Goal: Task Accomplishment & Management: Manage account settings

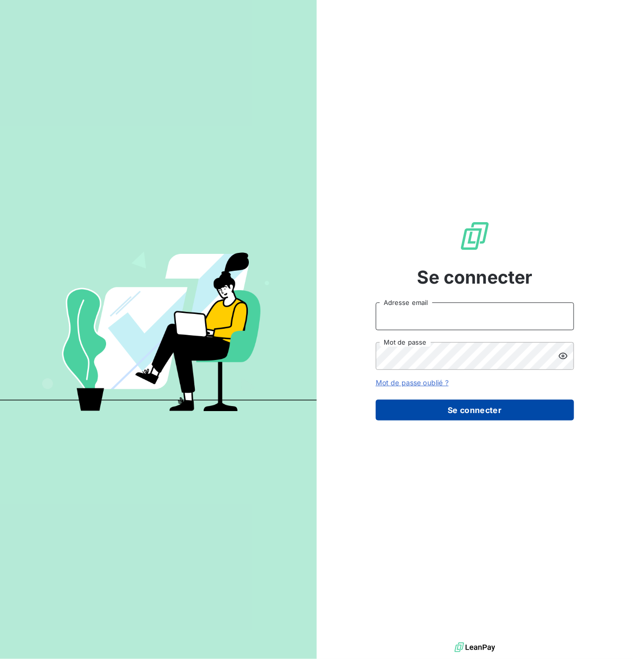
type input "compta.clients@atypique.eco"
click at [461, 414] on button "Se connecter" at bounding box center [475, 410] width 198 height 21
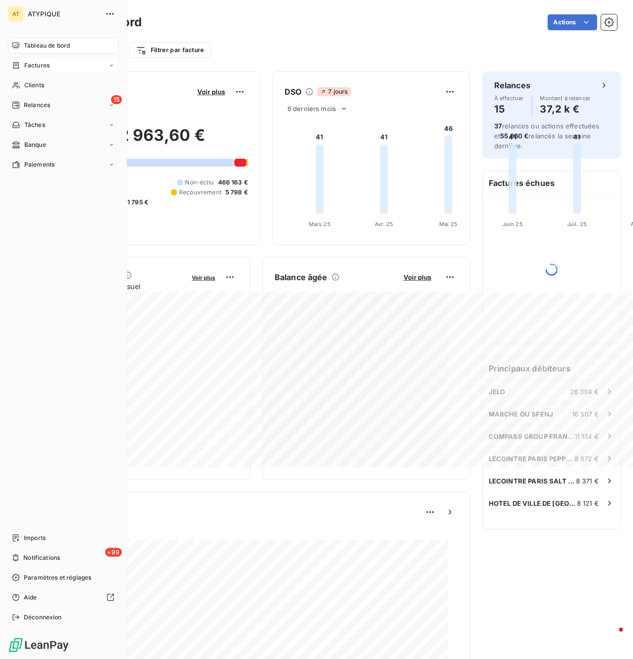
click at [57, 64] on div "Factures" at bounding box center [63, 66] width 111 height 16
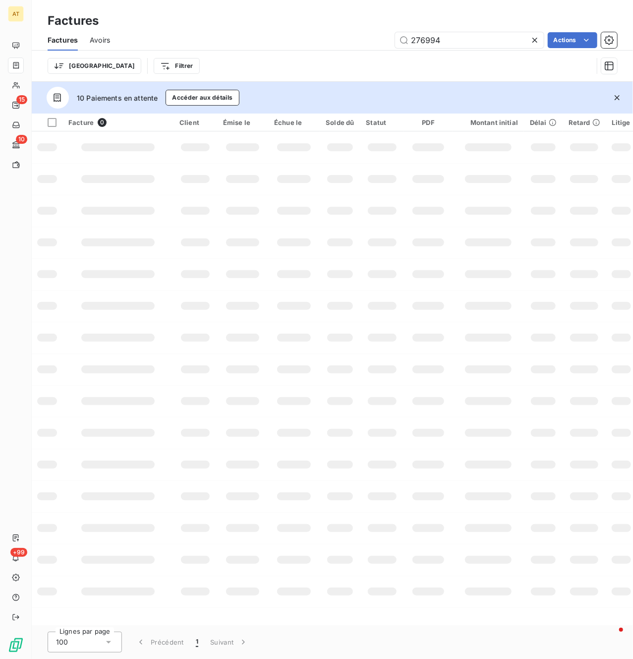
type input "276994"
click at [615, 95] on icon "button" at bounding box center [617, 98] width 10 height 10
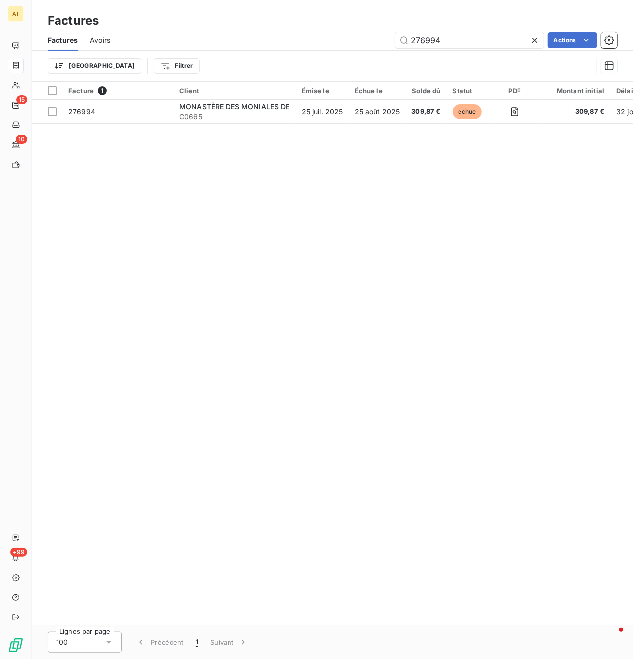
click at [355, 233] on div "Facture 1 Client Émise le Échue le Solde dû Statut PDF Montant initial Délai Re…" at bounding box center [333, 354] width 602 height 544
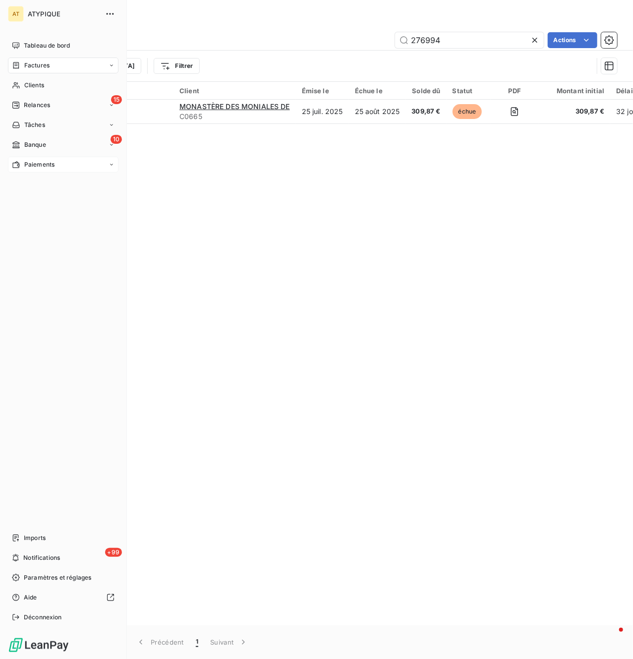
click at [74, 163] on div "Paiements" at bounding box center [63, 165] width 111 height 16
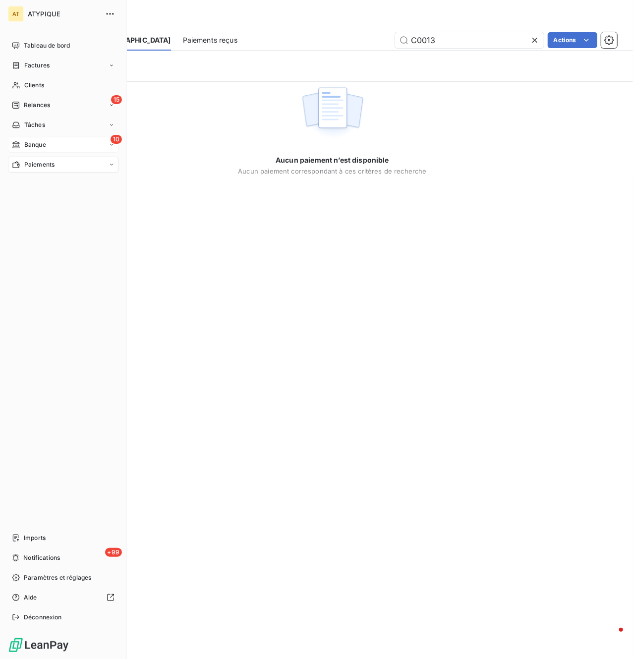
click at [20, 144] on div "Banque" at bounding box center [29, 144] width 34 height 9
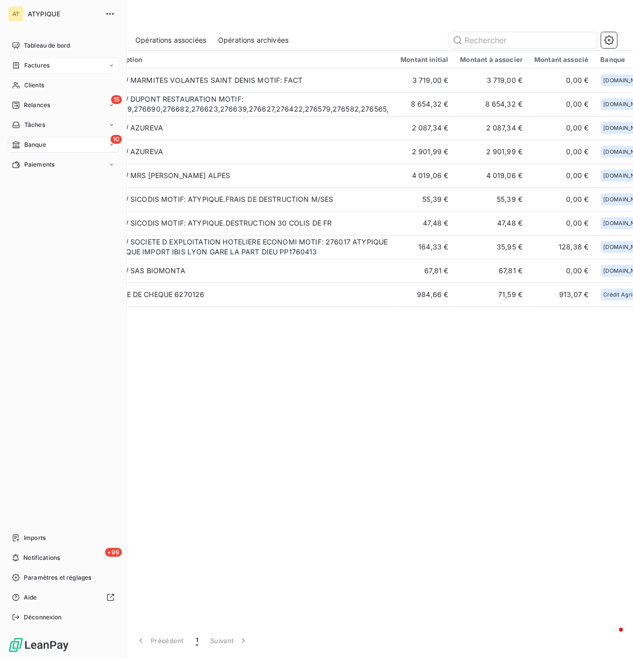
click at [31, 66] on span "Factures" at bounding box center [36, 65] width 25 height 9
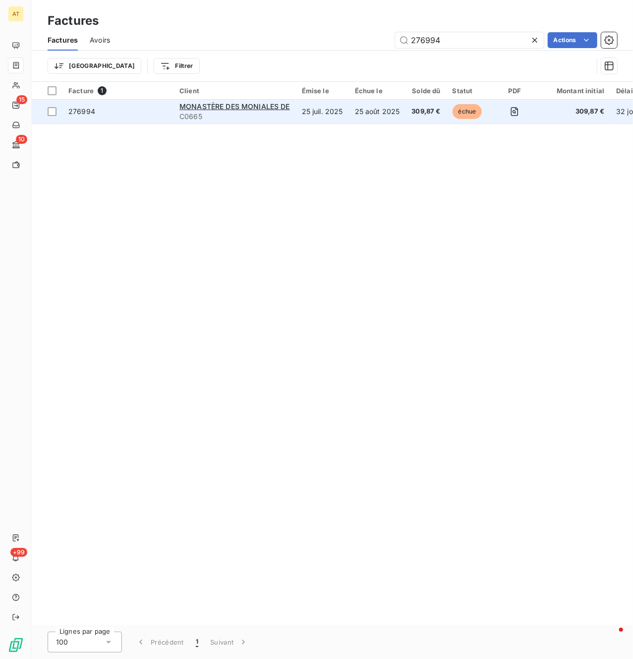
click at [92, 114] on span "276994" at bounding box center [81, 111] width 27 height 8
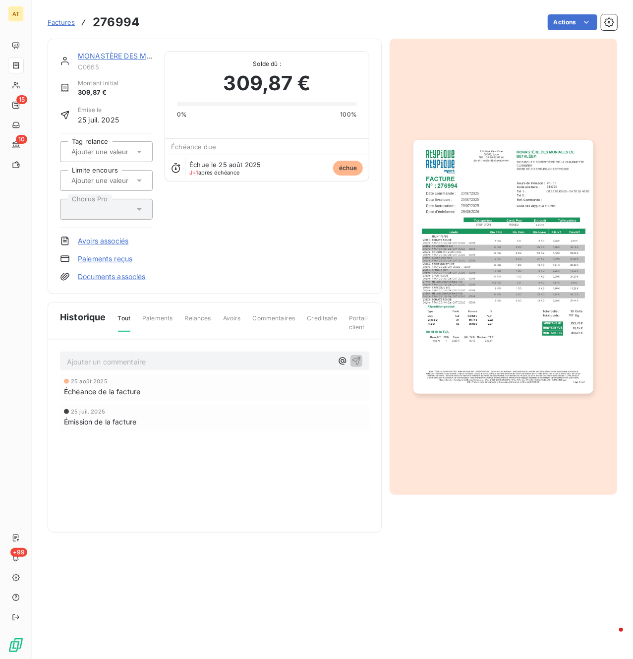
click at [181, 367] on p "Ajouter un commentaire ﻿" at bounding box center [200, 362] width 266 height 12
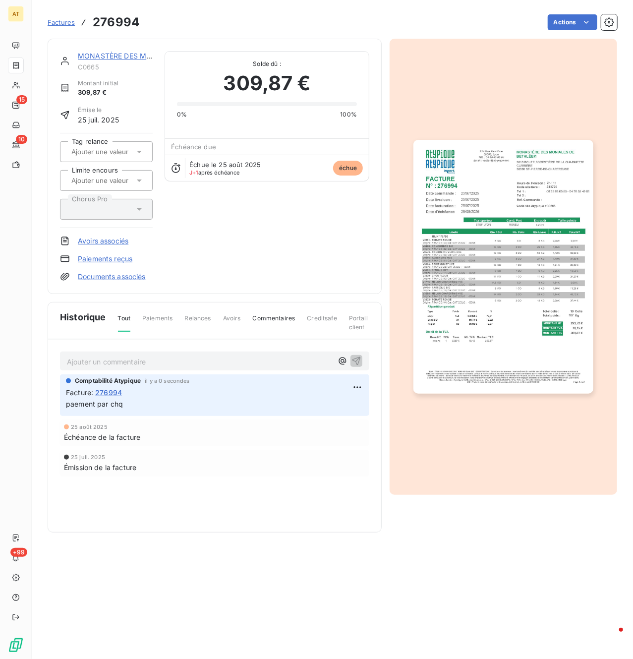
click at [127, 58] on link "MONASTÈRE DES MONIALES DE" at bounding box center [133, 56] width 111 height 8
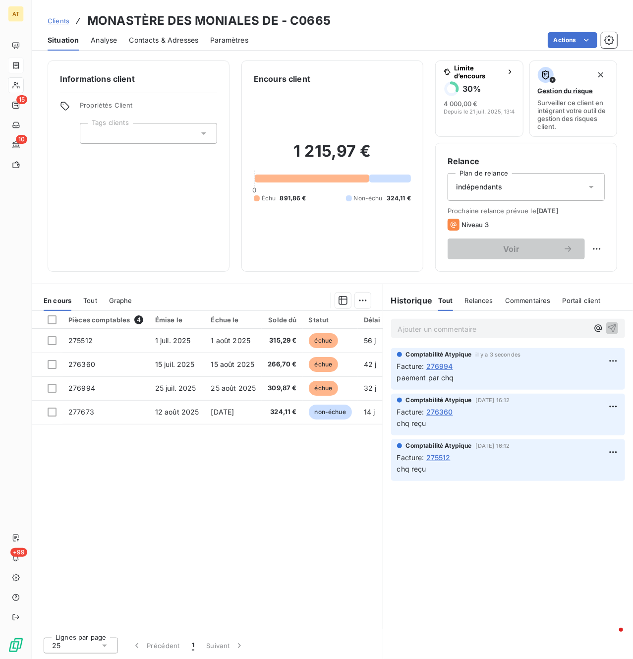
click at [350, 480] on div "Pièces comptables 4 Émise le Échue le Solde dû Statut Délai Retard Tag relance …" at bounding box center [207, 470] width 351 height 318
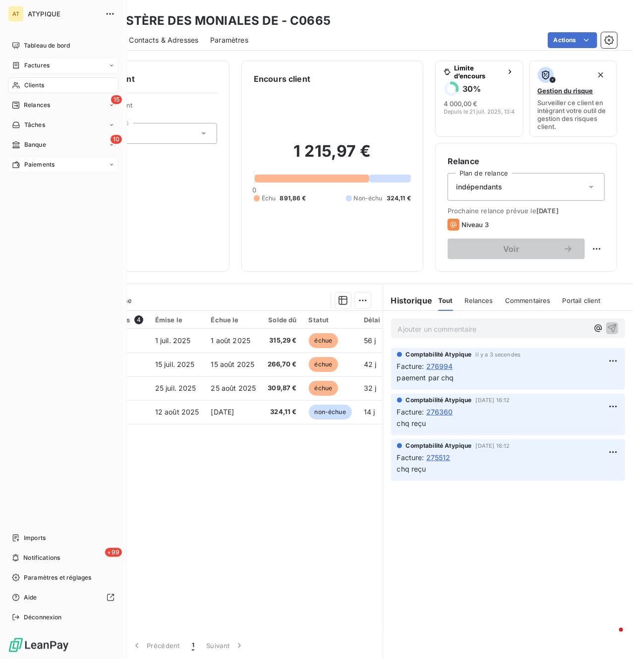
click at [63, 167] on div "Paiements" at bounding box center [63, 165] width 111 height 16
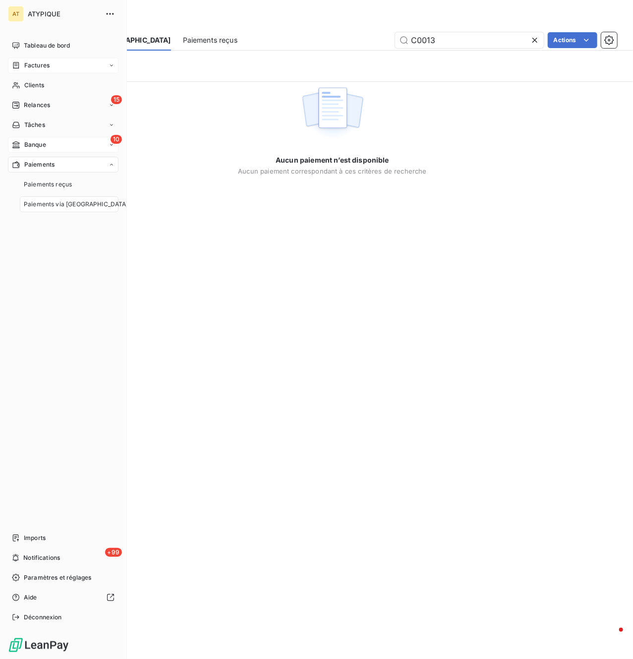
click at [51, 140] on div "10 Banque" at bounding box center [63, 145] width 111 height 16
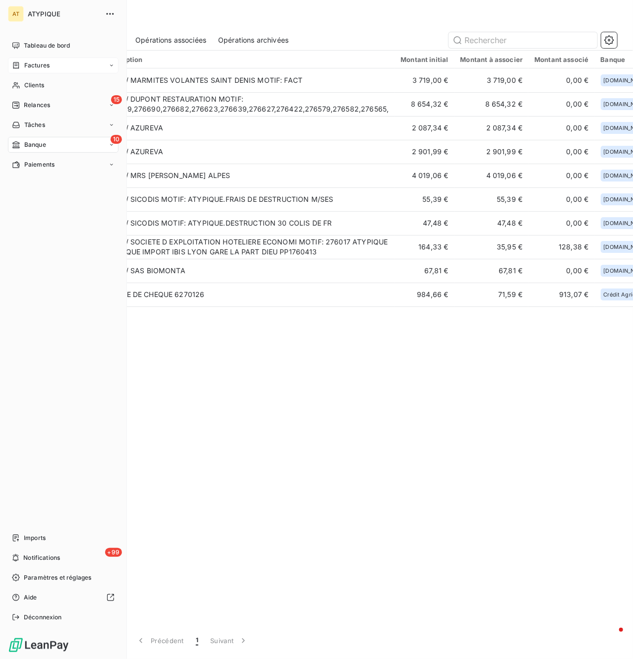
click at [34, 146] on span "Banque" at bounding box center [35, 144] width 22 height 9
click at [61, 581] on span "Paramètres et réglages" at bounding box center [57, 577] width 67 height 9
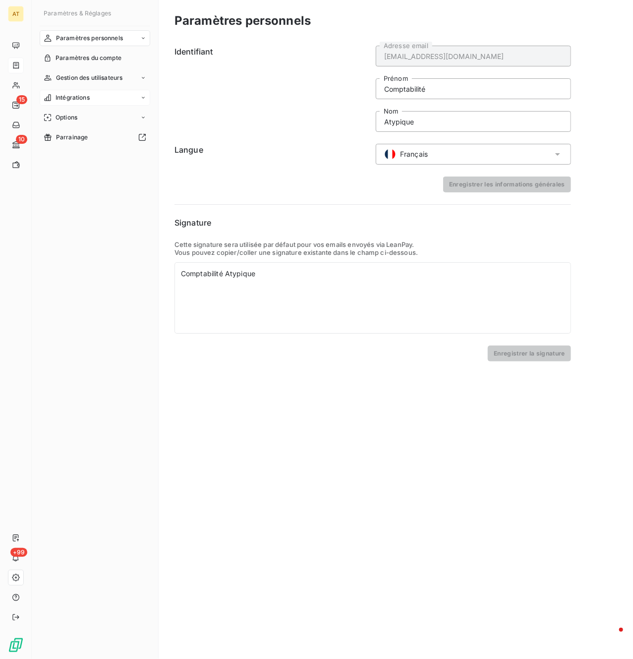
click at [94, 99] on div "Intégrations" at bounding box center [95, 98] width 111 height 16
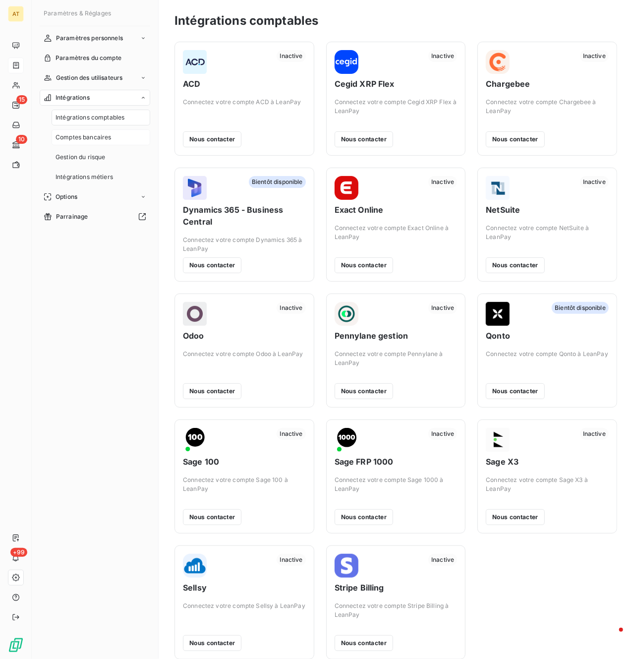
click at [68, 137] on span "Comptes bancaires" at bounding box center [84, 137] width 56 height 9
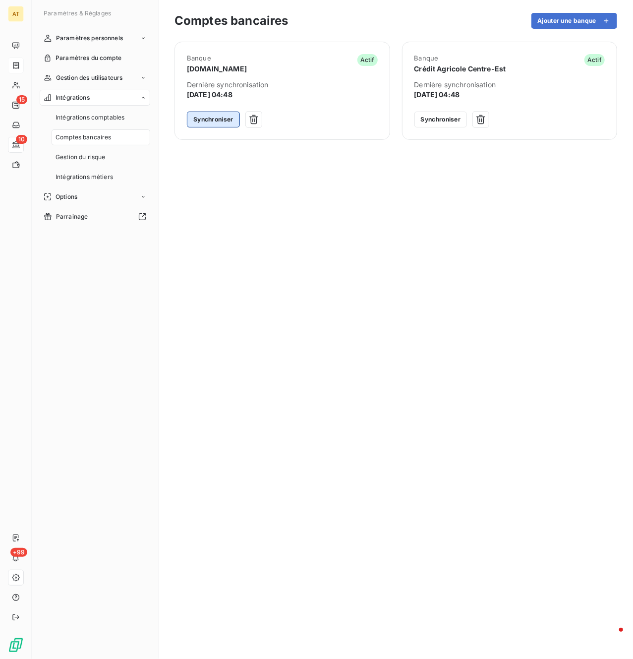
click at [213, 116] on button "Synchroniser" at bounding box center [213, 120] width 53 height 16
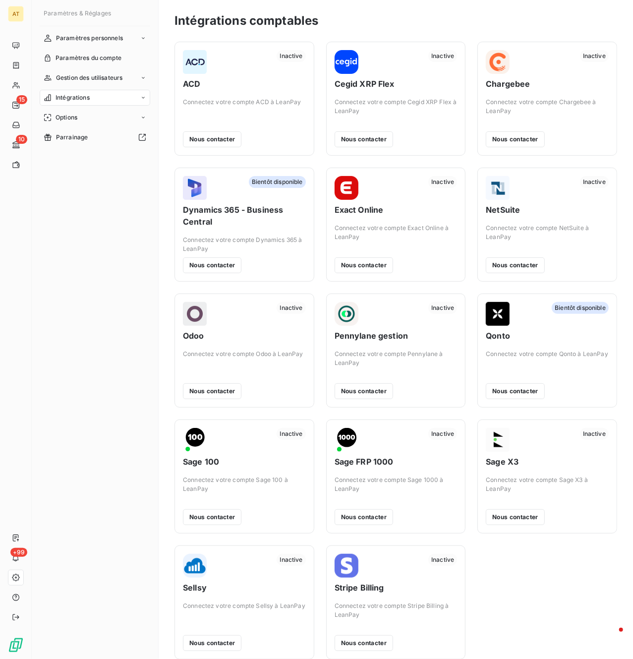
click at [116, 101] on div "Intégrations" at bounding box center [95, 98] width 111 height 16
click at [110, 140] on span "Comptes bancaires" at bounding box center [84, 137] width 56 height 9
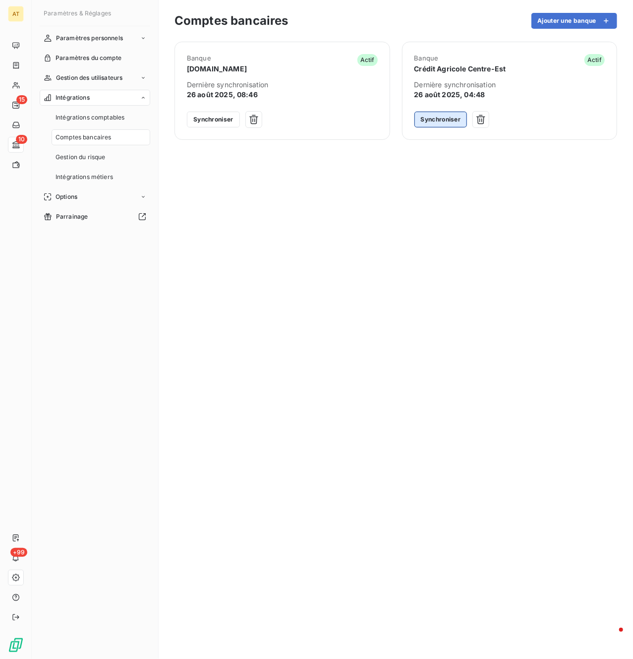
click at [435, 122] on button "Synchroniser" at bounding box center [441, 120] width 53 height 16
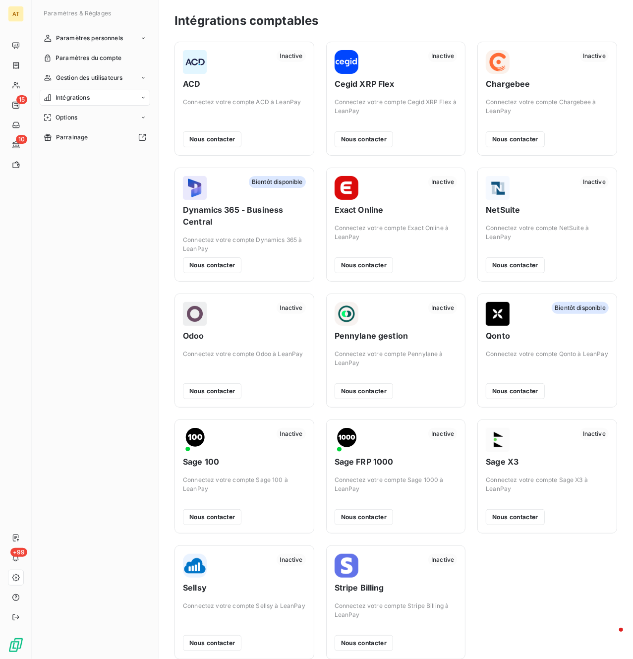
click at [84, 94] on span "Intégrations" at bounding box center [73, 97] width 34 height 9
click at [97, 133] on span "Comptes bancaires" at bounding box center [84, 137] width 56 height 9
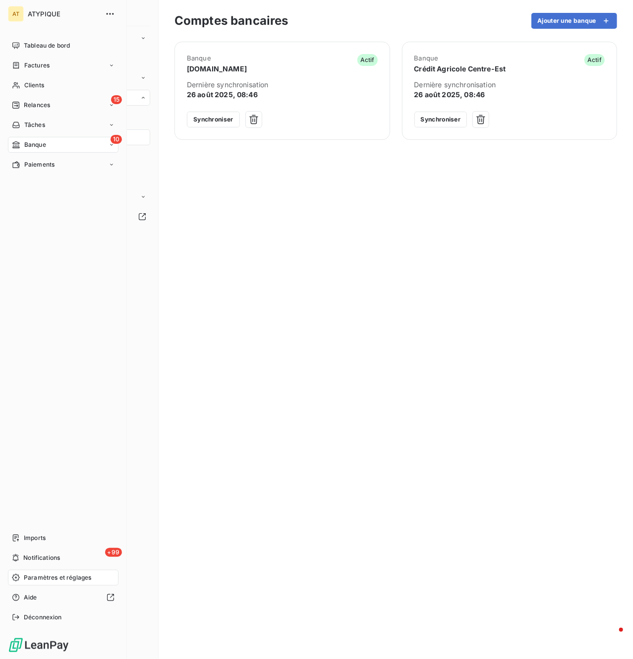
click at [44, 147] on span "Banque" at bounding box center [35, 144] width 22 height 9
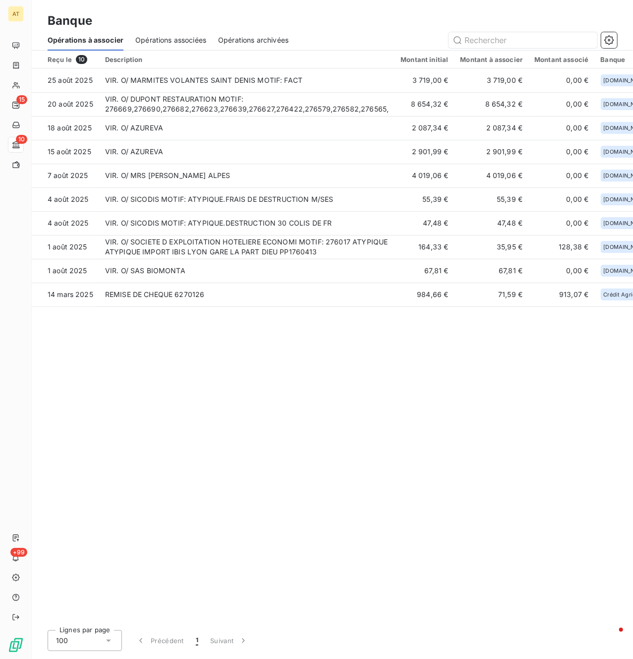
click at [294, 407] on div "Reçu le 10 Description Montant initial Montant à associer Montant associé Banqu…" at bounding box center [333, 337] width 602 height 572
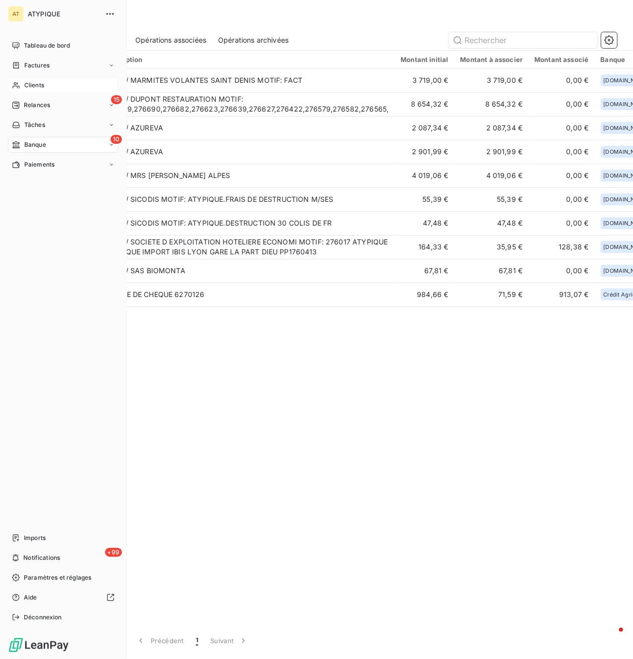
click at [50, 87] on div "Clients" at bounding box center [63, 85] width 111 height 16
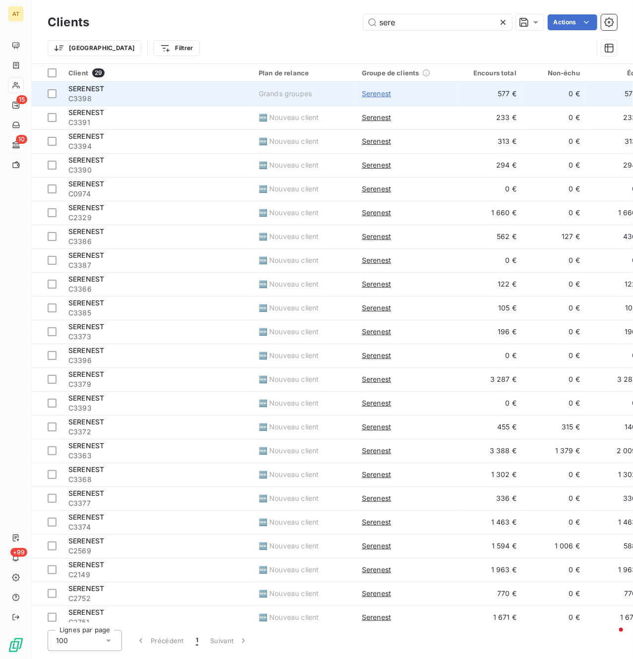
type input "sere"
click at [377, 94] on span "Serenest" at bounding box center [376, 94] width 29 height 10
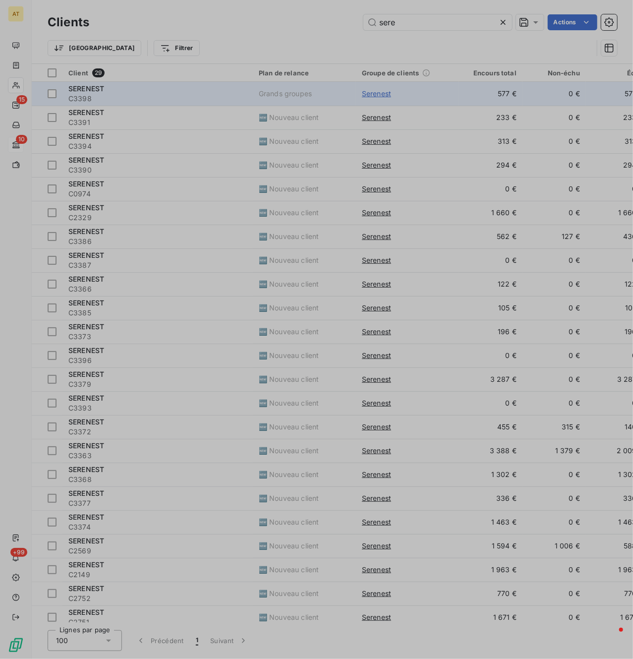
type input "Serenest"
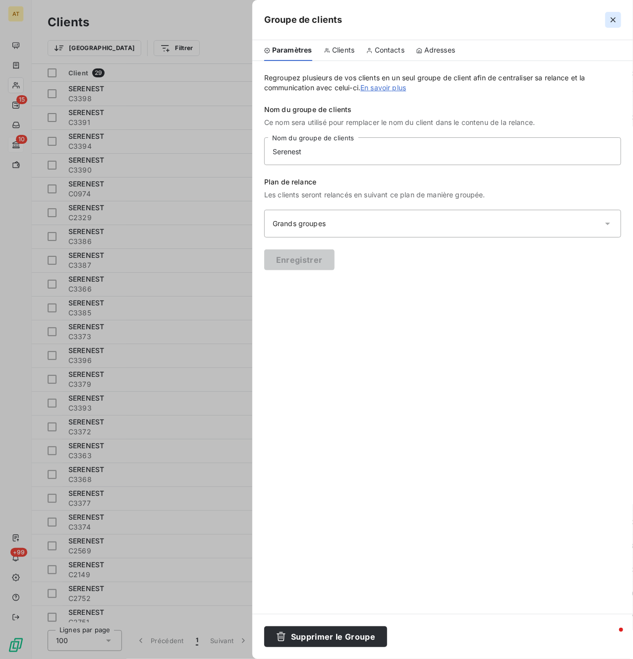
click at [609, 17] on icon "button" at bounding box center [614, 20] width 10 height 10
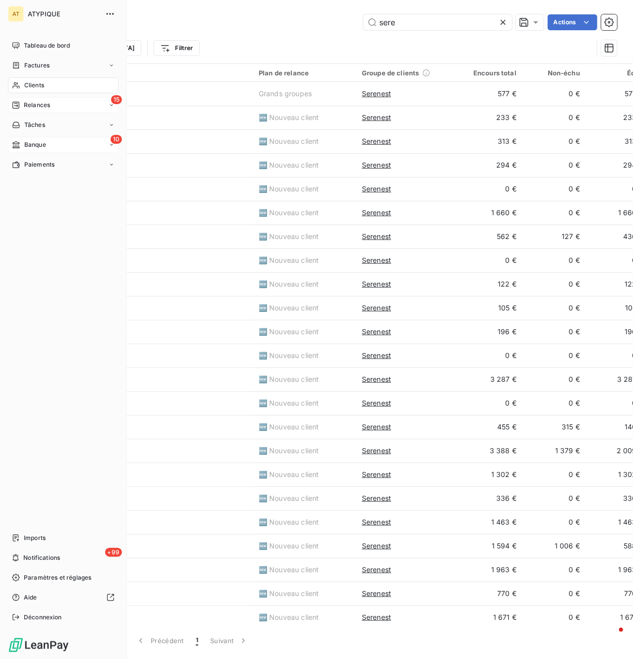
click at [49, 108] on span "Relances" at bounding box center [37, 105] width 26 height 9
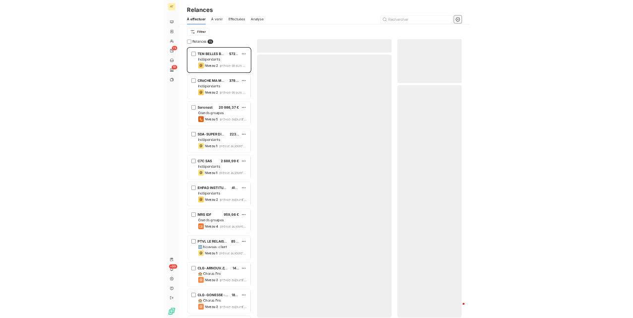
scroll to position [552, 123]
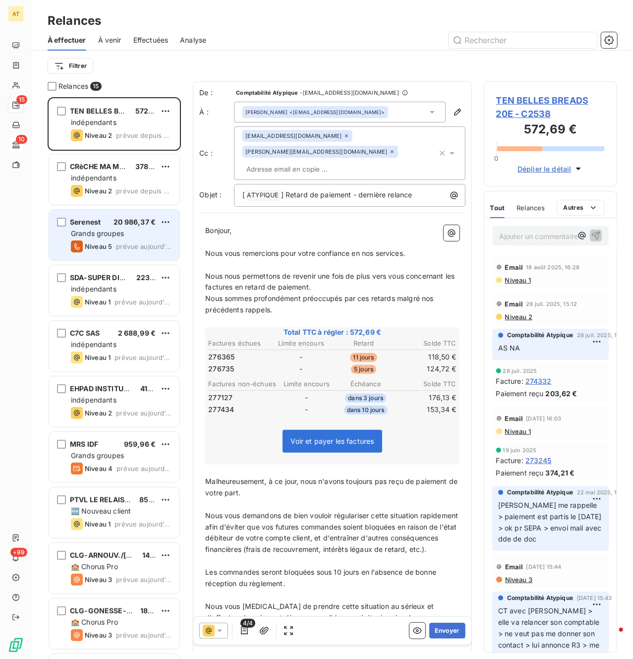
click at [111, 241] on div "Niveau 5" at bounding box center [91, 247] width 41 height 12
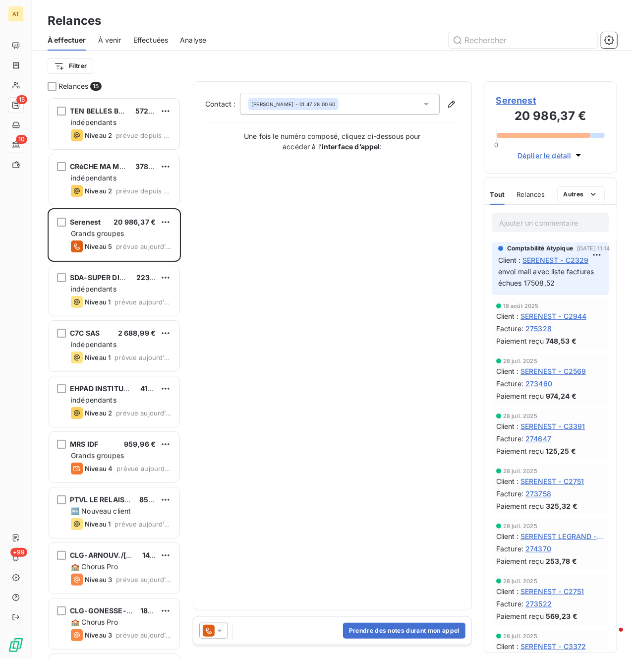
click at [506, 98] on span "Serenest" at bounding box center [550, 100] width 109 height 13
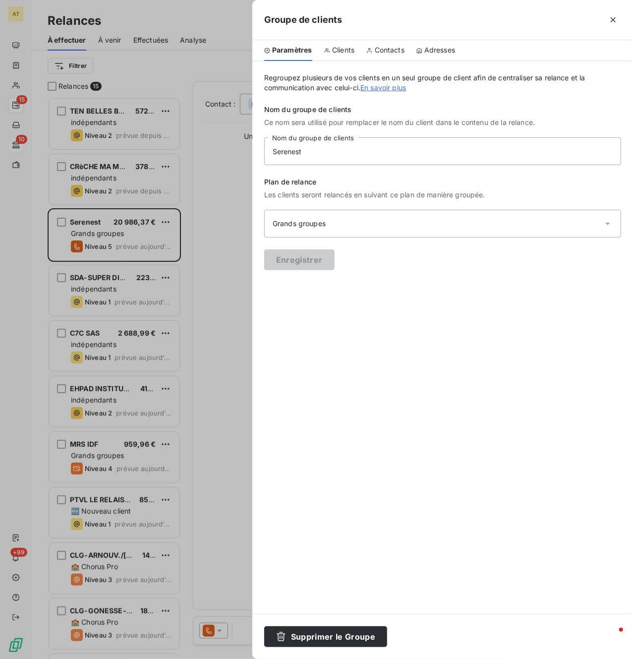
click at [386, 50] on span "Contacts" at bounding box center [390, 50] width 30 height 10
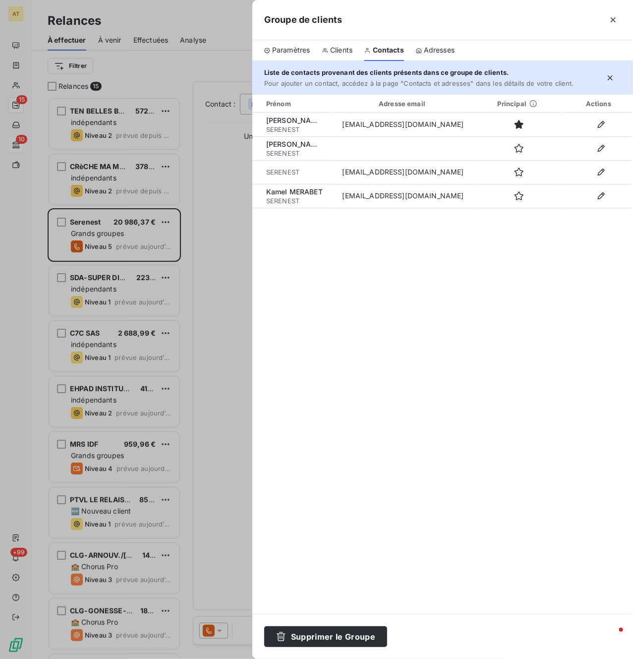
click at [241, 249] on div at bounding box center [316, 329] width 633 height 659
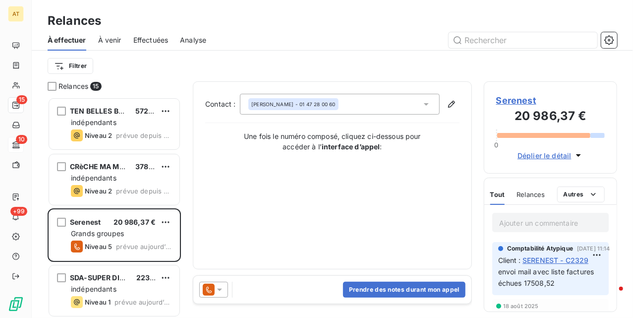
scroll to position [211, 123]
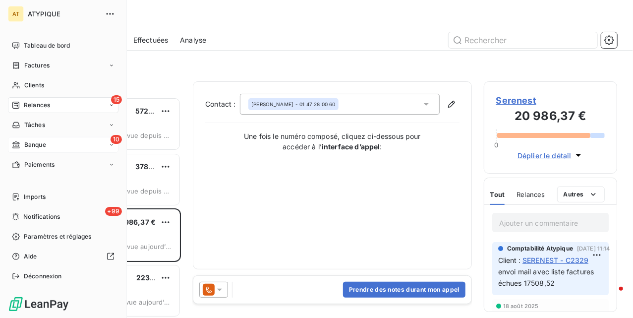
click at [34, 143] on span "Banque" at bounding box center [35, 144] width 22 height 9
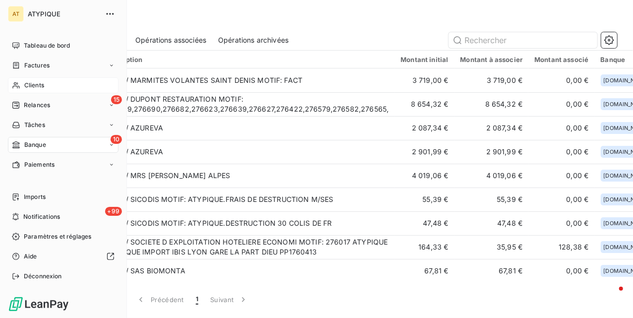
click at [16, 86] on icon at bounding box center [16, 85] width 8 height 8
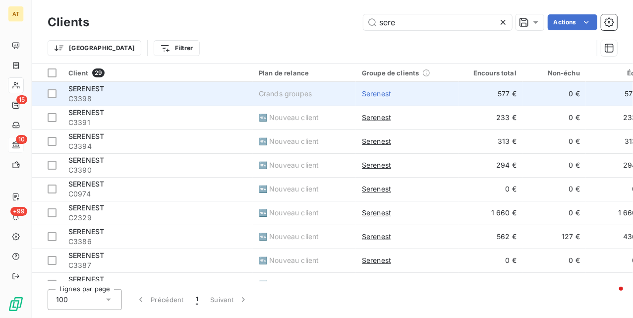
click at [381, 95] on span "Serenest" at bounding box center [376, 94] width 29 height 10
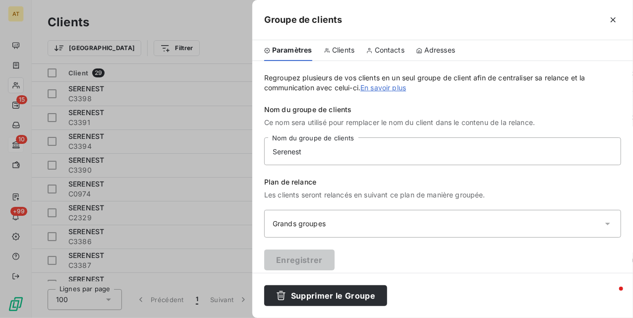
click at [334, 42] on div "Clients" at bounding box center [339, 50] width 31 height 21
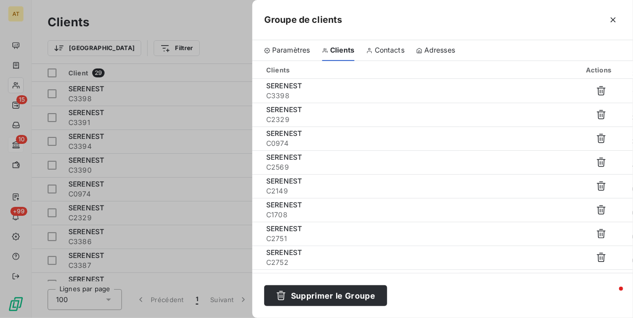
click at [405, 49] on div "Paramètres Clients Contacts Adresses" at bounding box center [442, 50] width 381 height 21
click at [404, 49] on span "Contacts" at bounding box center [390, 50] width 30 height 10
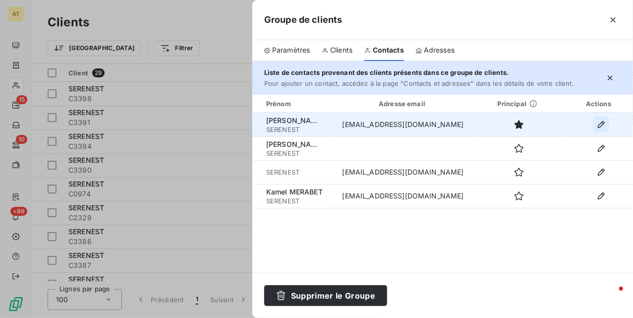
click at [608, 124] on button "button" at bounding box center [602, 125] width 16 height 16
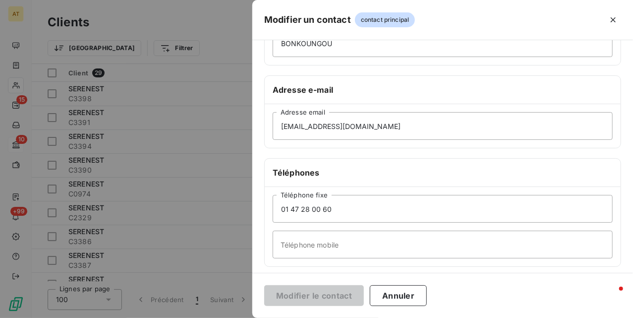
scroll to position [198, 0]
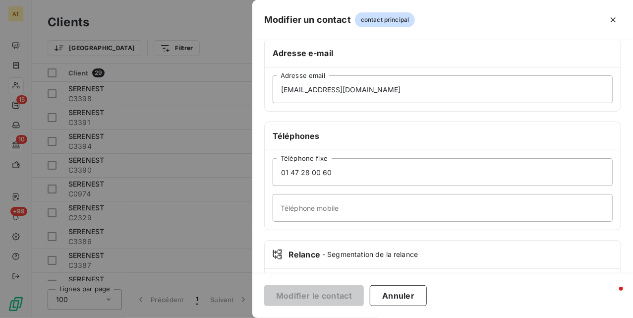
click at [610, 22] on icon "button" at bounding box center [614, 20] width 10 height 10
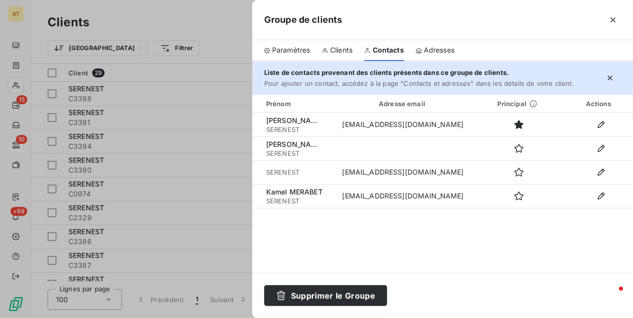
click at [501, 235] on div "Prénom Adresse email Principal Actions Charlène BONKOUNGOU SERENEST comptabilit…" at bounding box center [442, 184] width 381 height 178
click at [613, 20] on icon "button" at bounding box center [614, 20] width 10 height 10
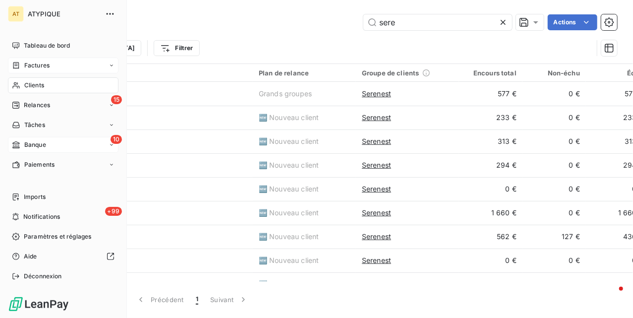
click at [19, 66] on icon at bounding box center [16, 65] width 8 height 8
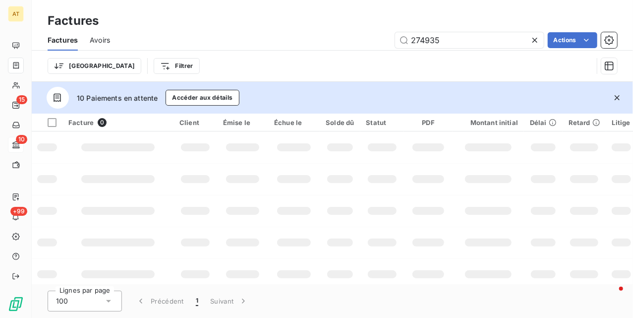
click at [619, 102] on icon "button" at bounding box center [617, 98] width 10 height 10
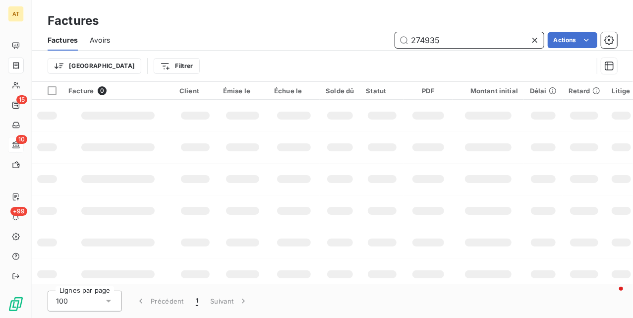
click at [492, 44] on input "274935" at bounding box center [469, 40] width 149 height 16
click at [387, 147] on div at bounding box center [382, 147] width 29 height 8
click at [376, 155] on td at bounding box center [383, 147] width 44 height 32
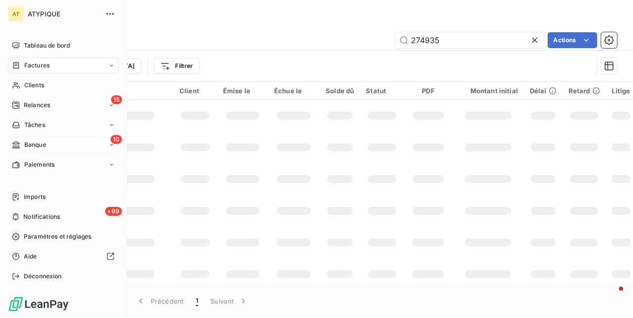
click at [22, 10] on div "AT" at bounding box center [16, 14] width 16 height 16
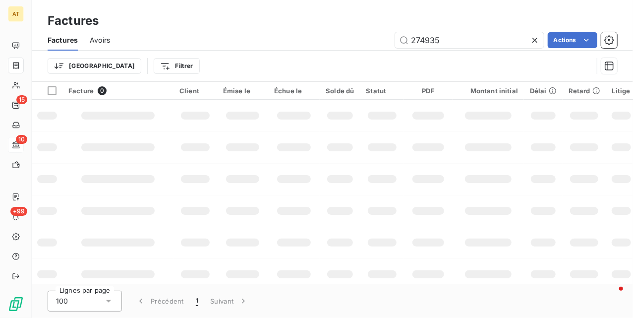
click at [480, 29] on div "Factures" at bounding box center [333, 21] width 602 height 18
click at [475, 42] on input "274935" at bounding box center [469, 40] width 149 height 16
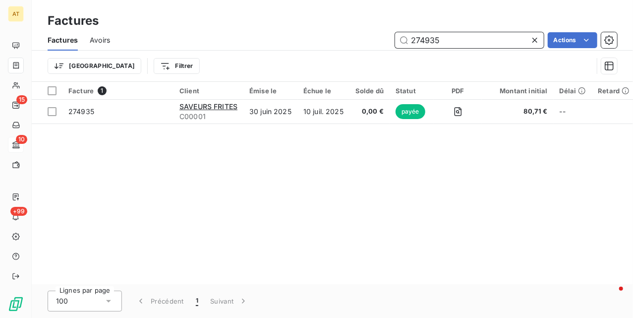
click at [447, 41] on input "274935" at bounding box center [469, 40] width 149 height 16
paste input "5674"
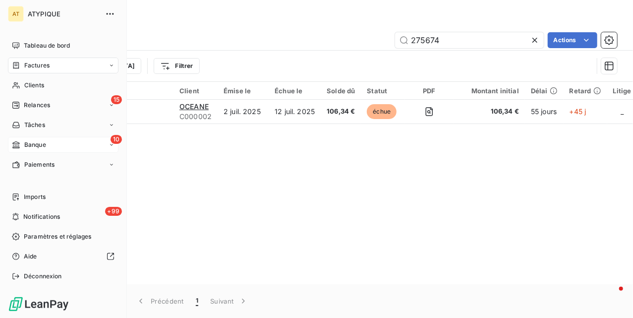
click at [22, 15] on div "AT" at bounding box center [16, 14] width 16 height 16
click at [108, 14] on icon "button" at bounding box center [110, 14] width 10 height 10
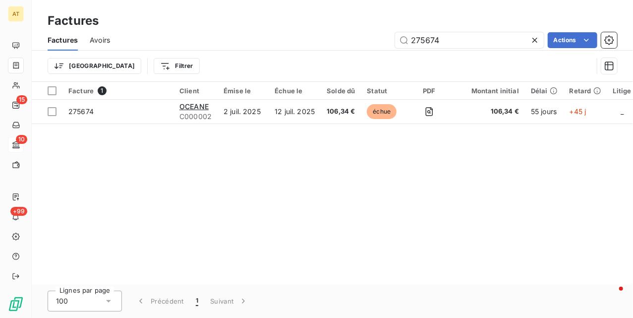
click at [425, 218] on div "Facture 1 Client Émise le Échue le Solde dû Statut PDF Montant initial Délai Re…" at bounding box center [333, 183] width 602 height 202
click at [469, 44] on input "275674" at bounding box center [469, 40] width 149 height 16
type input "ocean"
click at [253, 171] on div "Facture 1 Client Émise le Échue le Solde dû Statut PDF Montant initial Délai Re…" at bounding box center [333, 183] width 602 height 202
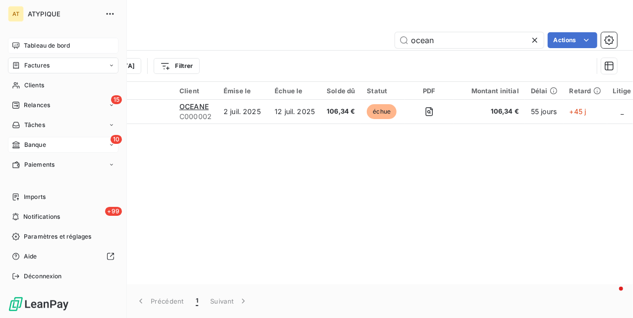
click at [49, 44] on span "Tableau de bord" at bounding box center [47, 45] width 46 height 9
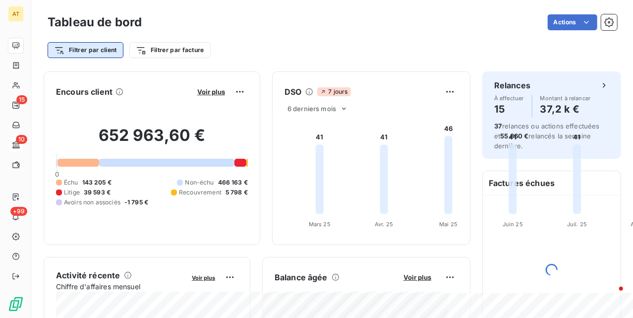
click at [88, 55] on html "AT 15 10 +99 Tableau de bord Actions Filtrer par client Filtrer par facture Enc…" at bounding box center [316, 159] width 633 height 318
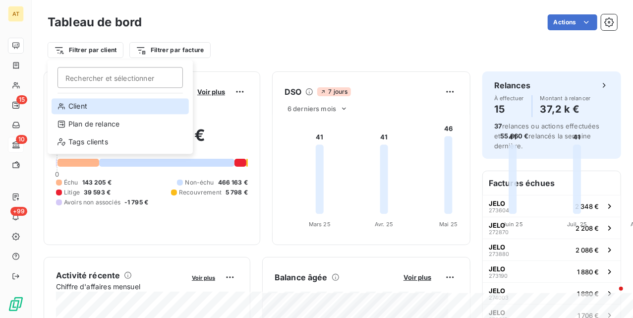
click at [103, 106] on div "Client" at bounding box center [120, 106] width 137 height 16
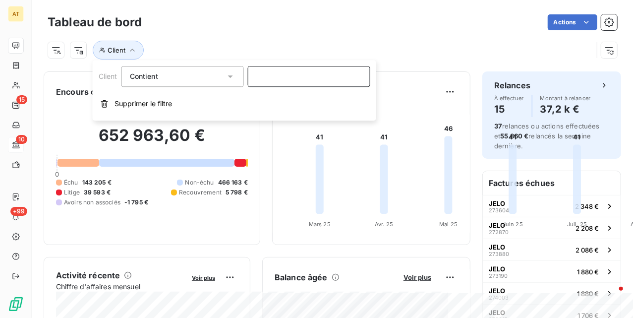
click at [315, 78] on input at bounding box center [309, 76] width 122 height 21
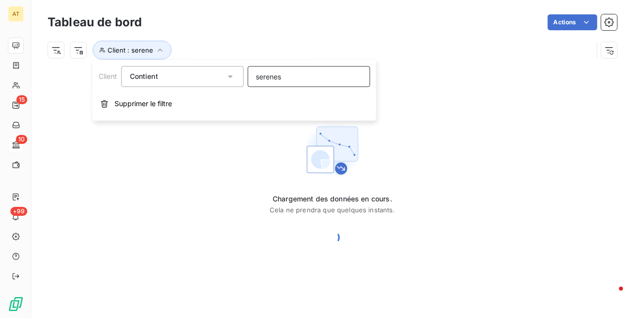
type input "serenest"
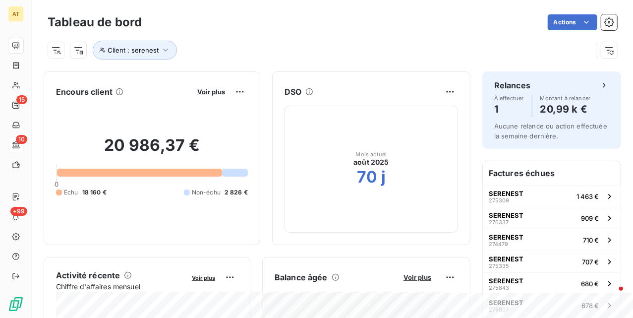
click at [305, 37] on div "Client : serenest" at bounding box center [333, 46] width 570 height 27
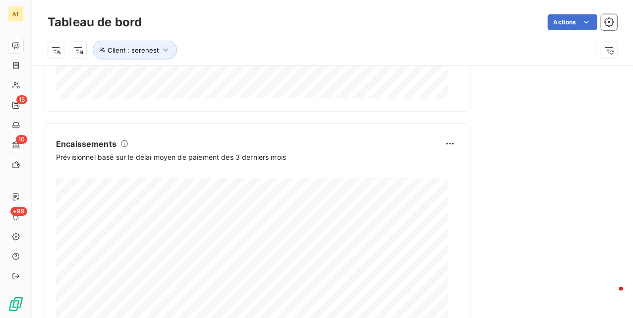
scroll to position [607, 0]
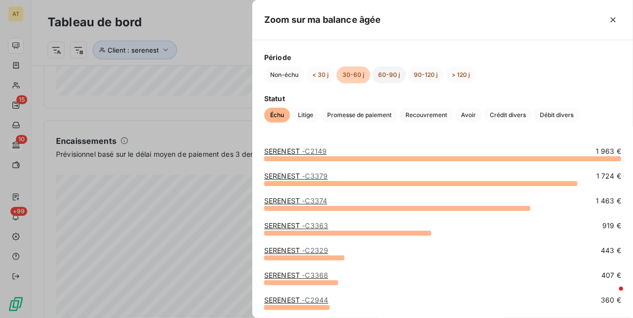
click at [381, 72] on button "60-90 j" at bounding box center [389, 74] width 34 height 17
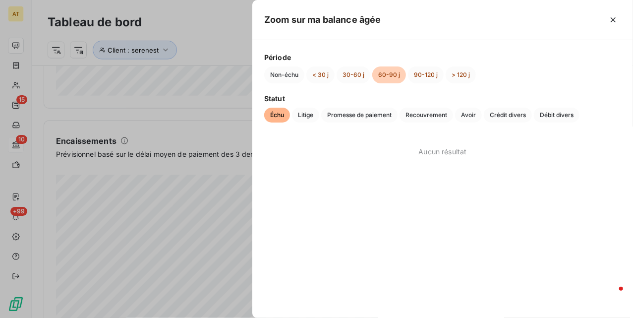
click at [336, 74] on div "Non-échu < 30 j 30-60 j 60-90 j 90-120 j > 120 j" at bounding box center [442, 74] width 357 height 17
click at [350, 72] on button "30-60 j" at bounding box center [354, 74] width 34 height 17
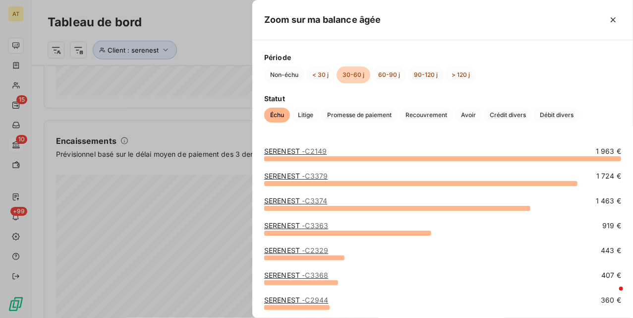
click at [303, 148] on span "- C2149" at bounding box center [314, 151] width 25 height 8
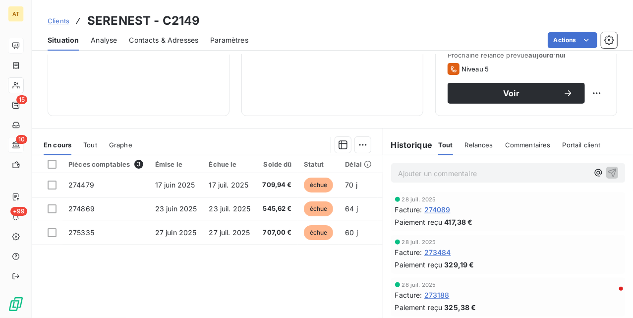
scroll to position [198, 0]
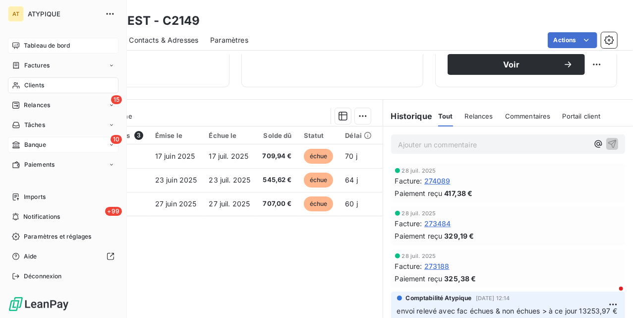
click at [34, 149] on span "Banque" at bounding box center [35, 144] width 22 height 9
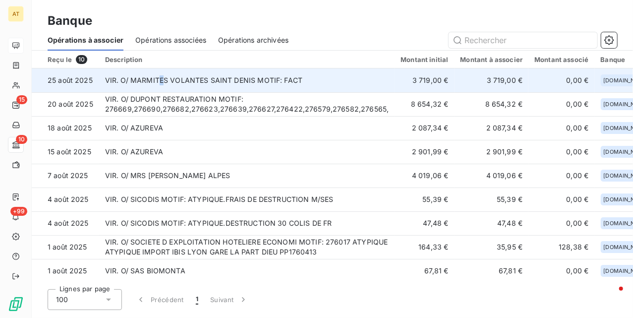
click at [160, 80] on td "VIR. O/ MARMITES VOLANTES SAINT DENIS MOTIF: FACT" at bounding box center [247, 80] width 296 height 24
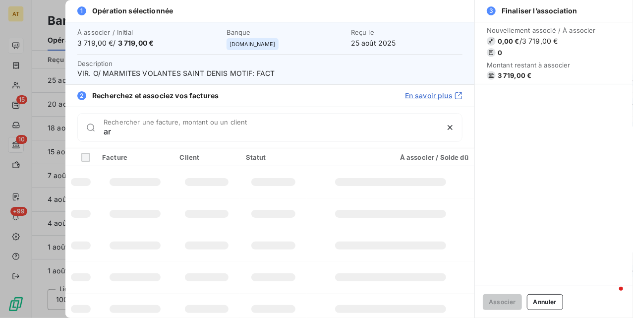
type input "a"
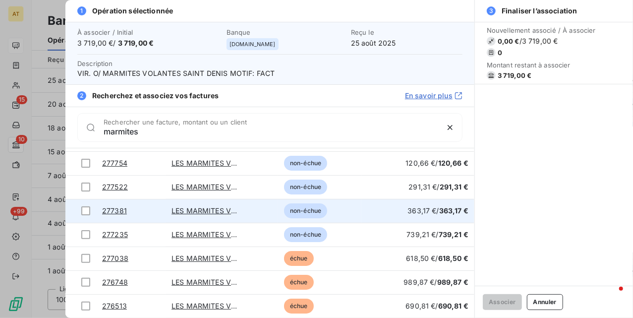
scroll to position [40, 0]
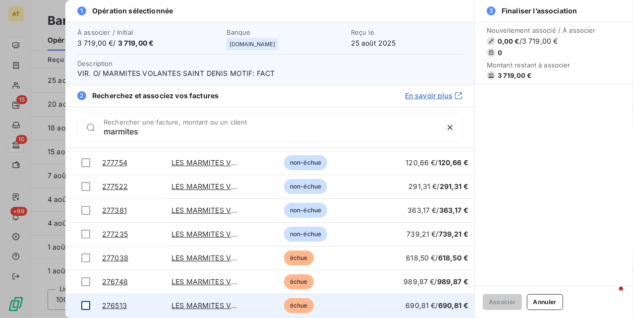
type input "marmites"
click at [86, 308] on div at bounding box center [85, 305] width 9 height 9
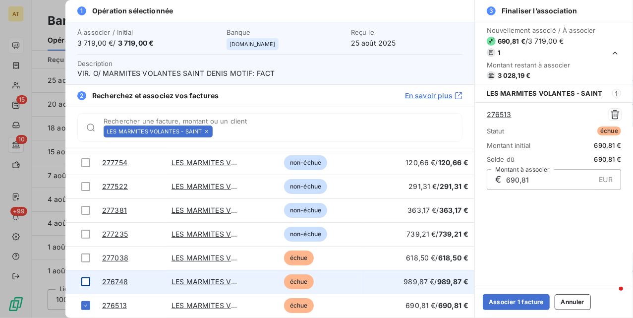
click at [85, 288] on td at bounding box center [80, 282] width 31 height 24
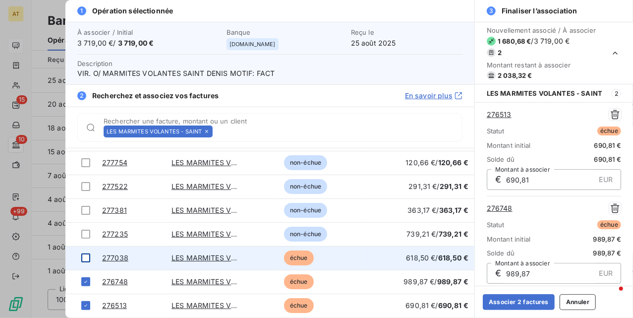
click at [84, 258] on div at bounding box center [85, 257] width 9 height 9
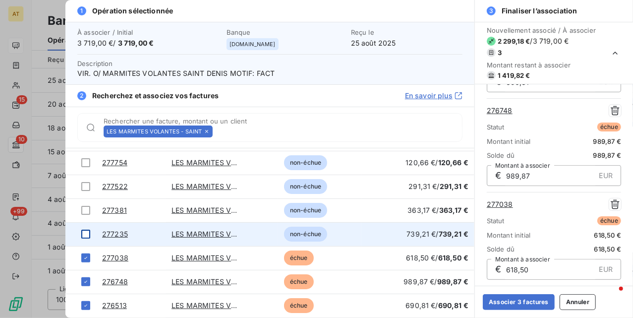
click at [87, 235] on div at bounding box center [85, 234] width 9 height 9
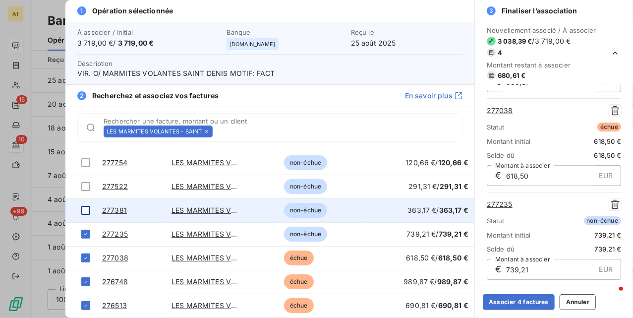
click at [84, 209] on div at bounding box center [85, 210] width 9 height 9
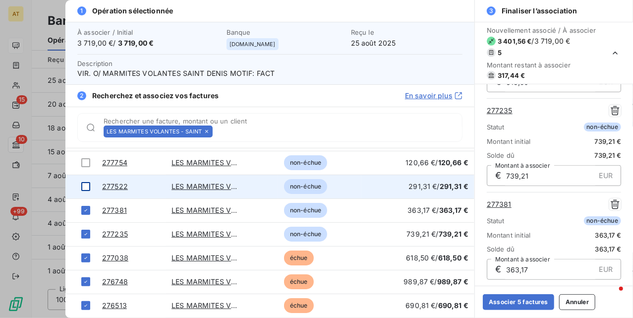
click at [82, 185] on div at bounding box center [85, 186] width 9 height 9
click at [83, 188] on icon at bounding box center [86, 186] width 6 height 6
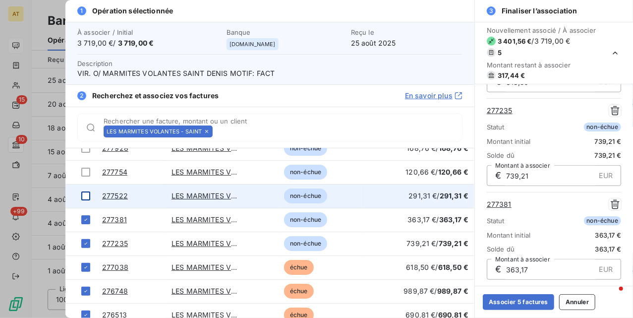
scroll to position [0, 0]
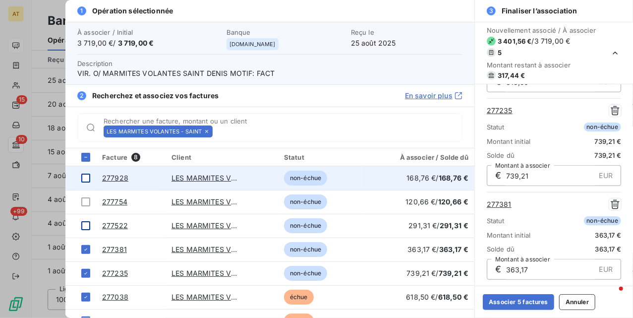
click at [86, 180] on div at bounding box center [85, 178] width 9 height 9
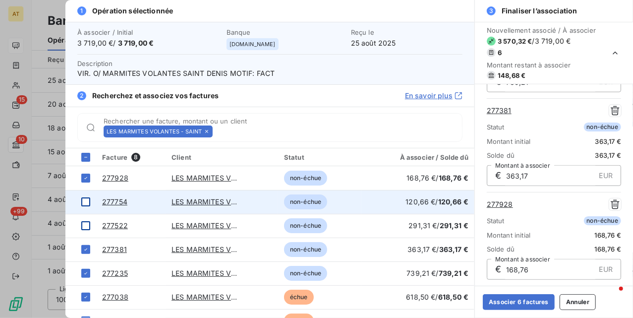
click at [84, 199] on div at bounding box center [85, 201] width 9 height 9
click at [84, 199] on icon at bounding box center [86, 202] width 6 height 6
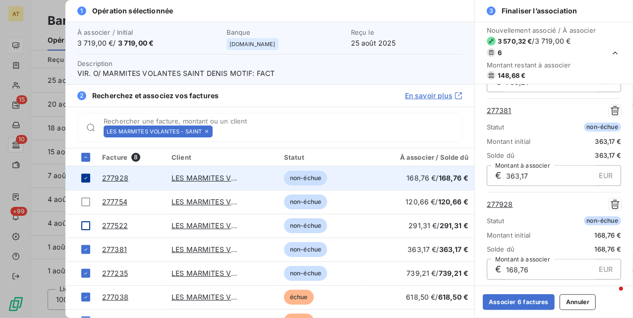
click at [84, 181] on icon at bounding box center [86, 178] width 6 height 6
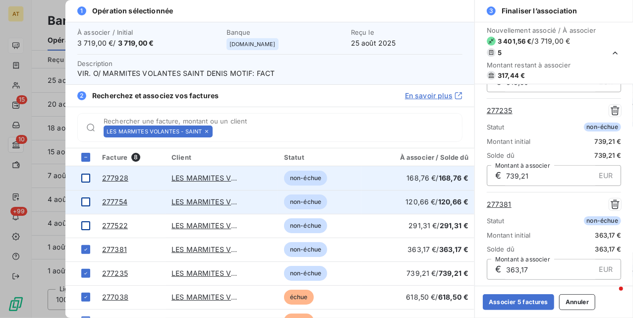
scroll to position [286, 0]
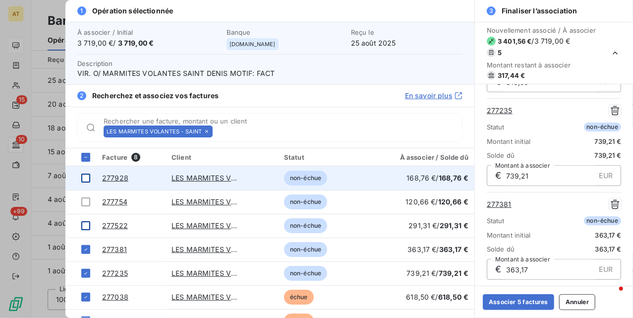
click at [88, 225] on div at bounding box center [85, 225] width 9 height 9
click at [82, 180] on div at bounding box center [85, 178] width 9 height 9
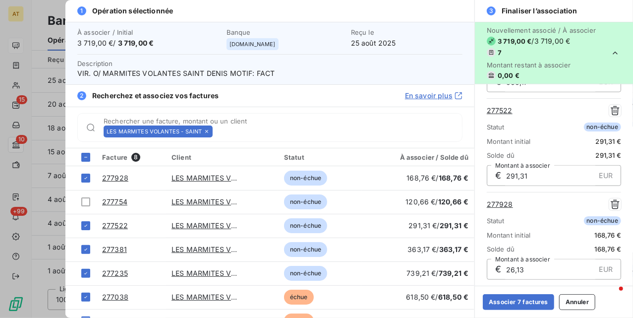
click at [85, 180] on icon at bounding box center [86, 178] width 6 height 6
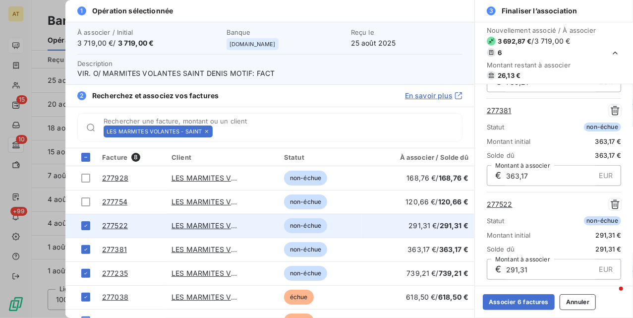
scroll to position [40, 0]
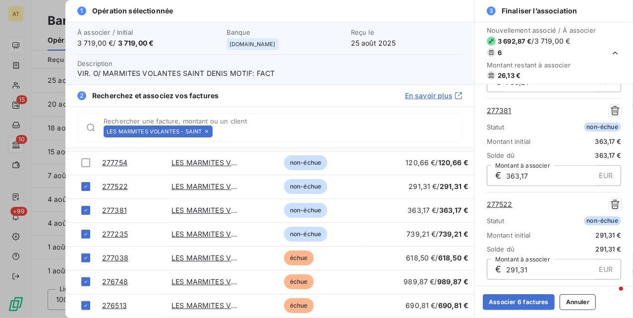
drag, startPoint x: 85, startPoint y: 185, endPoint x: 87, endPoint y: 193, distance: 8.2
click at [85, 186] on icon at bounding box center [86, 186] width 6 height 6
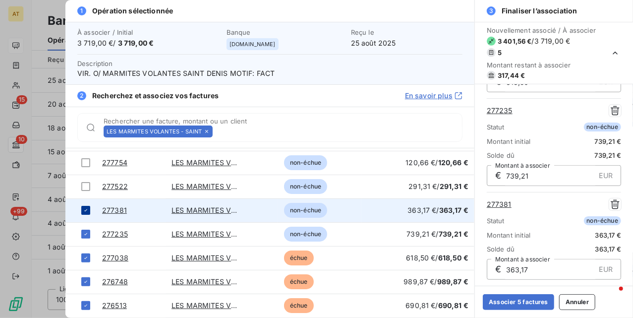
click at [87, 211] on icon at bounding box center [86, 210] width 6 height 6
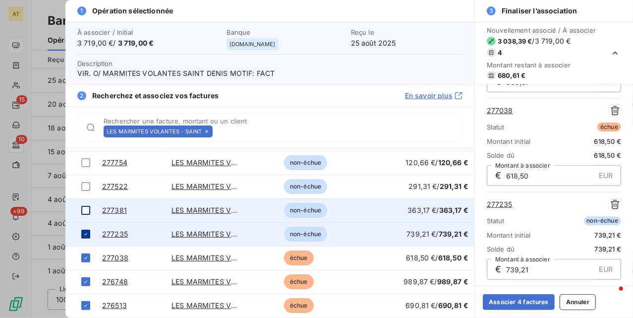
drag, startPoint x: 86, startPoint y: 231, endPoint x: 137, endPoint y: 195, distance: 61.9
click at [86, 231] on icon at bounding box center [86, 234] width 6 height 6
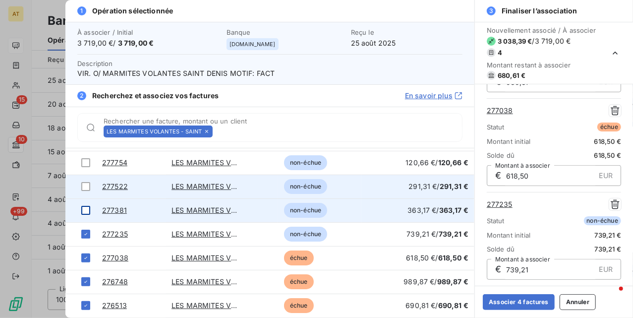
scroll to position [98, 0]
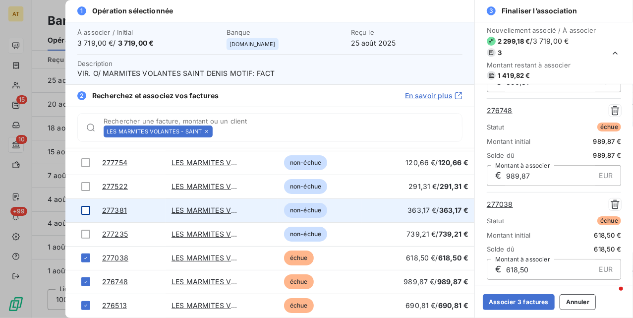
click at [206, 135] on div "LES MARMITES VOLANTES - SAINT" at bounding box center [158, 131] width 109 height 12
click at [207, 131] on icon at bounding box center [206, 131] width 3 height 3
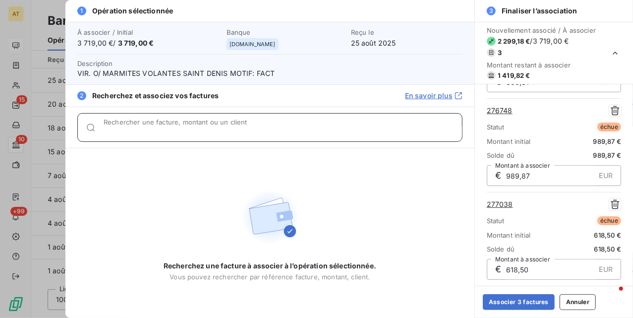
click at [207, 131] on input "Rechercher une facture, montant ou un client" at bounding box center [283, 131] width 359 height 10
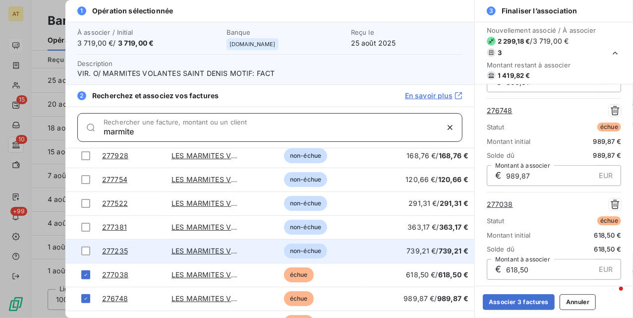
scroll to position [40, 0]
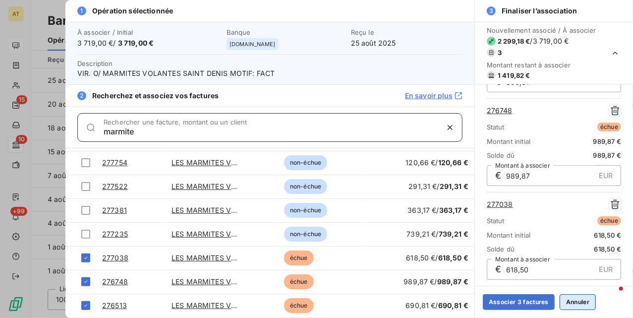
type input "marmite"
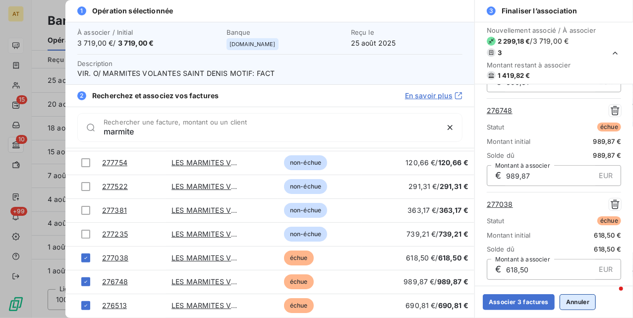
click at [563, 302] on button "Annuler" at bounding box center [578, 302] width 36 height 16
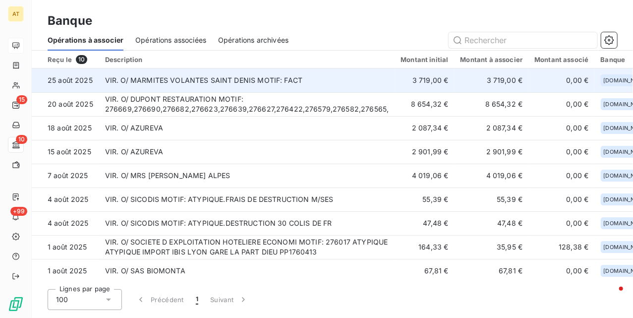
click at [211, 78] on td "VIR. O/ MARMITES VOLANTES SAINT DENIS MOTIF: FACT" at bounding box center [247, 80] width 296 height 24
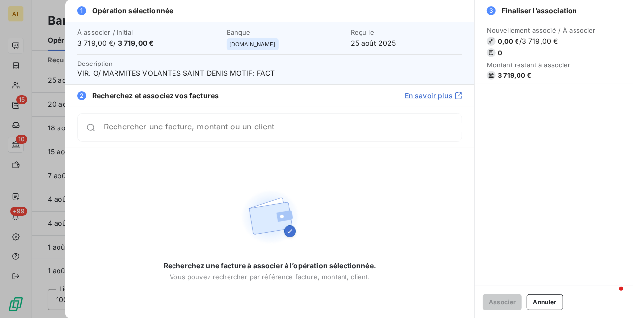
click at [187, 66] on span "Description VIR. O/ MARMITES VOLANTES SAINT DENIS MOTIF: FACT" at bounding box center [269, 69] width 385 height 20
click at [193, 69] on span "VIR. O/ MARMITES VOLANTES SAINT DENIS MOTIF: FACT" at bounding box center [269, 73] width 385 height 10
click at [193, 70] on span "VIR. O/ MARMITES VOLANTES SAINT DENIS MOTIF: FACT" at bounding box center [269, 73] width 385 height 10
click at [201, 136] on div "Rechercher une facture, montant ou un client" at bounding box center [269, 127] width 385 height 29
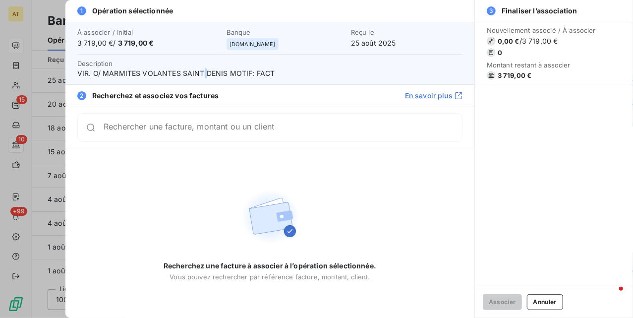
click at [203, 74] on span "VIR. O/ MARMITES VOLANTES SAINT DENIS MOTIF: FACT" at bounding box center [269, 73] width 385 height 10
click at [523, 79] on span "3 719,00 €" at bounding box center [515, 75] width 34 height 8
click at [516, 75] on span "3 719,00 €" at bounding box center [515, 75] width 34 height 8
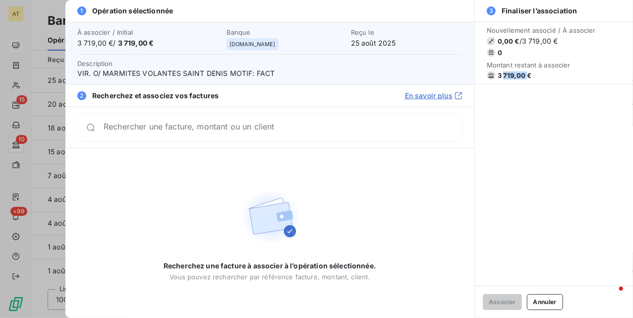
click at [516, 75] on span "3 719,00 €" at bounding box center [515, 75] width 34 height 8
copy div "3 719,00 €"
click at [536, 297] on button "Annuler" at bounding box center [545, 302] width 36 height 16
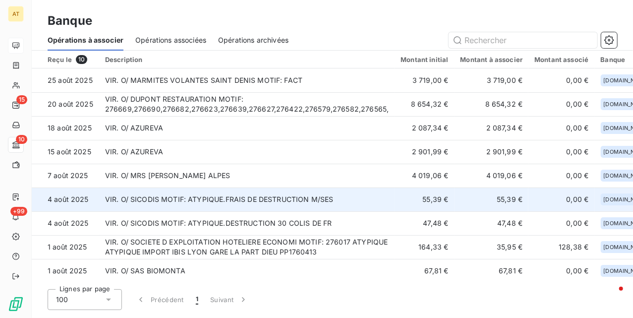
scroll to position [29, 0]
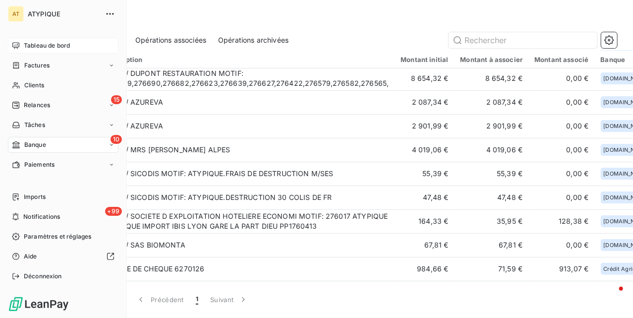
click at [24, 50] on div "Tableau de bord" at bounding box center [63, 46] width 111 height 16
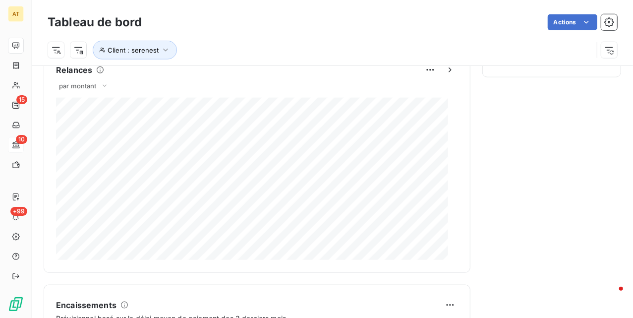
scroll to position [199, 0]
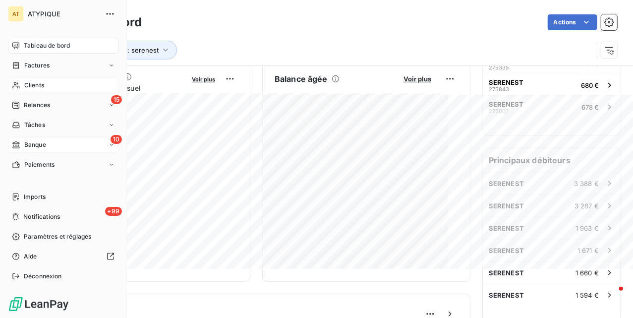
click at [42, 84] on span "Clients" at bounding box center [34, 85] width 20 height 9
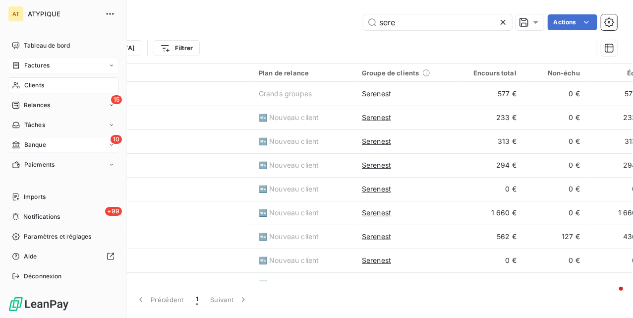
click at [48, 61] on span "Factures" at bounding box center [36, 65] width 25 height 9
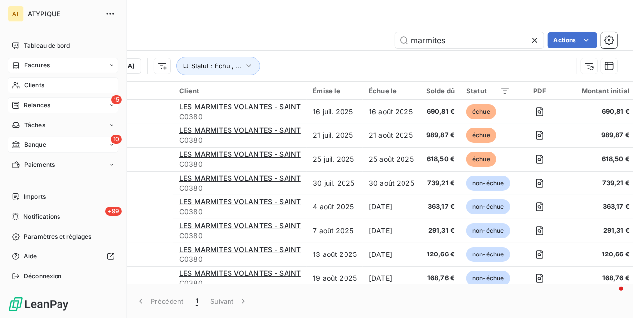
click at [27, 112] on div "15 Relances" at bounding box center [63, 105] width 111 height 16
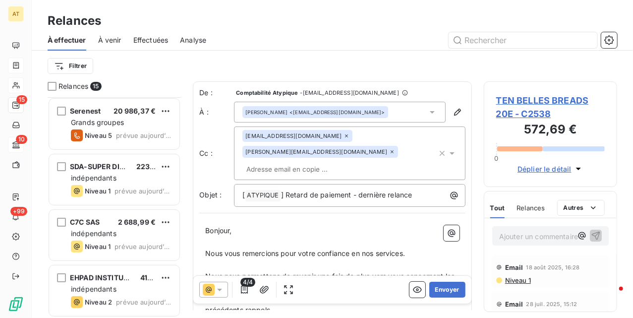
scroll to position [133, 0]
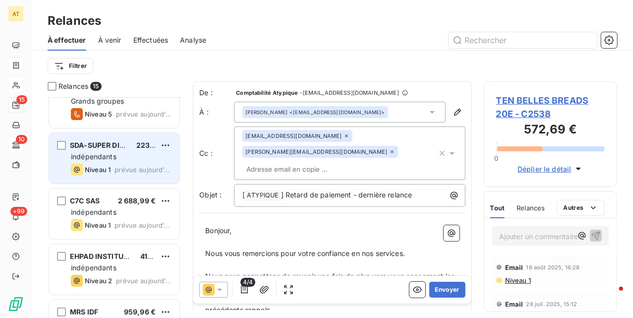
click at [101, 156] on span "indépendants" at bounding box center [94, 156] width 46 height 8
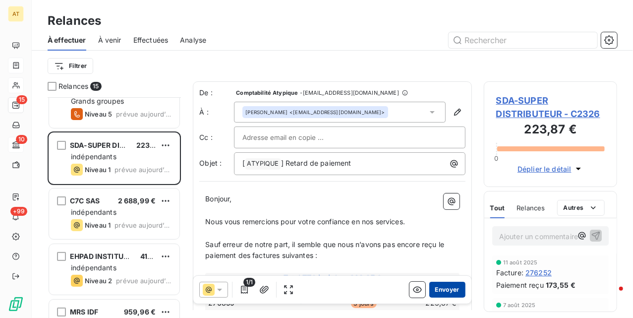
click at [445, 290] on button "Envoyer" at bounding box center [447, 290] width 36 height 16
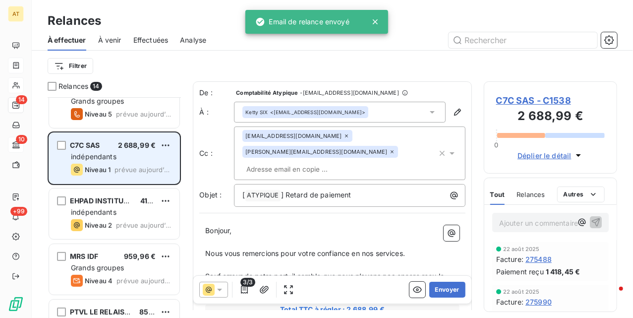
click at [104, 166] on span "Niveau 1" at bounding box center [98, 170] width 26 height 8
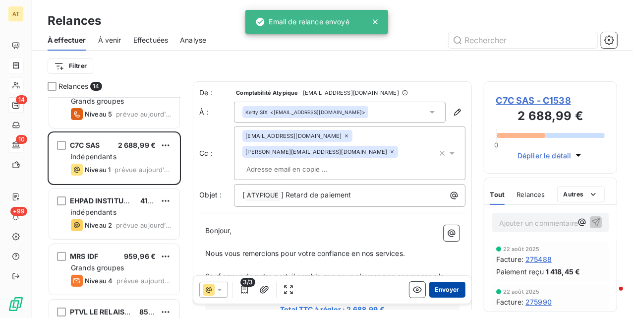
click at [436, 289] on button "Envoyer" at bounding box center [447, 290] width 36 height 16
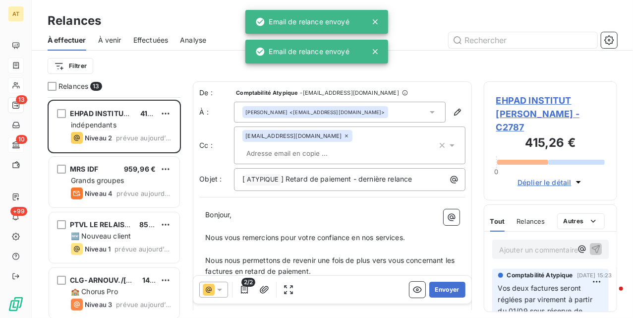
scroll to position [199, 0]
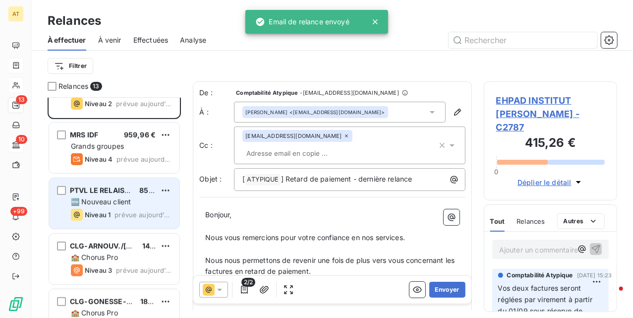
click at [116, 206] on div "🆕 Nouveau client" at bounding box center [121, 202] width 101 height 10
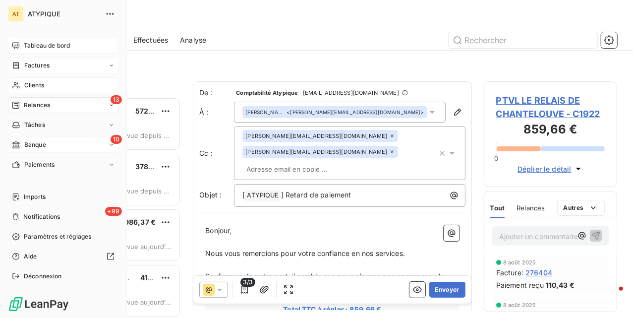
click at [36, 47] on span "Tableau de bord" at bounding box center [47, 45] width 46 height 9
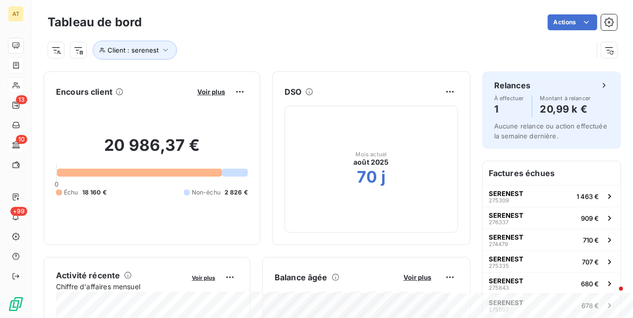
click at [248, 143] on h2 "20 986,37 €" at bounding box center [152, 150] width 192 height 30
copy h2 "20 986,37 €"
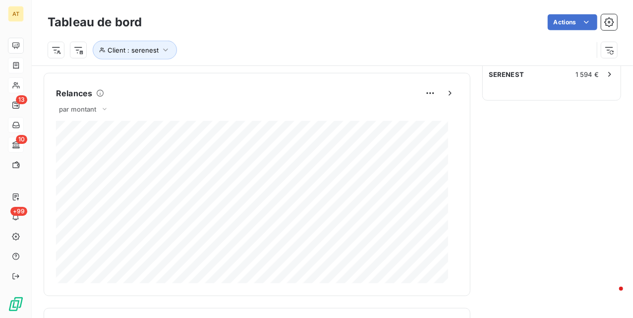
scroll to position [409, 0]
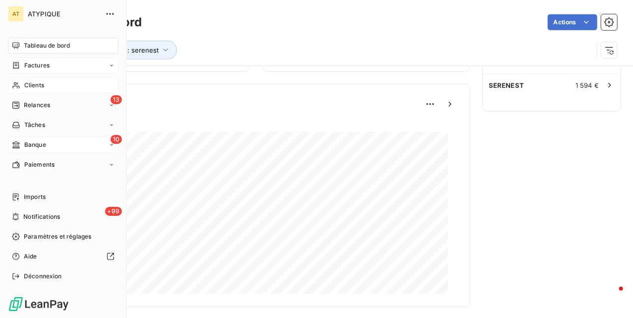
click at [24, 86] on span "Clients" at bounding box center [34, 85] width 20 height 9
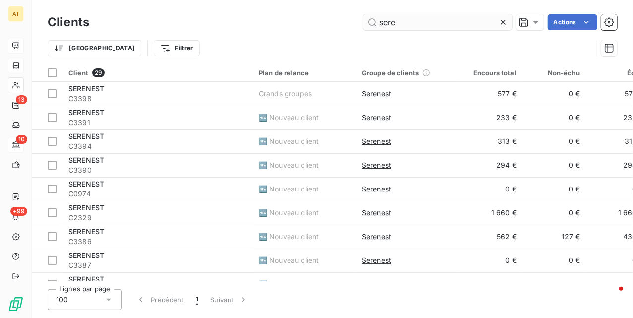
click at [421, 21] on input "sere" at bounding box center [438, 22] width 149 height 16
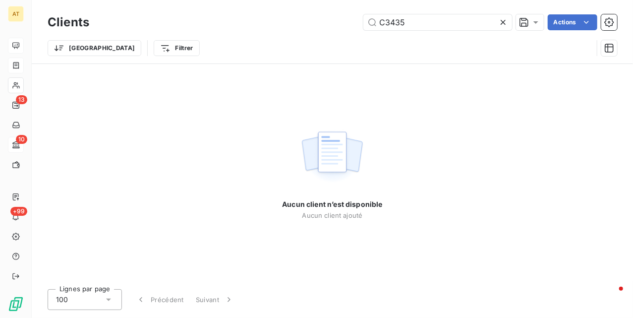
type input "C3435"
click at [413, 21] on input "C3435" at bounding box center [438, 22] width 149 height 16
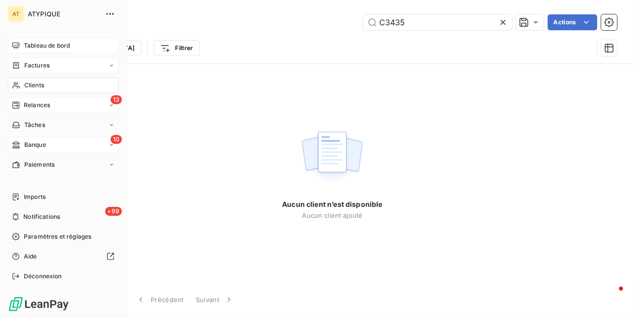
click at [24, 100] on div "13 Relances" at bounding box center [63, 105] width 111 height 16
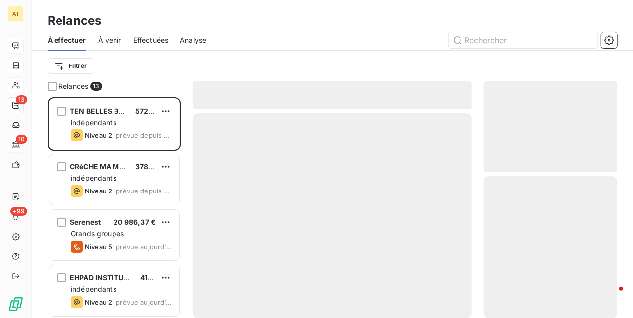
scroll to position [211, 123]
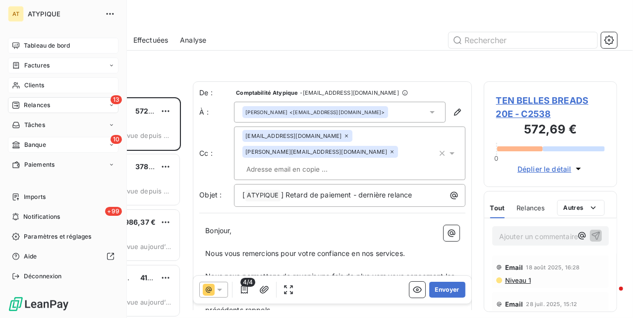
click at [49, 84] on div "Clients" at bounding box center [63, 85] width 111 height 16
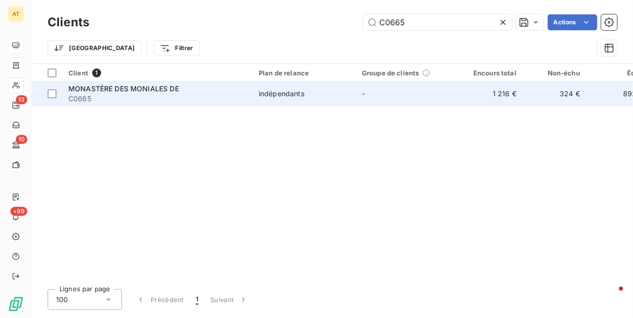
type input "C0665"
click at [132, 87] on span "MONASTÈRE DES MONIALES DE" at bounding box center [123, 88] width 111 height 8
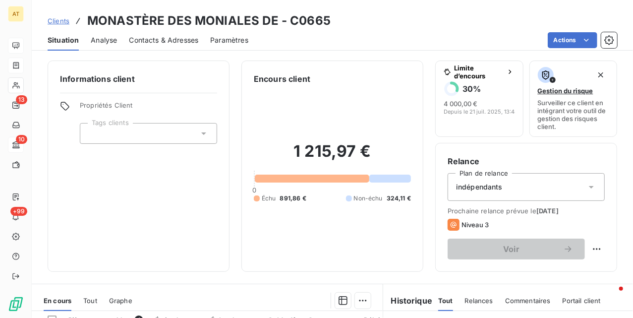
click at [181, 38] on span "Contacts & Adresses" at bounding box center [163, 40] width 69 height 10
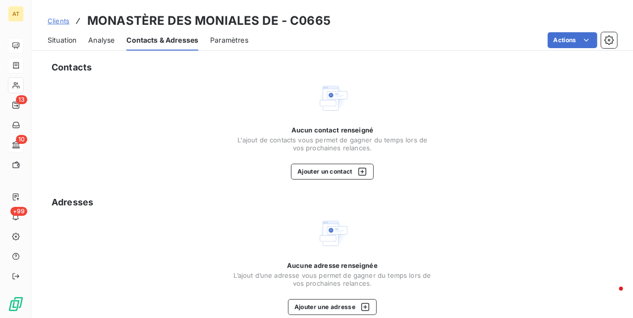
click at [61, 42] on span "Situation" at bounding box center [62, 40] width 29 height 10
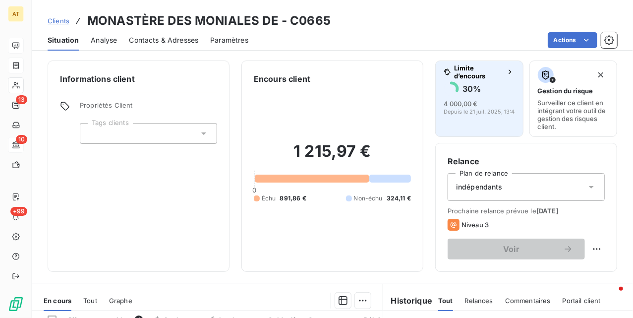
click at [477, 132] on button "Limite d’encours 30 % 4 000,00 € Depuis le [DATE] 13:48" at bounding box center [479, 99] width 88 height 76
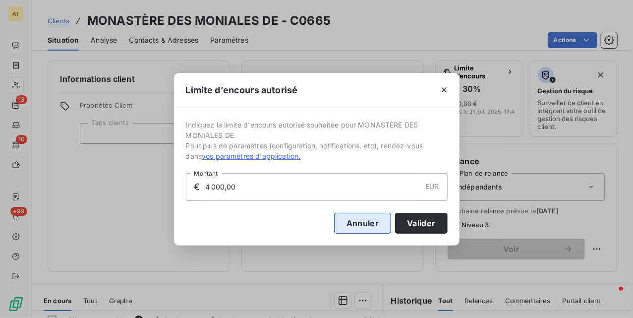
click at [363, 227] on button "Annuler" at bounding box center [362, 223] width 57 height 21
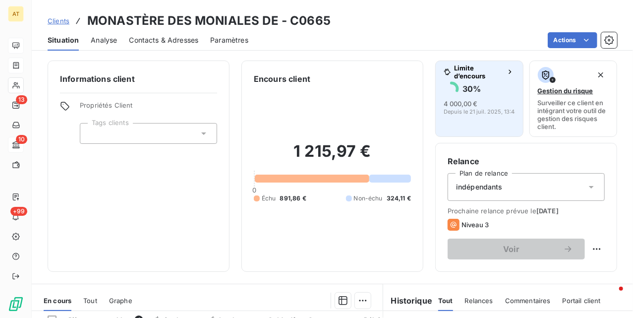
click at [459, 109] on span "Depuis le 21 juil. 2025, 13:48" at bounding box center [481, 112] width 74 height 6
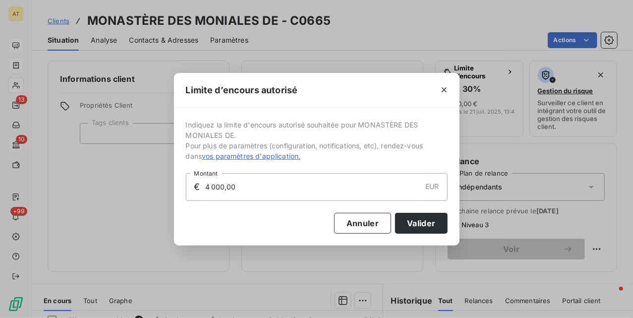
click at [319, 179] on input "4 000,00" at bounding box center [312, 187] width 217 height 27
type input "0,00"
click at [409, 221] on button "Valider" at bounding box center [421, 223] width 52 height 21
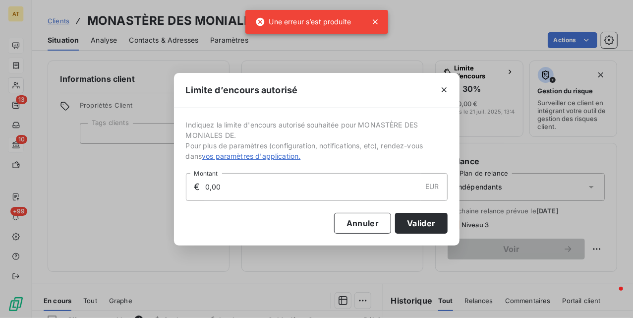
click at [339, 188] on input "0,00" at bounding box center [312, 187] width 217 height 27
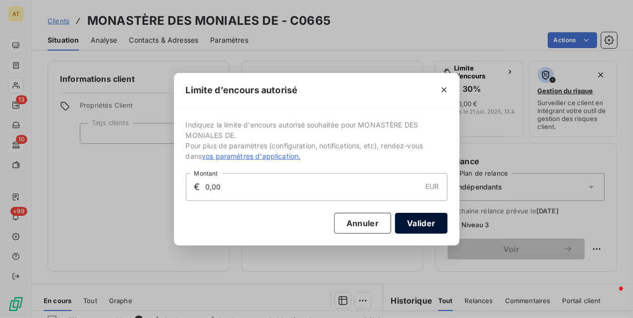
click at [419, 227] on button "Valider" at bounding box center [421, 223] width 52 height 21
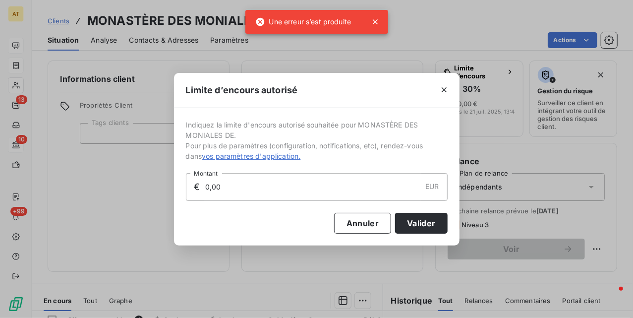
click at [316, 189] on input "0,00" at bounding box center [312, 187] width 217 height 27
type input "0,00"
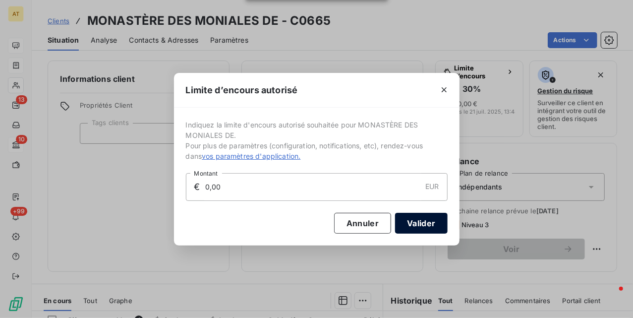
click at [423, 219] on button "Valider" at bounding box center [421, 223] width 52 height 21
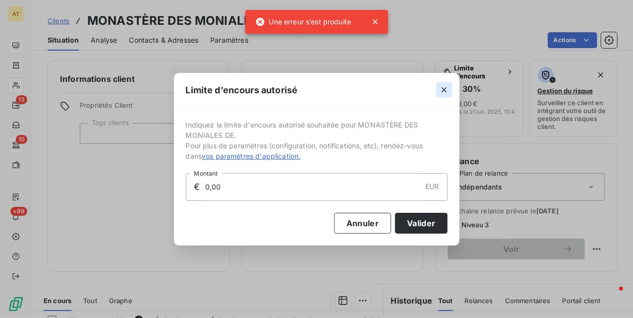
click at [443, 94] on icon "button" at bounding box center [444, 90] width 10 height 10
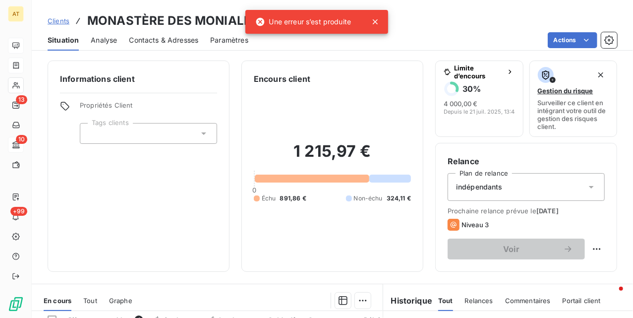
click at [354, 137] on div "1 215,97 € 0 Échu 891,86 € Non-échu 324,11 €" at bounding box center [332, 172] width 157 height 175
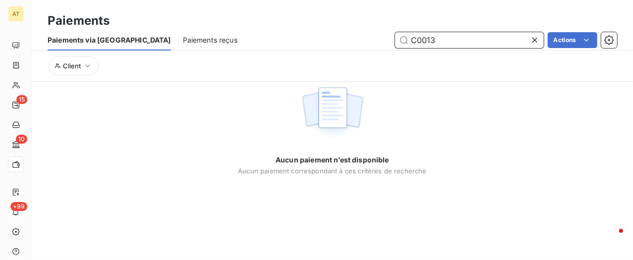
click at [508, 42] on input "C0013" at bounding box center [469, 40] width 149 height 16
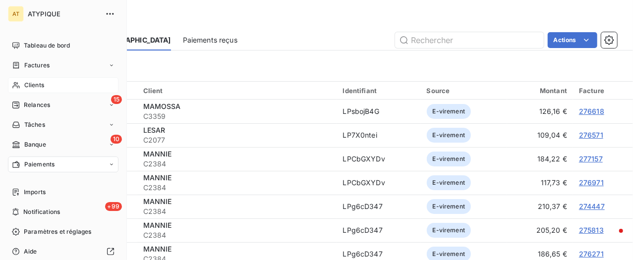
click at [28, 86] on span "Clients" at bounding box center [34, 85] width 20 height 9
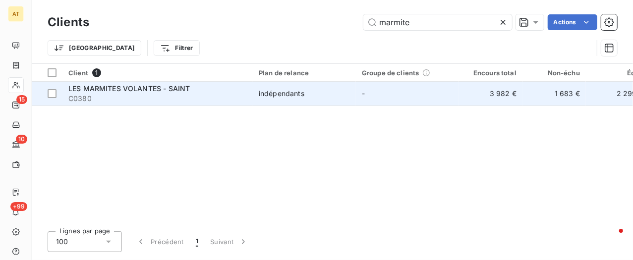
type input "marmite"
click at [139, 87] on span "LES MARMITES VOLANTES - SAINT" at bounding box center [129, 88] width 122 height 8
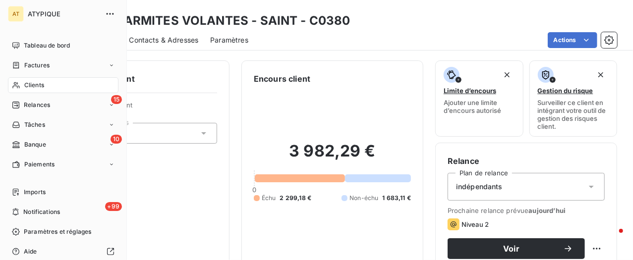
click at [13, 82] on icon at bounding box center [16, 85] width 8 height 8
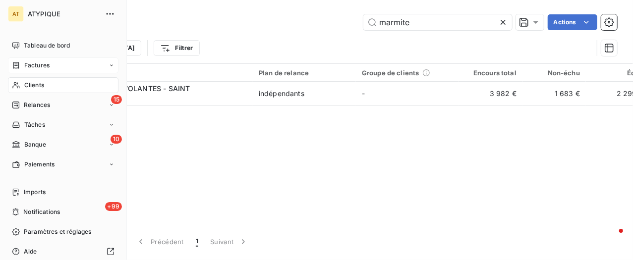
click at [40, 71] on div "Factures" at bounding box center [63, 66] width 111 height 16
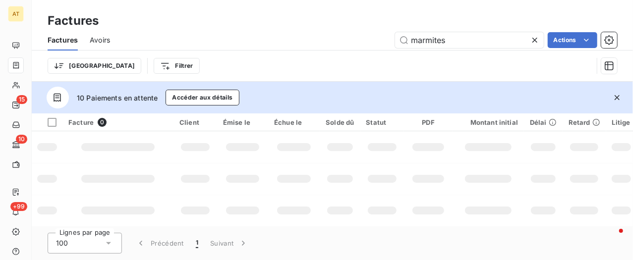
type input "marmites"
click at [616, 100] on icon "button" at bounding box center [617, 98] width 10 height 10
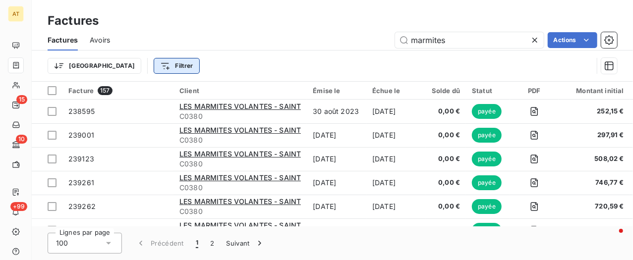
click at [122, 64] on html "AT 15 10 +99 Factures Factures Avoirs marmites Actions Trier Filtrer Facture 15…" at bounding box center [316, 130] width 633 height 260
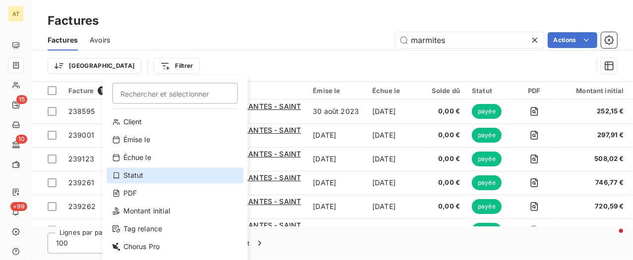
click at [165, 177] on div "Statut" at bounding box center [175, 176] width 137 height 16
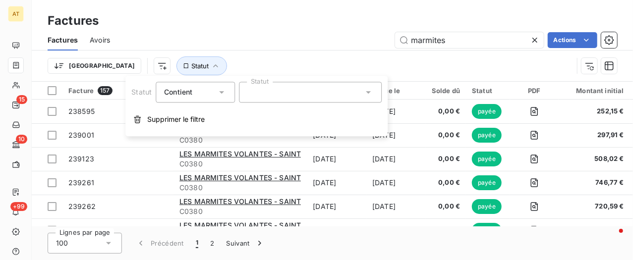
drag, startPoint x: 302, startPoint y: 90, endPoint x: 307, endPoint y: 91, distance: 6.0
click at [304, 90] on div at bounding box center [310, 92] width 143 height 21
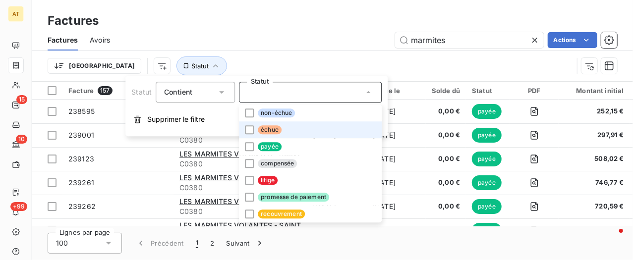
click at [290, 127] on li "échue" at bounding box center [310, 130] width 143 height 17
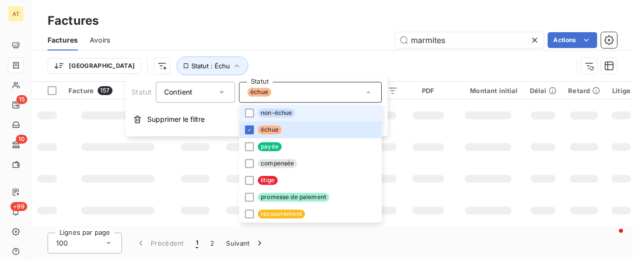
click at [290, 118] on li "non-échue" at bounding box center [310, 113] width 143 height 17
click at [284, 42] on div "marmites Actions" at bounding box center [369, 40] width 495 height 16
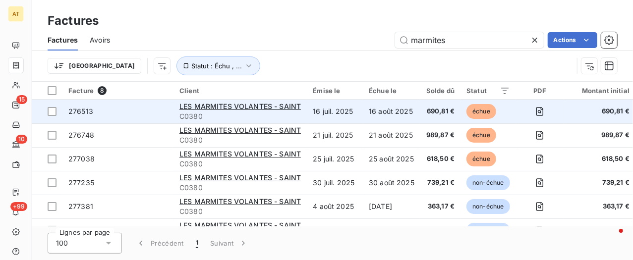
click at [250, 112] on span "C0380" at bounding box center [241, 117] width 122 height 10
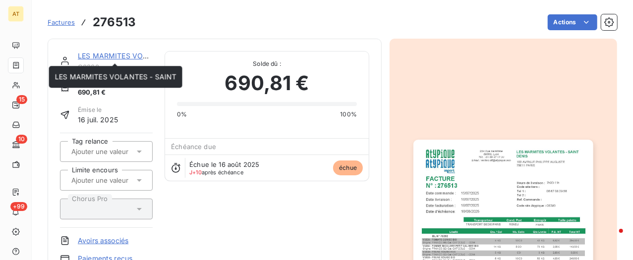
click at [87, 55] on link "LES MARMITES VOLANTES - SAINT" at bounding box center [139, 56] width 122 height 8
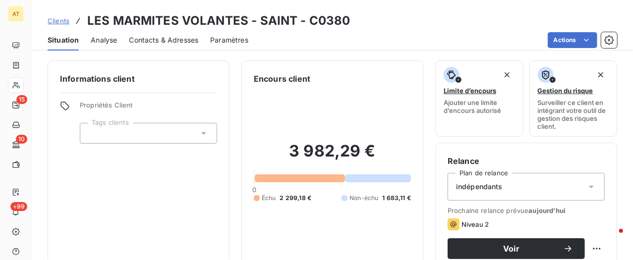
click at [159, 46] on div "Contacts & Adresses" at bounding box center [163, 40] width 69 height 21
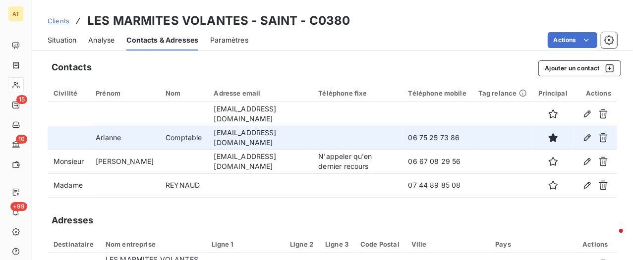
click at [253, 137] on td "factures.scolaire@marmitesvolantes.fr" at bounding box center [260, 138] width 105 height 24
click at [253, 136] on td "factures.scolaire@marmitesvolantes.fr" at bounding box center [260, 138] width 105 height 24
copy td "factures.scolaire@marmitesvolantes.fr"
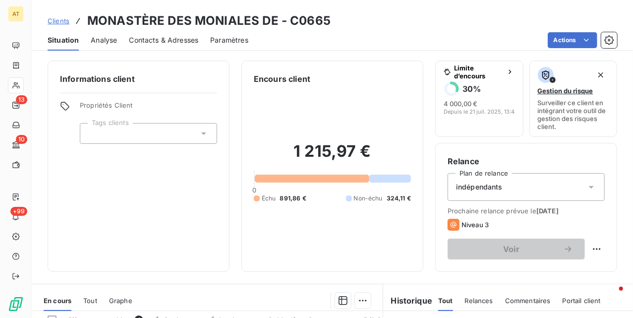
click at [471, 100] on span "4 000,00 €" at bounding box center [461, 104] width 34 height 8
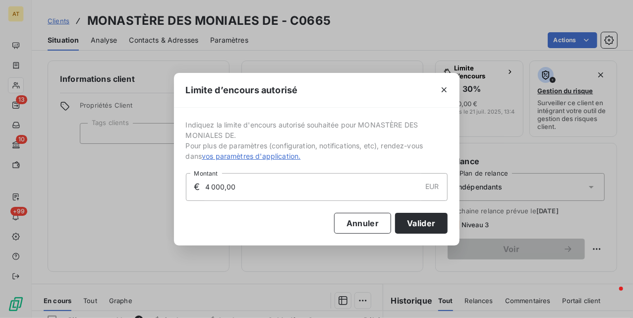
click at [274, 191] on input "4 000,00" at bounding box center [312, 187] width 217 height 27
click at [207, 186] on input "4 000,00" at bounding box center [312, 187] width 217 height 27
type input "0,00"
click at [423, 223] on button "Valider" at bounding box center [421, 223] width 52 height 21
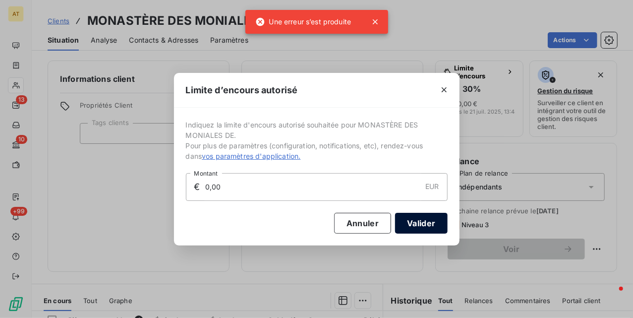
click at [423, 223] on button "Valider" at bounding box center [421, 223] width 52 height 21
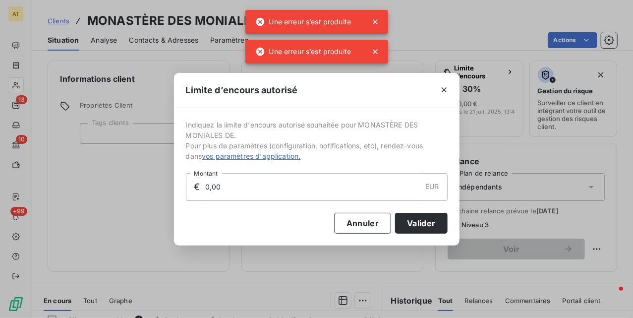
click at [443, 80] on div at bounding box center [444, 90] width 31 height 34
click at [440, 94] on icon "button" at bounding box center [444, 90] width 10 height 10
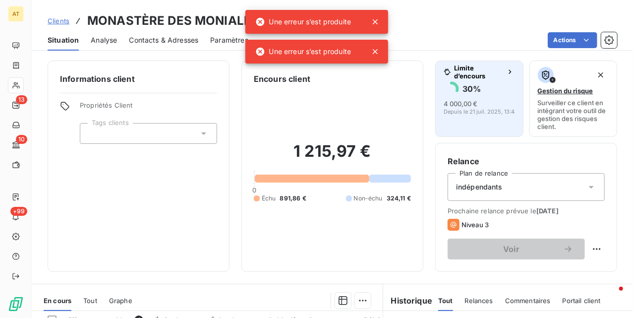
click at [509, 70] on icon "button" at bounding box center [510, 72] width 2 height 4
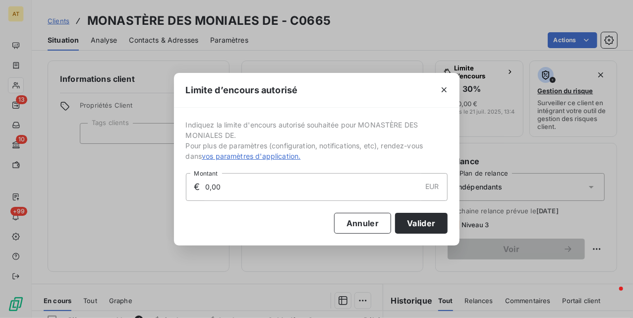
click at [259, 199] on input "0,00" at bounding box center [312, 187] width 217 height 27
click at [349, 227] on button "Annuler" at bounding box center [362, 223] width 57 height 21
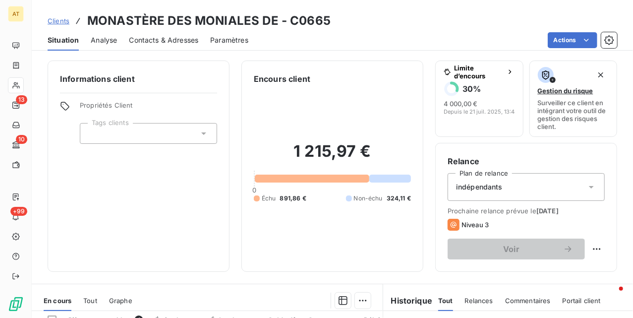
click at [317, 219] on div "1 215,97 € 0 Échu 891,86 € Non-échu 324,11 €" at bounding box center [332, 172] width 157 height 175
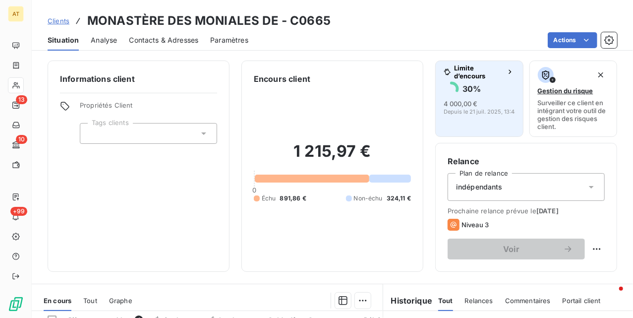
click at [436, 110] on button "Limite d’encours 30 % 4 000,00 € Depuis le [DATE] 13:48" at bounding box center [479, 99] width 88 height 76
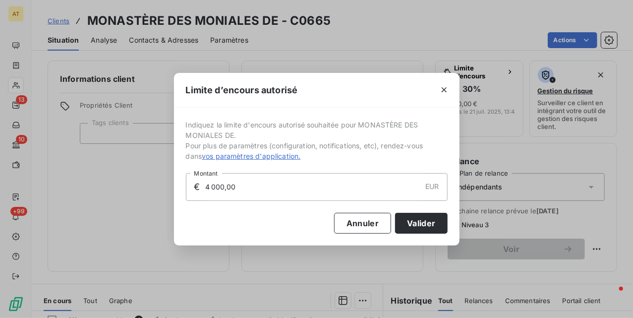
click at [308, 186] on input "4 000,00" at bounding box center [312, 187] width 217 height 27
type input "0,00"
click at [425, 225] on button "Valider" at bounding box center [421, 223] width 52 height 21
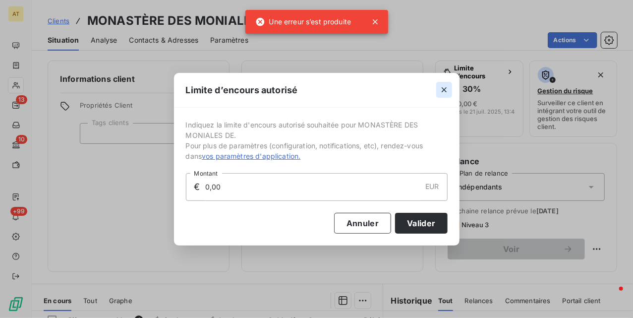
click at [439, 92] on icon "button" at bounding box center [444, 90] width 10 height 10
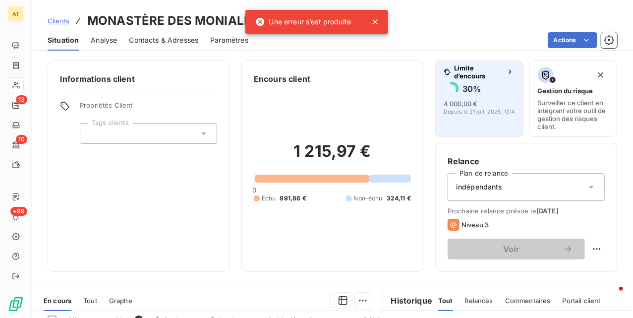
click at [453, 93] on div "30 %" at bounding box center [479, 89] width 71 height 16
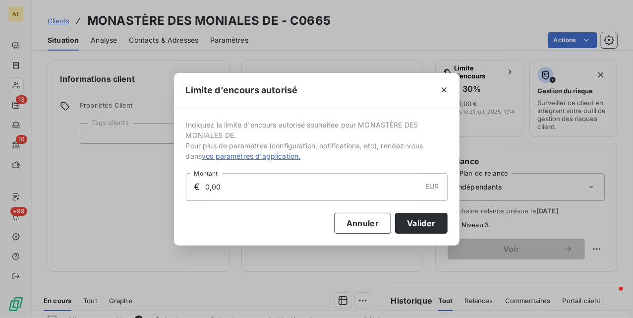
click at [253, 189] on input "0,00" at bounding box center [312, 187] width 217 height 27
click at [353, 228] on button "Annuler" at bounding box center [362, 223] width 57 height 21
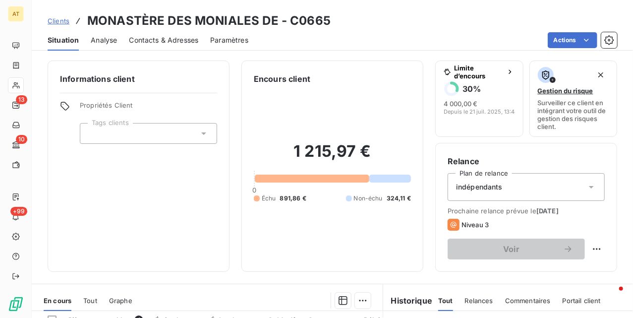
click at [275, 192] on div "1 215,97 € 0 Échu 891,86 € Non-échu 324,11 €" at bounding box center [332, 172] width 157 height 175
click at [173, 36] on span "Contacts & Adresses" at bounding box center [163, 40] width 69 height 10
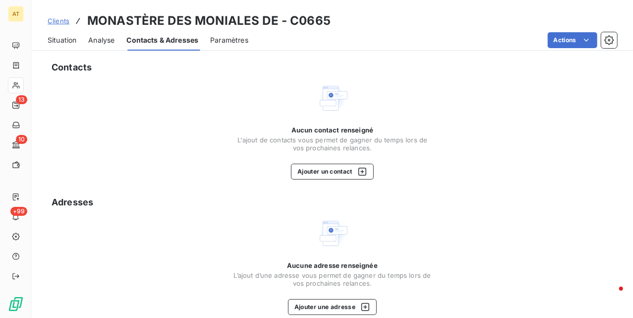
click at [220, 40] on span "Paramètres" at bounding box center [229, 40] width 38 height 10
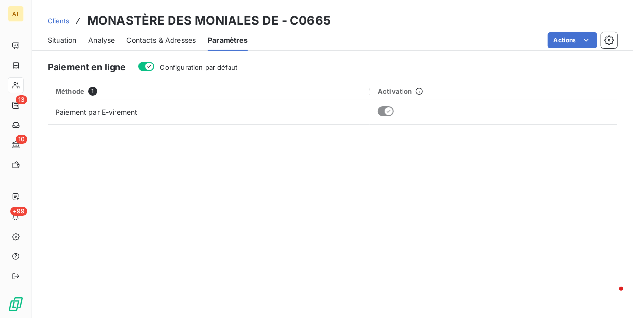
click at [115, 42] on span "Analyse" at bounding box center [101, 40] width 26 height 10
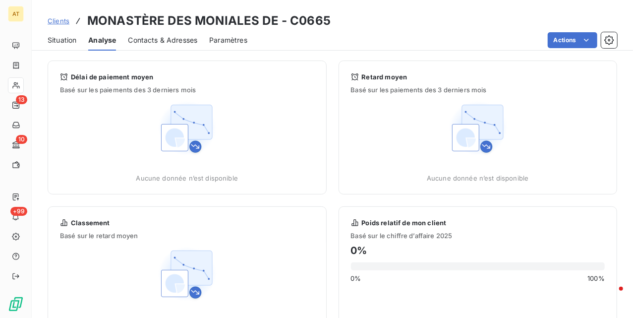
click at [146, 42] on span "Contacts & Adresses" at bounding box center [162, 40] width 69 height 10
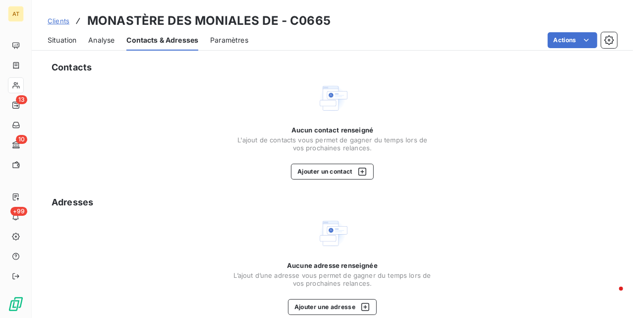
click at [55, 38] on span "Situation" at bounding box center [62, 40] width 29 height 10
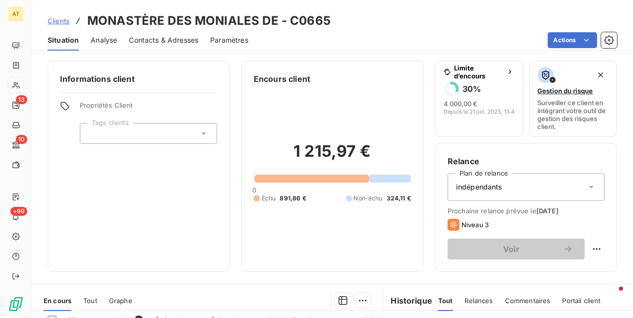
click at [223, 45] on div "Paramètres" at bounding box center [229, 40] width 38 height 21
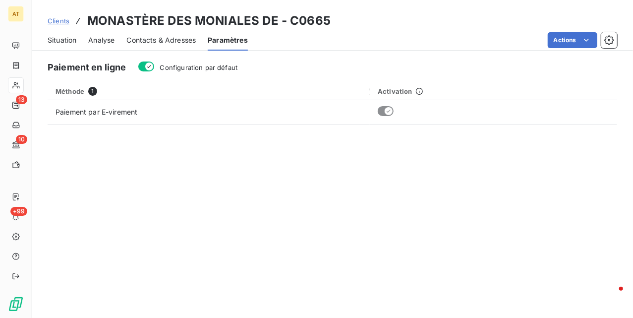
click at [186, 44] on span "Contacts & Adresses" at bounding box center [160, 40] width 69 height 10
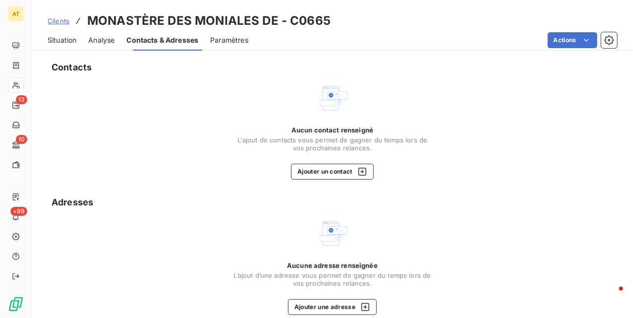
scroll to position [147, 0]
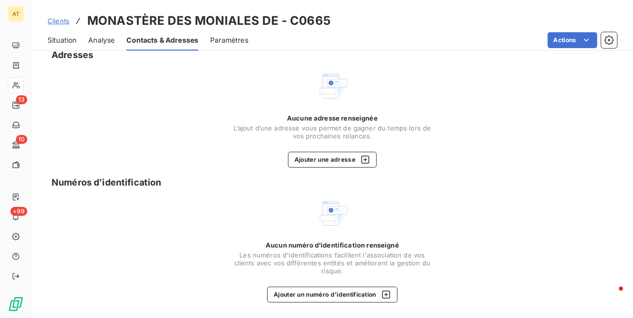
click at [111, 36] on span "Analyse" at bounding box center [101, 40] width 26 height 10
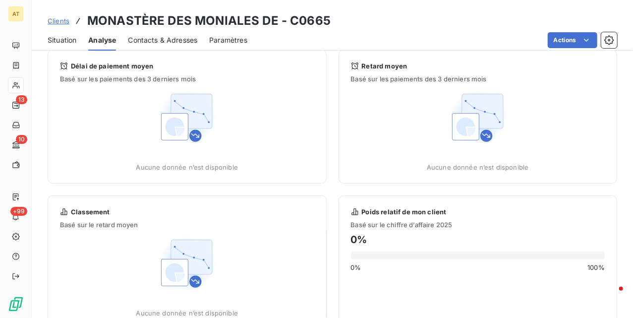
scroll to position [0, 0]
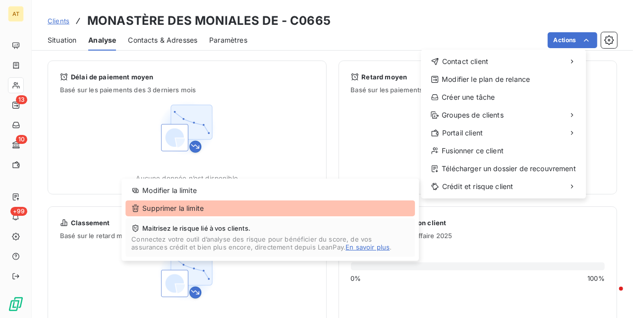
click at [282, 211] on div "Supprimer la limite" at bounding box center [270, 208] width 290 height 16
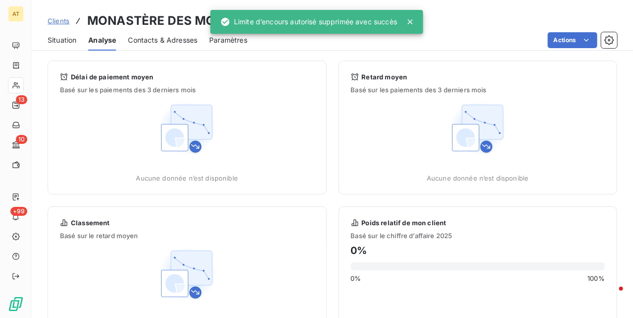
click at [46, 41] on div "Situation Analyse Contacts & Adresses Paramètres Actions" at bounding box center [333, 40] width 602 height 21
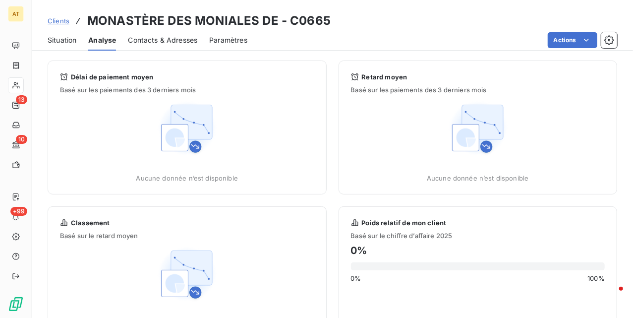
click at [69, 42] on span "Situation" at bounding box center [62, 40] width 29 height 10
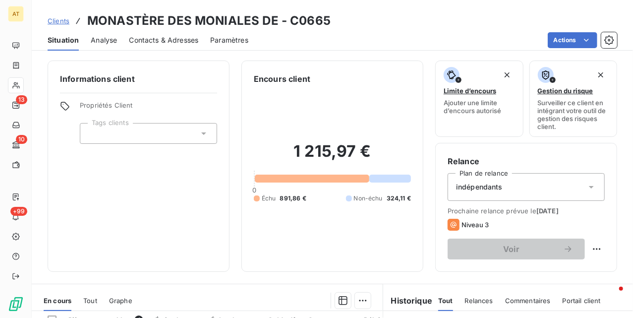
click at [303, 26] on h3 "MONASTÈRE DES MONIALES DE - C0665" at bounding box center [209, 21] width 244 height 18
copy h3 "C0665"
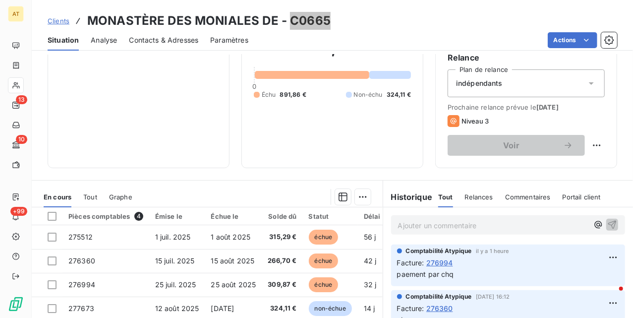
scroll to position [104, 0]
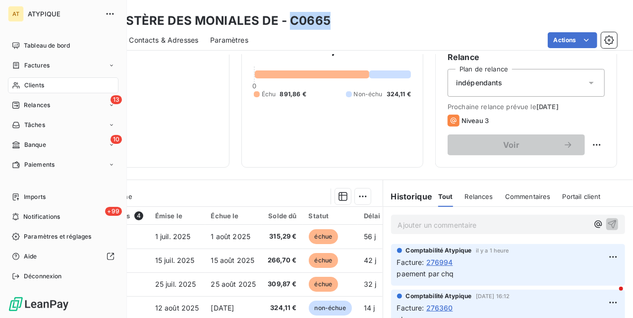
click at [22, 82] on div "Clients" at bounding box center [63, 85] width 111 height 16
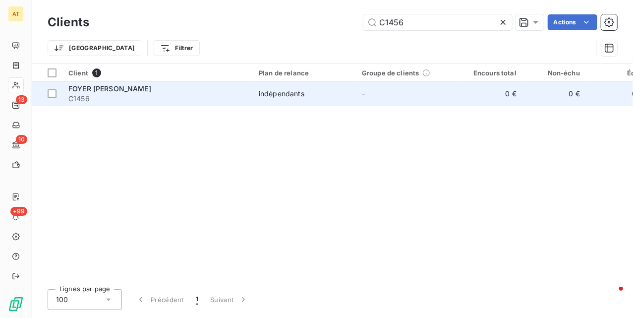
type input "C1456"
click at [90, 90] on span "FOYER [PERSON_NAME]" at bounding box center [109, 88] width 83 height 8
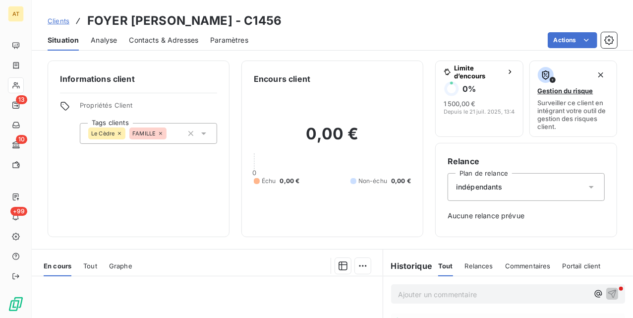
click at [114, 267] on span "Graphe" at bounding box center [120, 266] width 23 height 8
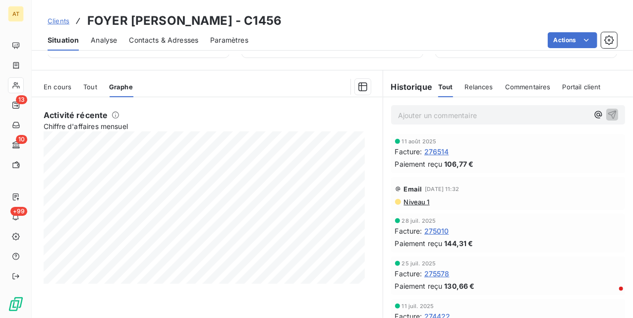
scroll to position [175, 0]
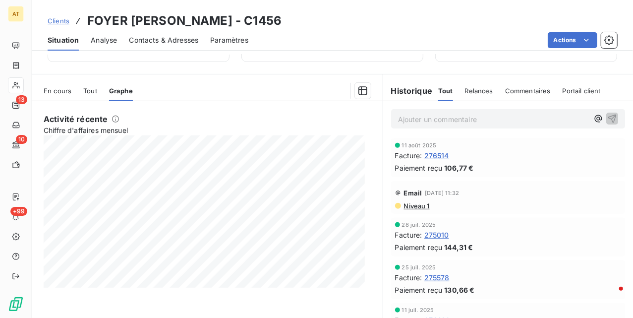
drag, startPoint x: 303, startPoint y: 24, endPoint x: 83, endPoint y: 22, distance: 219.2
click at [83, 22] on div "Clients FOYER [PERSON_NAME] - C1456" at bounding box center [333, 21] width 602 height 18
copy h3 "FOYER [PERSON_NAME] - C1456"
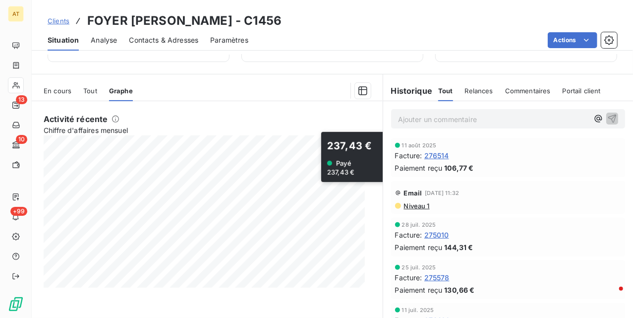
scroll to position [0, 0]
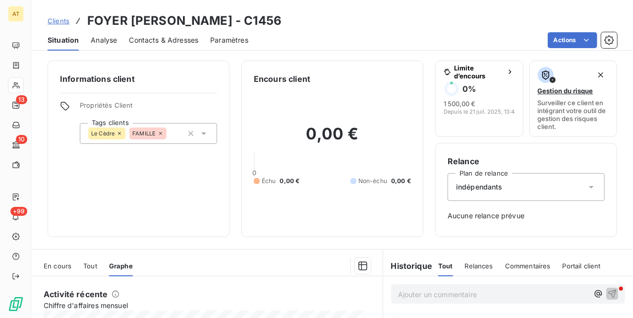
click at [242, 158] on div "Encours client 0,00 € 0 Échu 0,00 € Non-échu 0,00 €" at bounding box center [333, 149] width 182 height 177
click at [270, 19] on h3 "FOYER [PERSON_NAME] - C1456" at bounding box center [184, 21] width 194 height 18
copy h3 "C1456"
click at [179, 217] on div "Informations client Propriétés Client Tags clients Le Cèdre FAMILLE" at bounding box center [139, 149] width 182 height 177
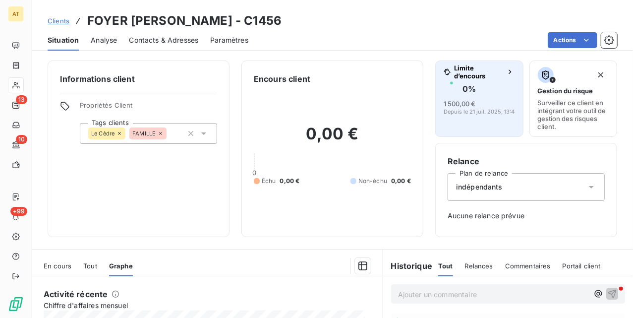
click at [454, 74] on span "Limite d’encours" at bounding box center [478, 72] width 49 height 16
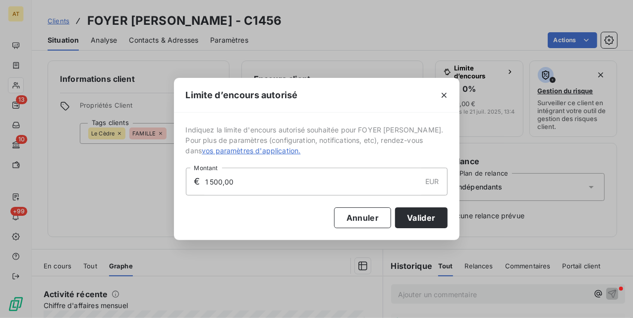
click at [268, 182] on input "1 500,00" at bounding box center [312, 181] width 217 height 27
type input "2 000,00"
click at [422, 228] on button "Valider" at bounding box center [421, 217] width 52 height 21
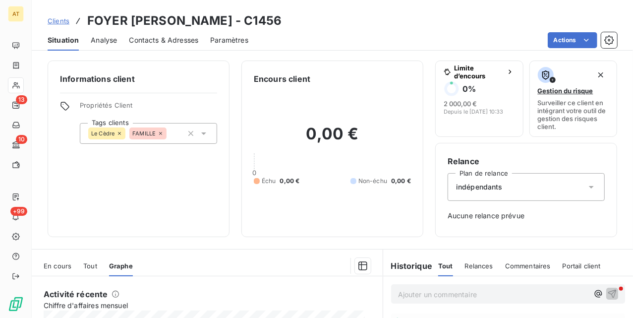
click at [314, 183] on div "Échu 0,00 € Non-échu 0,00 €" at bounding box center [332, 181] width 157 height 9
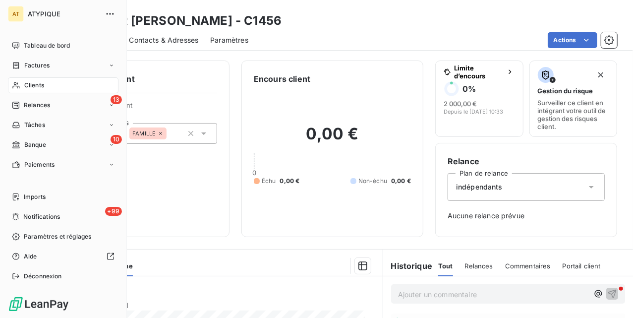
click at [24, 86] on span "Clients" at bounding box center [34, 85] width 20 height 9
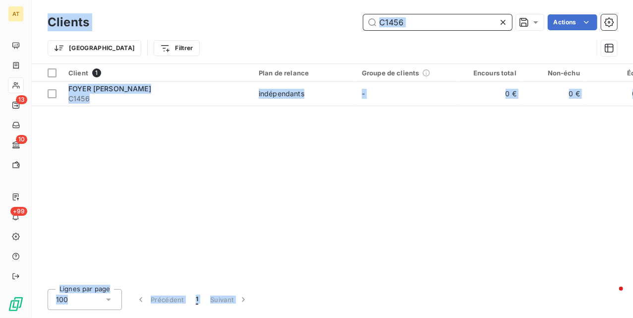
click at [427, 28] on input "C1456" at bounding box center [438, 22] width 149 height 16
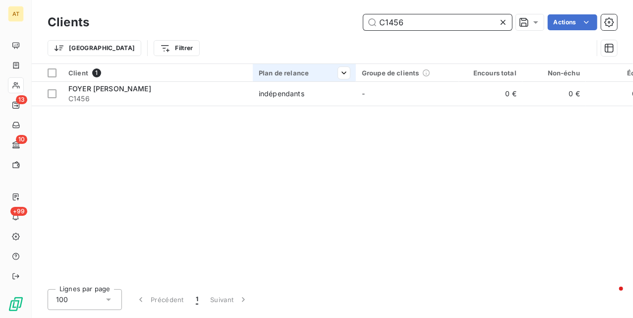
paste input "2307"
type input "C2307"
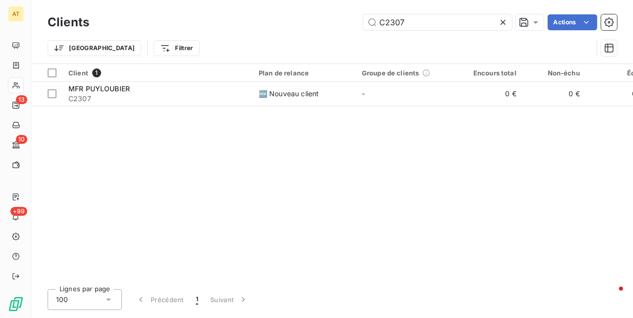
click at [153, 90] on div "MFR PUYLOUBIER" at bounding box center [157, 89] width 179 height 10
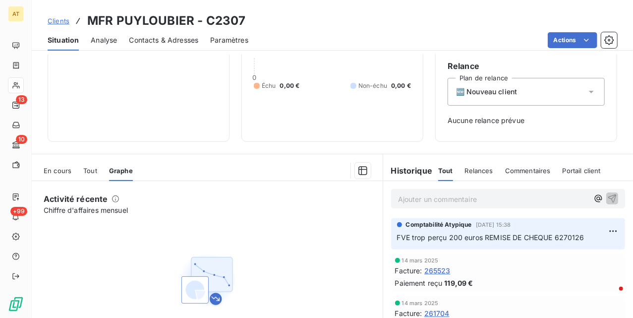
scroll to position [100, 0]
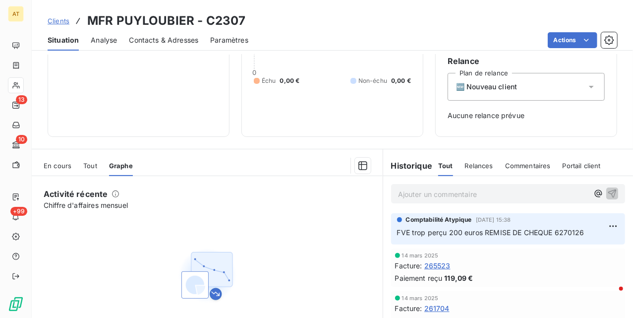
click at [372, 211] on div "Activité récente Chiffre d'affaires mensuel Activité récente indisponible" at bounding box center [207, 275] width 351 height 198
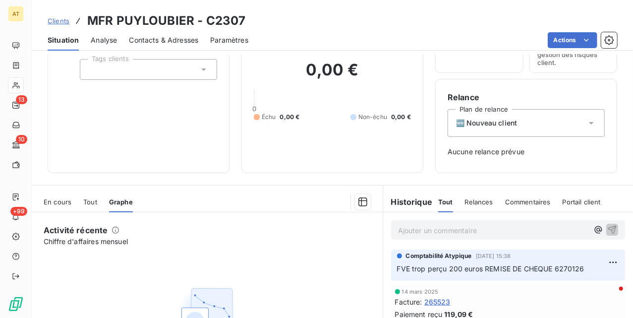
scroll to position [63, 0]
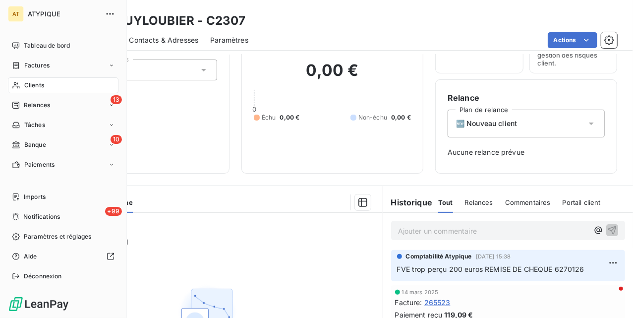
click at [19, 79] on div "Clients" at bounding box center [63, 85] width 111 height 16
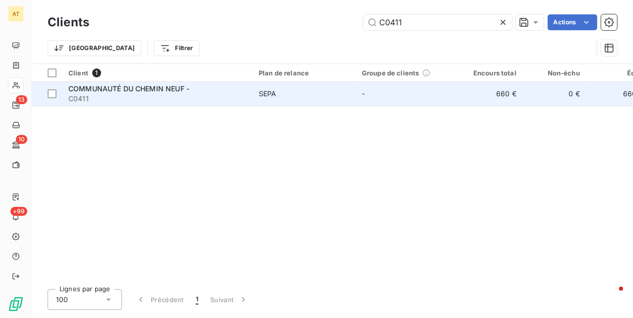
type input "C0411"
click at [98, 91] on span "COMMUNAUTÉ DU CHEMIN NEUF -" at bounding box center [128, 88] width 121 height 8
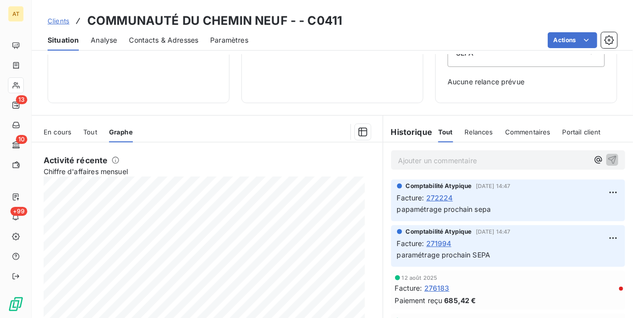
scroll to position [179, 0]
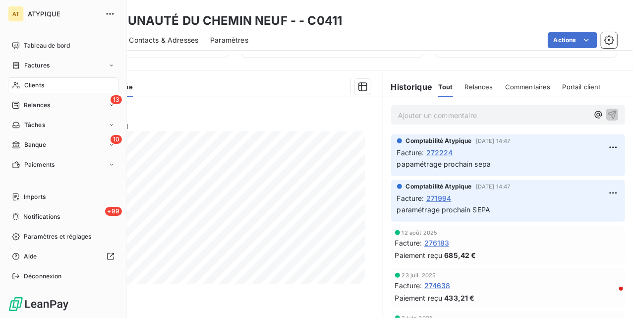
click at [41, 78] on div "Clients" at bounding box center [63, 85] width 111 height 16
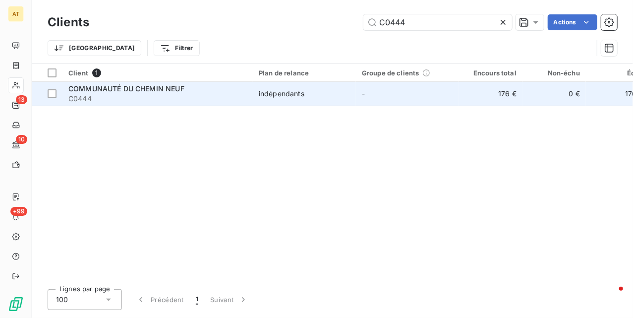
type input "C0444"
click at [124, 95] on span "C0444" at bounding box center [157, 99] width 179 height 10
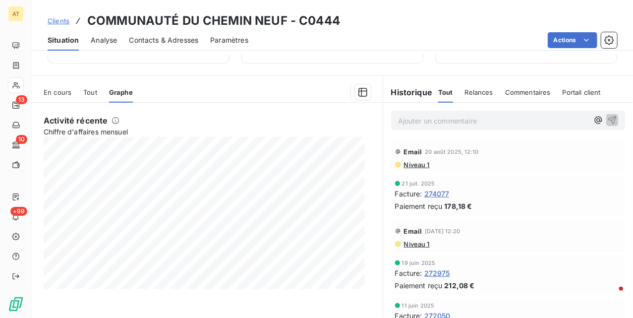
scroll to position [196, 0]
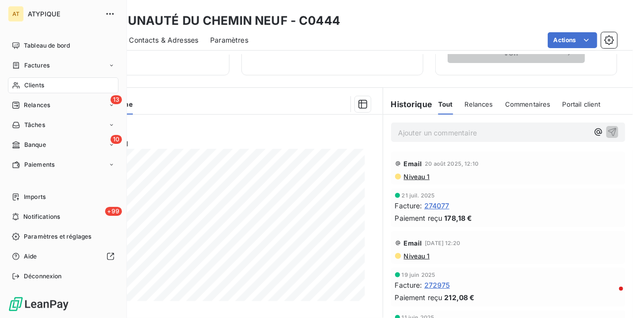
click at [20, 90] on div "Clients" at bounding box center [63, 85] width 111 height 16
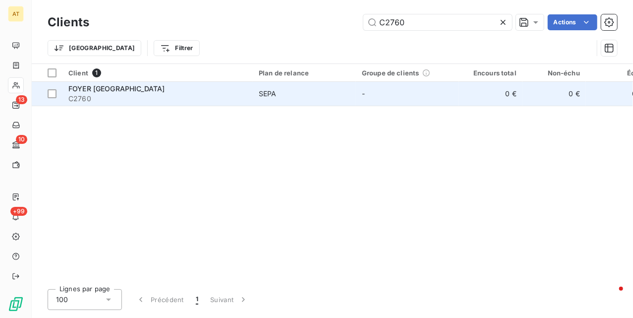
type input "C2760"
click at [117, 94] on span "C2760" at bounding box center [157, 99] width 179 height 10
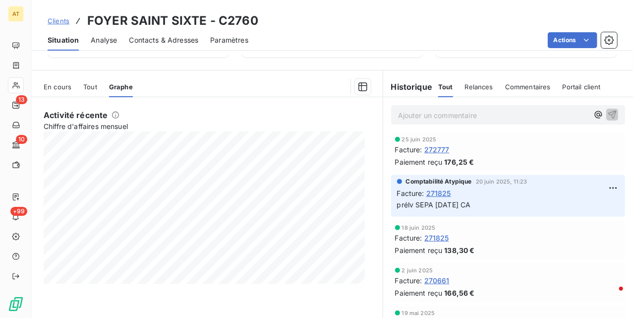
scroll to position [147, 0]
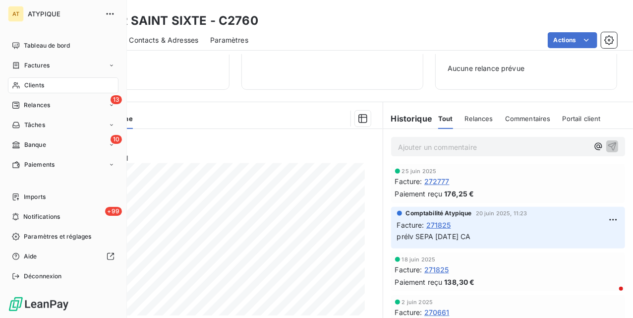
click at [14, 84] on icon at bounding box center [15, 85] width 7 height 6
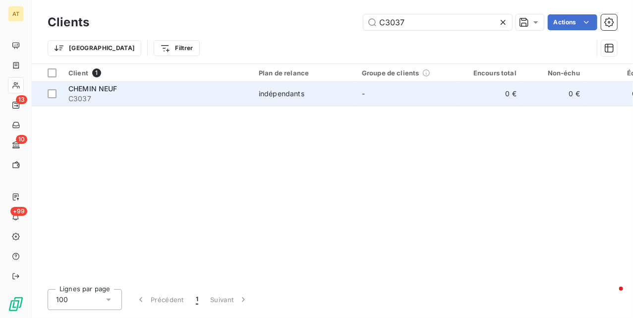
type input "C3037"
click at [101, 98] on span "C3037" at bounding box center [157, 99] width 179 height 10
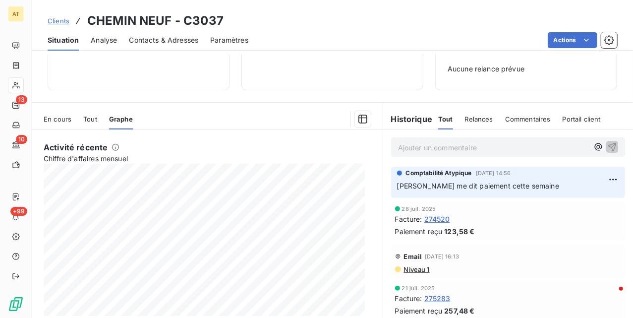
scroll to position [147, 0]
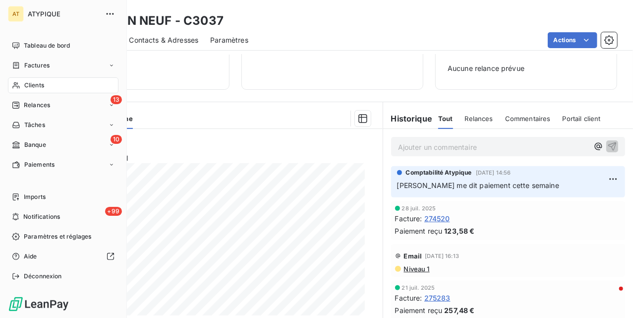
click at [32, 86] on span "Clients" at bounding box center [34, 85] width 20 height 9
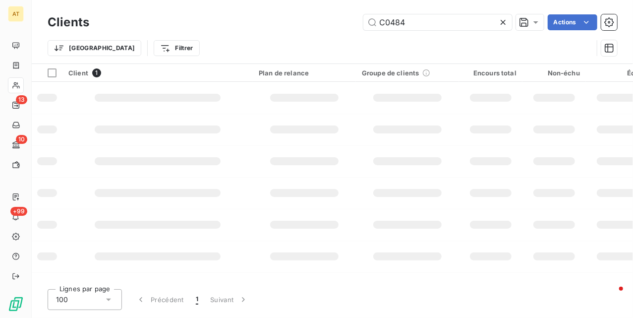
type input "C0484"
click at [96, 93] on td at bounding box center [157, 98] width 190 height 32
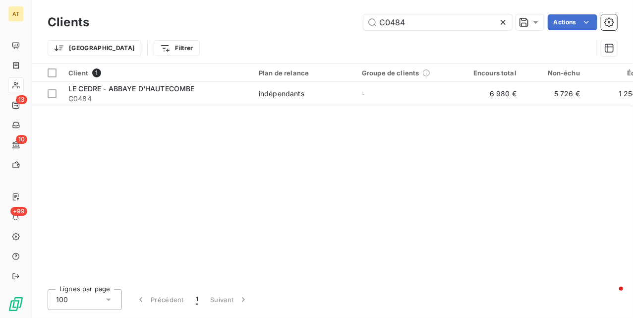
click at [96, 94] on span "C0484" at bounding box center [157, 99] width 179 height 10
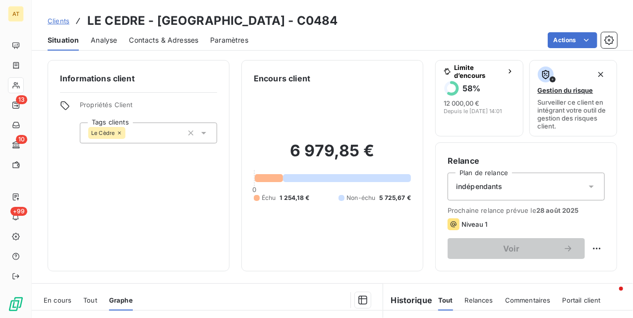
scroll to position [214, 0]
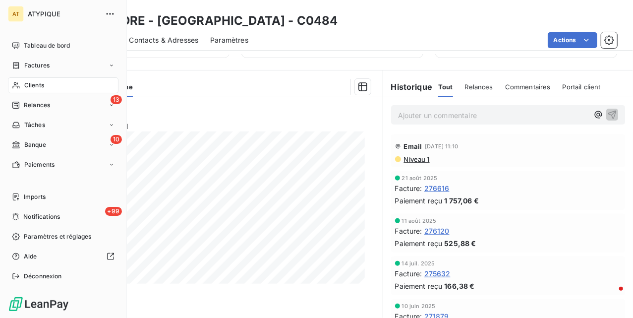
drag, startPoint x: 23, startPoint y: 86, endPoint x: 92, endPoint y: 73, distance: 70.6
click at [23, 86] on div "Clients" at bounding box center [63, 85] width 111 height 16
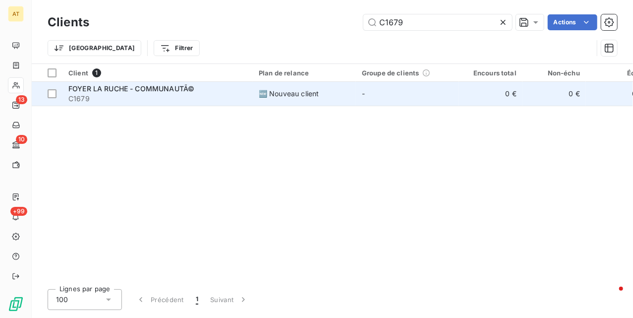
type input "C1679"
click at [86, 92] on span "FOYER LA RUCHE - COMMUNAUTÃ©" at bounding box center [131, 88] width 126 height 8
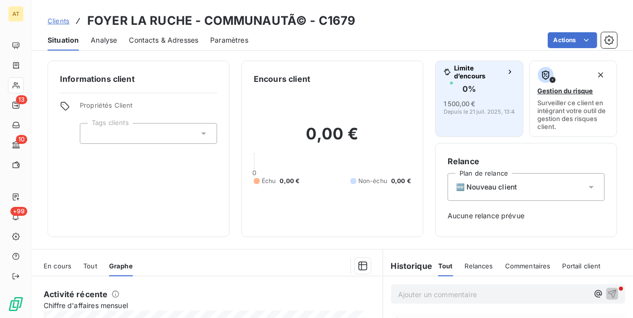
click at [452, 107] on span "1 500,00 €" at bounding box center [460, 104] width 32 height 8
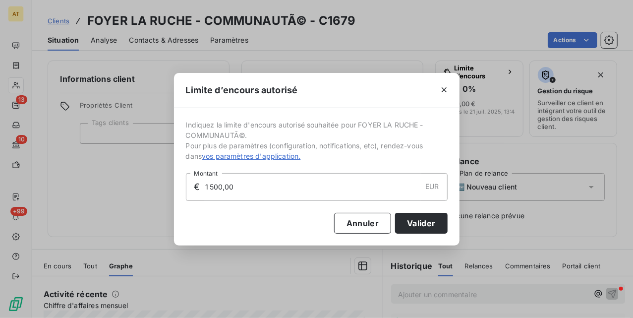
click at [344, 177] on input "1 500,00" at bounding box center [312, 187] width 217 height 27
type input "2 000,00"
click at [419, 219] on button "Valider" at bounding box center [421, 223] width 52 height 21
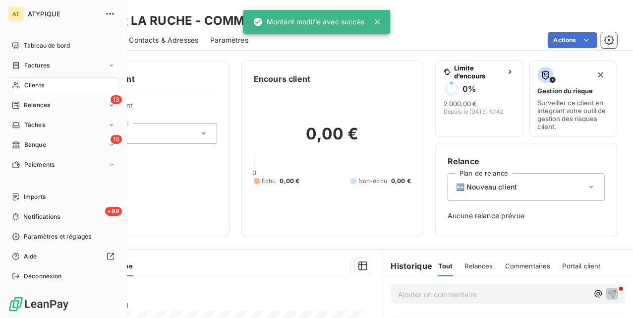
click at [18, 87] on icon at bounding box center [16, 85] width 8 height 8
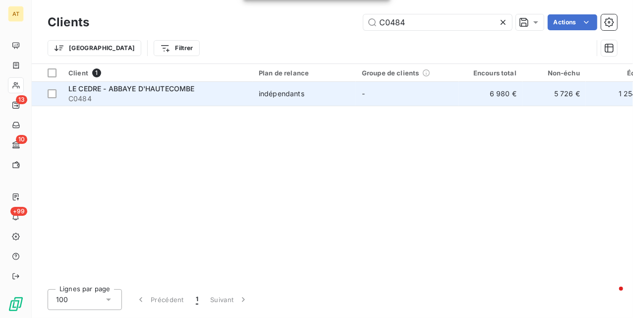
type input "C0484"
click at [116, 96] on span "C0484" at bounding box center [157, 99] width 179 height 10
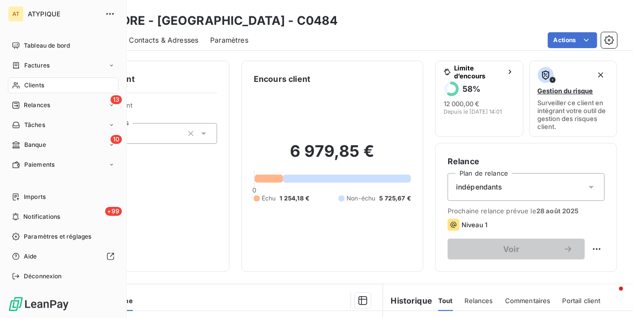
click at [56, 86] on div "Clients" at bounding box center [63, 85] width 111 height 16
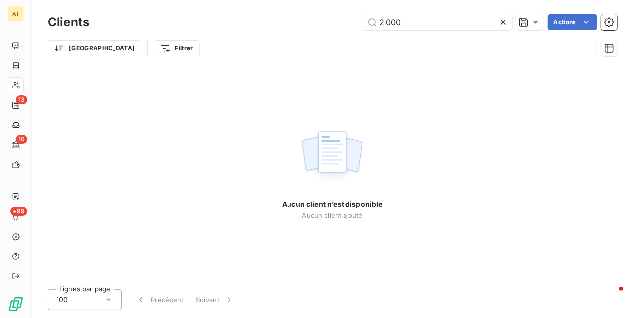
click at [228, 98] on div "Aucun client n’est disponible Aucun client ajouté" at bounding box center [333, 172] width 602 height 217
click at [423, 28] on input "2 000" at bounding box center [438, 22] width 149 height 16
paste input "C3037"
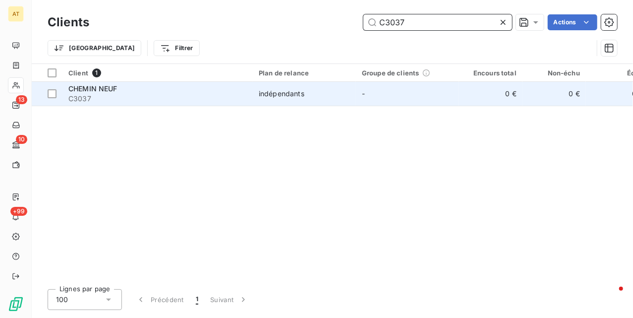
type input "C3037"
click at [120, 103] on span "C3037" at bounding box center [157, 99] width 179 height 10
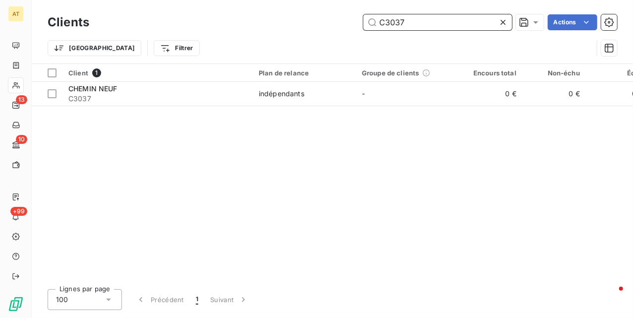
click at [444, 18] on input "C3037" at bounding box center [438, 22] width 149 height 16
paste input "2760"
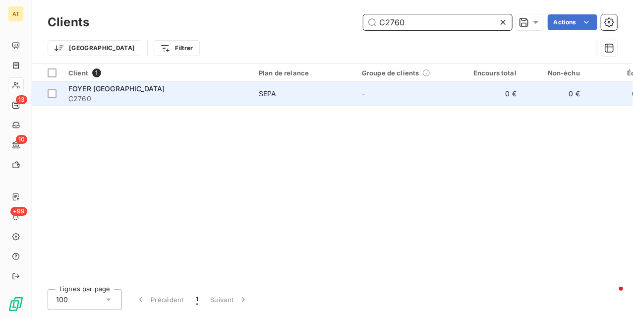
type input "C2760"
click at [89, 104] on td "FOYER SAINT SIXTE C2760" at bounding box center [157, 94] width 190 height 24
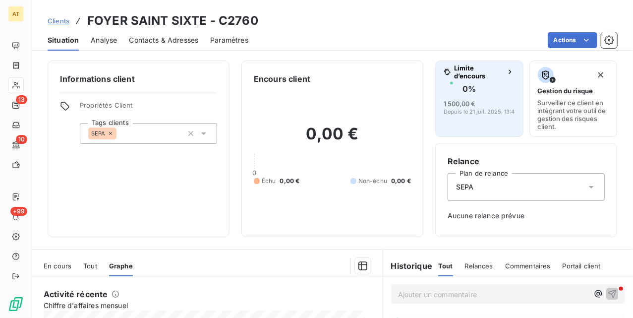
click at [474, 112] on span "Depuis le 21 juil. 2025, 13:48" at bounding box center [481, 112] width 74 height 6
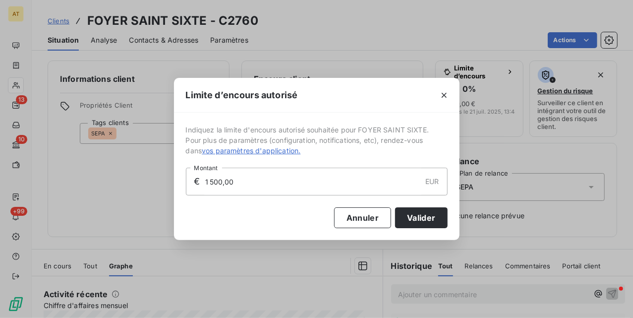
click at [340, 177] on input "1 500,00" at bounding box center [312, 181] width 217 height 27
type input "1 000,00"
click at [427, 219] on button "Valider" at bounding box center [421, 217] width 52 height 21
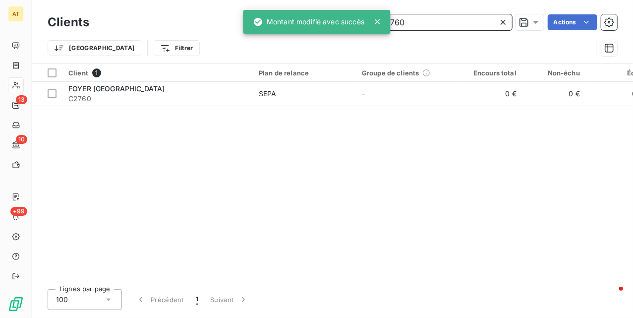
click at [452, 26] on input "C2760" at bounding box center [438, 22] width 149 height 16
paste input "0444"
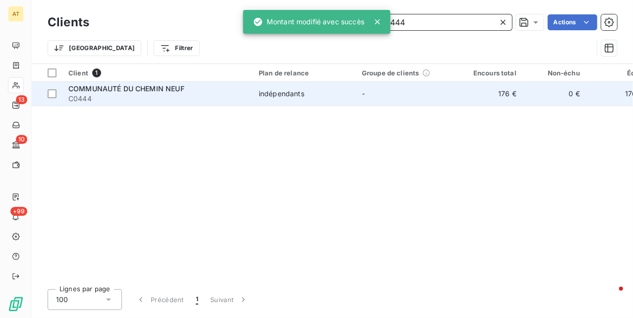
type input "C0444"
click at [150, 90] on span "COMMUNAUTÉ DU CHEMIN NEUF" at bounding box center [126, 88] width 116 height 8
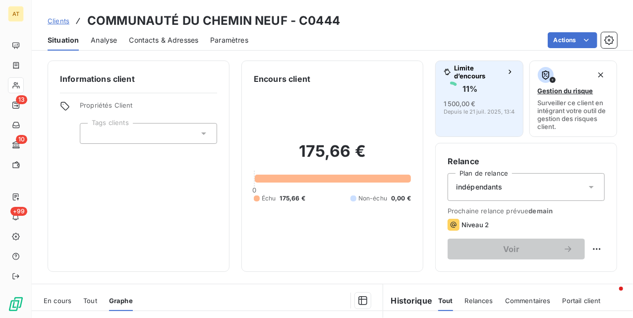
click at [459, 73] on span "Limite d’encours" at bounding box center [478, 72] width 49 height 16
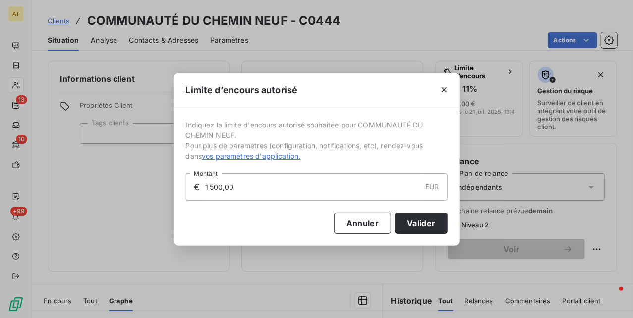
click at [296, 183] on input "1 500,00" at bounding box center [312, 187] width 217 height 27
type input "1 000,00"
click at [430, 220] on button "Valider" at bounding box center [421, 223] width 52 height 21
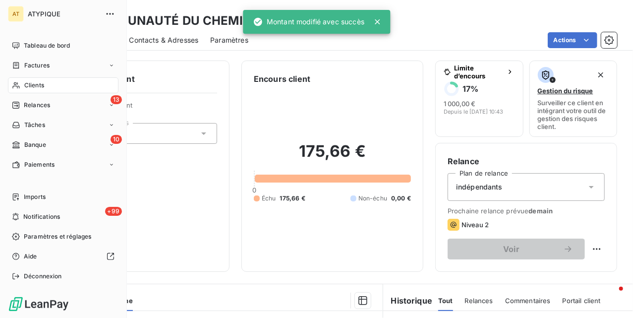
drag, startPoint x: 30, startPoint y: 83, endPoint x: 67, endPoint y: 82, distance: 37.7
click at [30, 83] on span "Clients" at bounding box center [34, 85] width 20 height 9
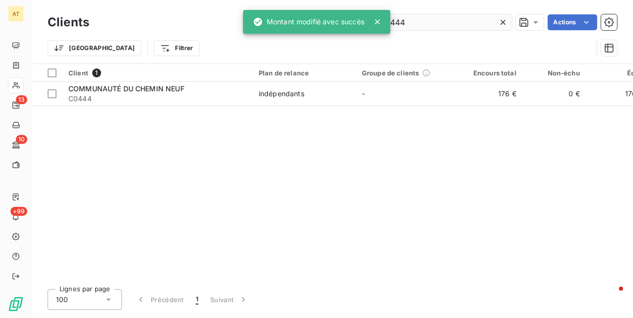
click at [436, 24] on input "C0444" at bounding box center [438, 22] width 149 height 16
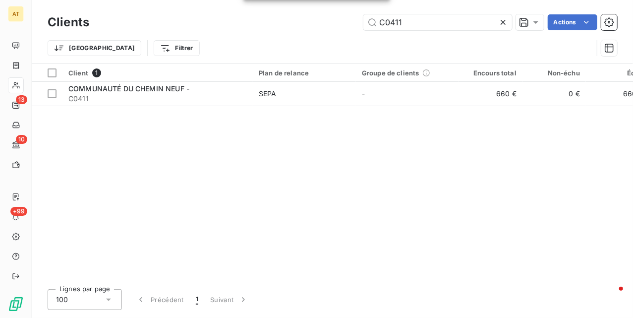
type input "C0411"
click at [116, 101] on span "C0411" at bounding box center [157, 99] width 179 height 10
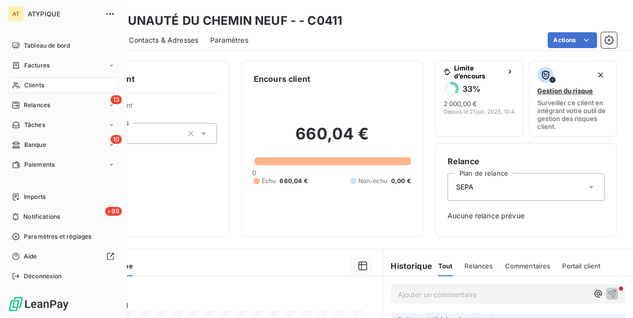
click at [28, 93] on nav "Tableau de bord Factures Clients 13 Relances Tâches 10 Banque Paiements" at bounding box center [63, 105] width 111 height 135
click at [40, 90] on div "Clients" at bounding box center [63, 85] width 111 height 16
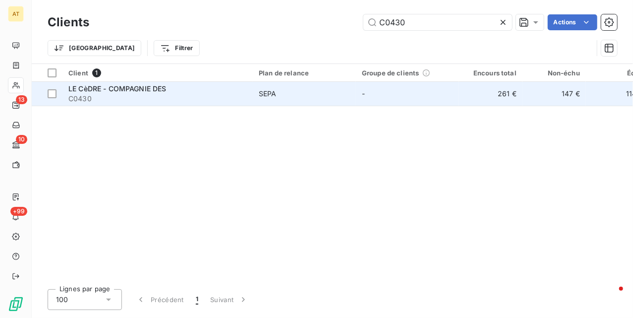
type input "C0430"
click at [199, 89] on div "LE CèDRE - COMPAGNIE DES" at bounding box center [157, 89] width 179 height 10
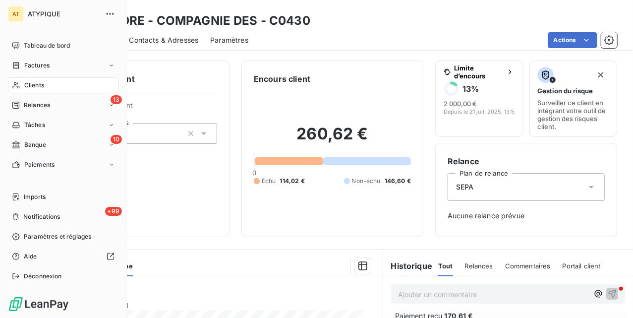
drag, startPoint x: 27, startPoint y: 87, endPoint x: 123, endPoint y: 68, distance: 98.0
click at [27, 87] on span "Clients" at bounding box center [34, 85] width 20 height 9
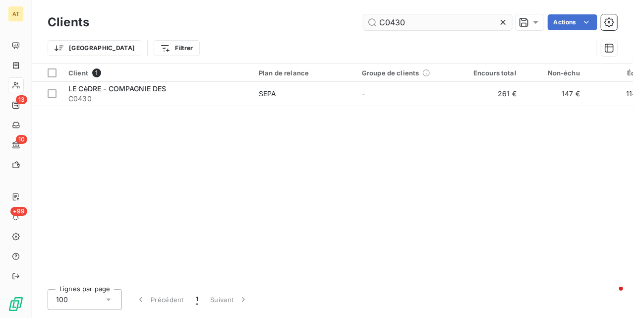
click at [403, 28] on input "C0430" at bounding box center [438, 22] width 149 height 16
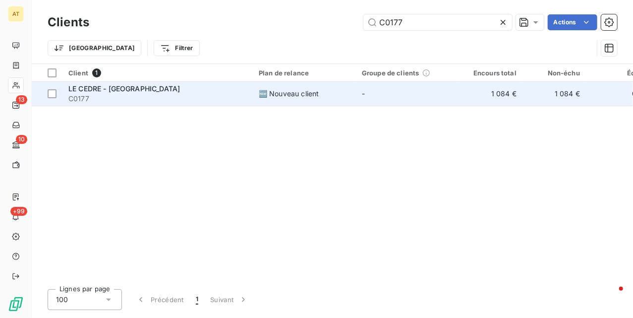
type input "C0177"
click at [166, 96] on span "C0177" at bounding box center [157, 99] width 179 height 10
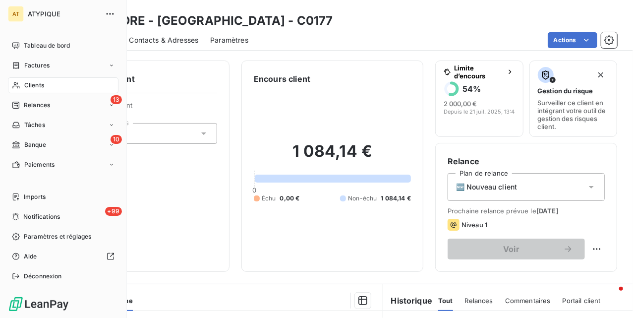
click at [14, 85] on icon at bounding box center [16, 85] width 8 height 8
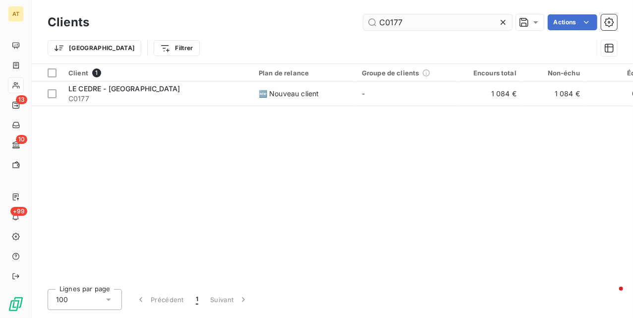
click at [460, 25] on input "C0177" at bounding box center [438, 22] width 149 height 16
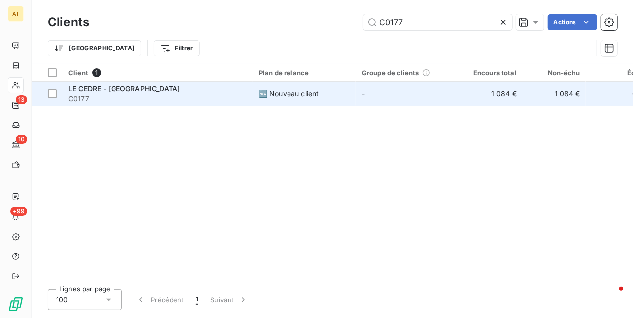
click at [115, 96] on span "C0177" at bounding box center [157, 99] width 179 height 10
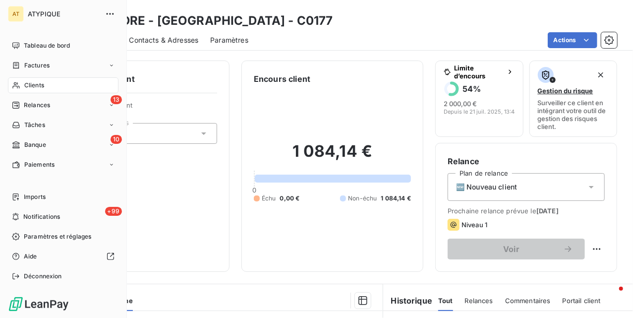
click at [24, 87] on span "Clients" at bounding box center [34, 85] width 20 height 9
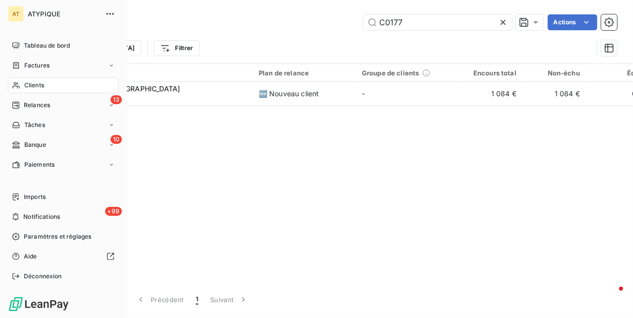
click at [24, 87] on span "Clients" at bounding box center [34, 85] width 20 height 9
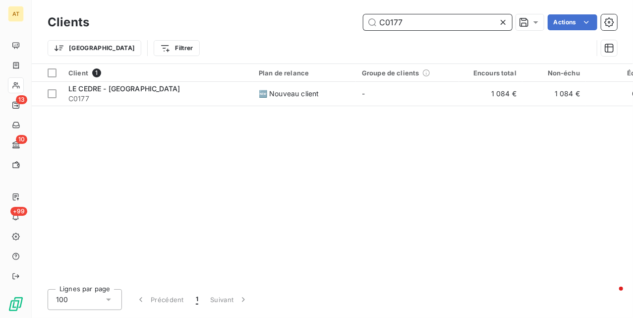
click at [431, 14] on input "C0177" at bounding box center [438, 22] width 149 height 16
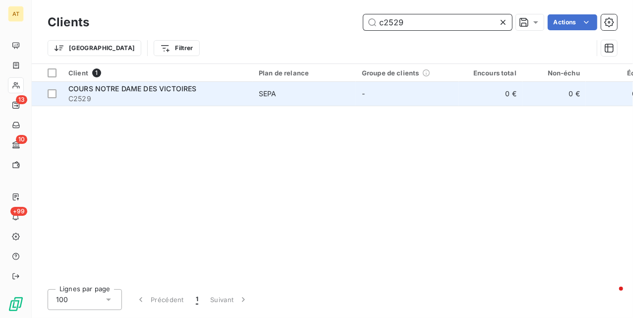
type input "c2529"
click at [188, 102] on span "C2529" at bounding box center [157, 99] width 179 height 10
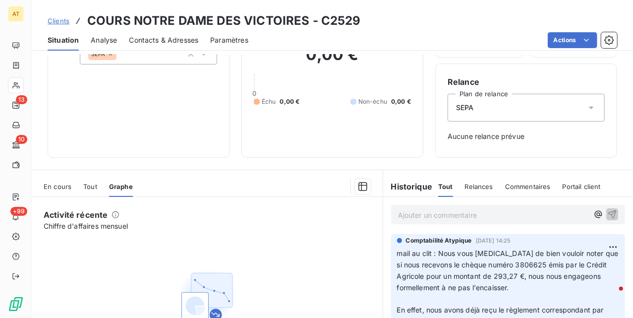
scroll to position [80, 0]
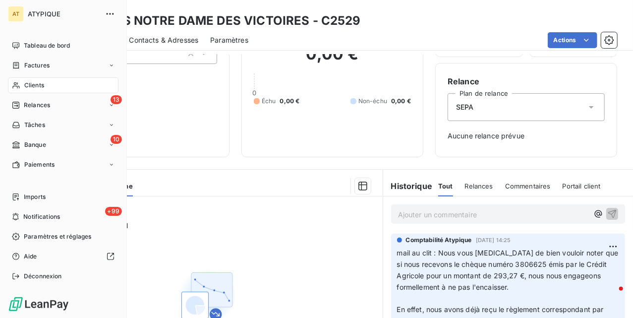
click at [25, 87] on span "Clients" at bounding box center [34, 85] width 20 height 9
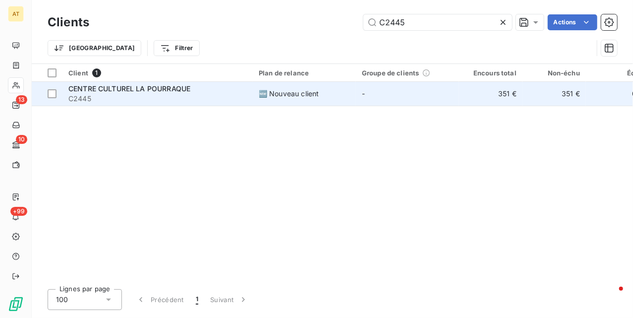
type input "C2445"
click at [110, 94] on span "C2445" at bounding box center [157, 99] width 179 height 10
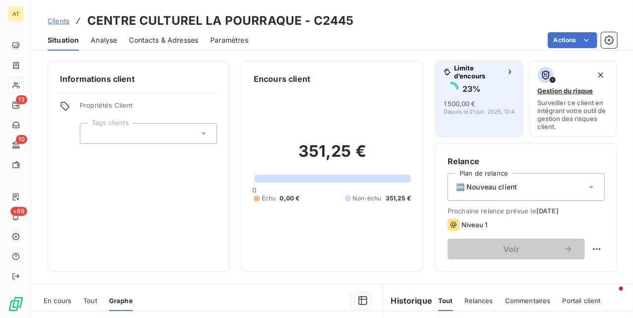
click at [446, 116] on button "Limite d’encours 23 % 1 500,00 € Depuis le [DATE] 13:48" at bounding box center [479, 99] width 88 height 76
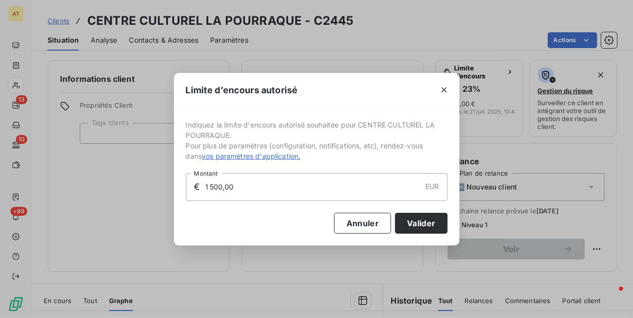
click at [278, 195] on input "1 500,00" at bounding box center [312, 187] width 217 height 27
type input "2 000,00"
click at [425, 215] on button "Valider" at bounding box center [421, 223] width 52 height 21
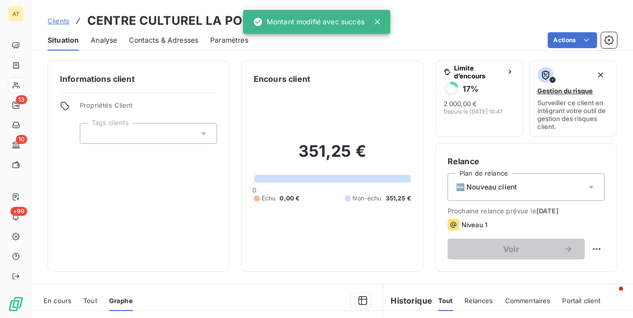
click at [377, 24] on icon at bounding box center [377, 22] width 10 height 10
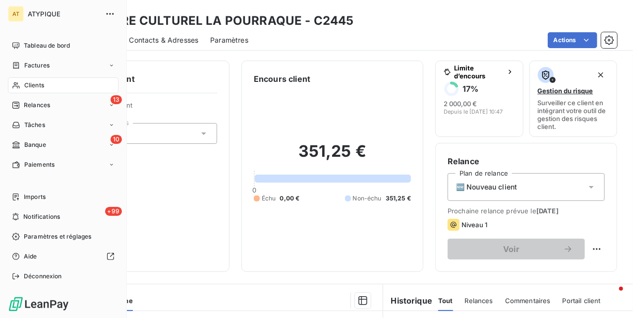
drag, startPoint x: 39, startPoint y: 83, endPoint x: 60, endPoint y: 80, distance: 21.5
click at [39, 83] on span "Clients" at bounding box center [34, 85] width 20 height 9
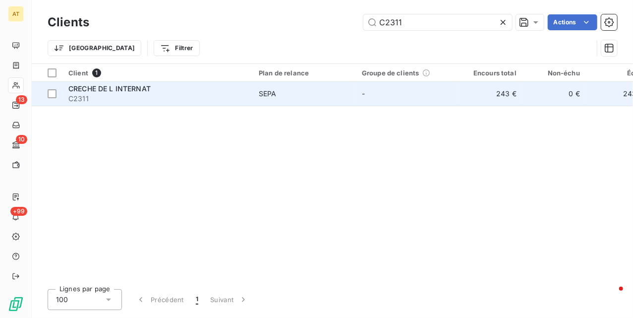
type input "C2311"
click at [84, 104] on td "CRECHE DE L INTERNAT C2311" at bounding box center [157, 94] width 190 height 24
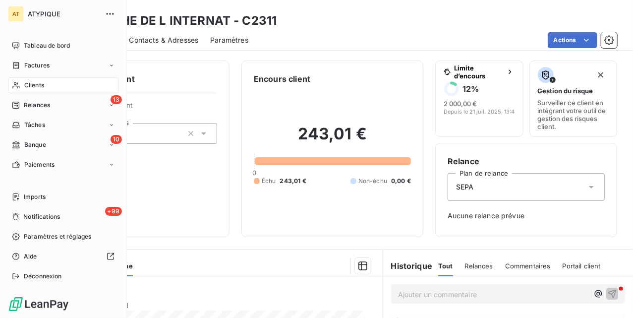
click at [24, 83] on span "Clients" at bounding box center [34, 85] width 20 height 9
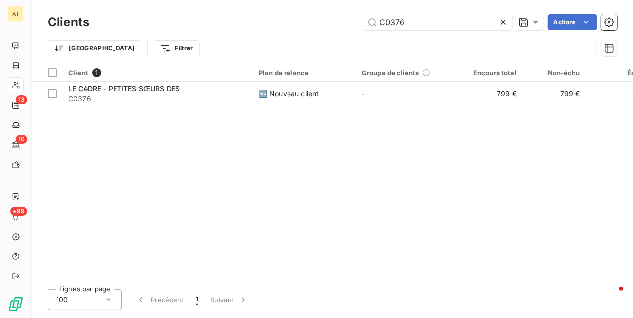
type input "C0376"
click at [94, 104] on td "LE CèDRE - PETITES SŒURS DES C0376" at bounding box center [157, 94] width 190 height 24
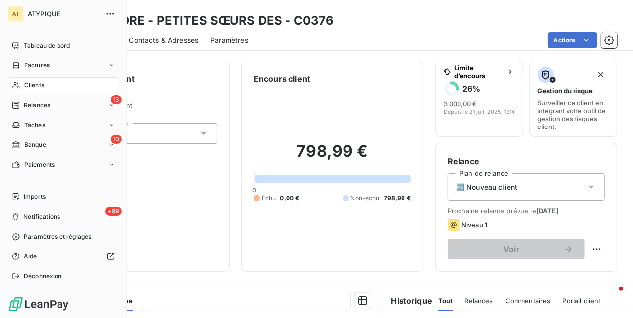
click at [19, 86] on icon at bounding box center [16, 85] width 8 height 8
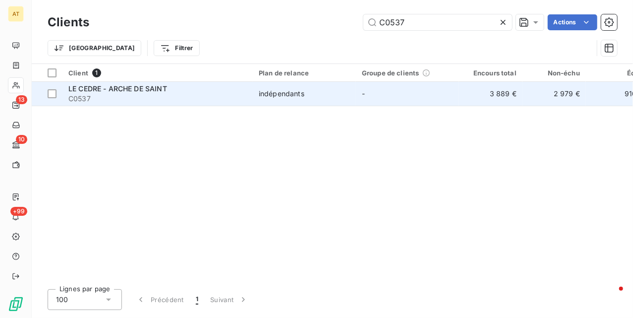
type input "C0537"
click at [135, 89] on span "LE CEDRE - ARCHE DE SAINT" at bounding box center [117, 88] width 99 height 8
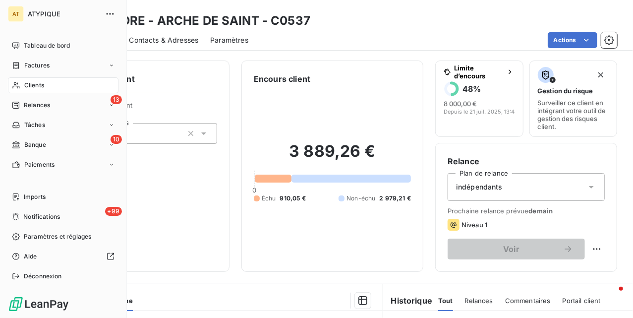
click at [29, 86] on span "Clients" at bounding box center [34, 85] width 20 height 9
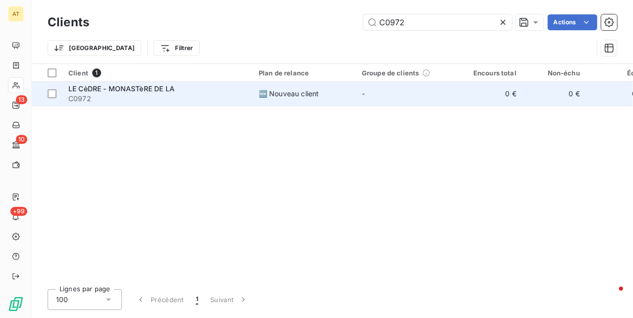
type input "C0972"
click at [114, 82] on td "LE CèDRE - MONASTèRE DE LA C0972" at bounding box center [157, 94] width 190 height 24
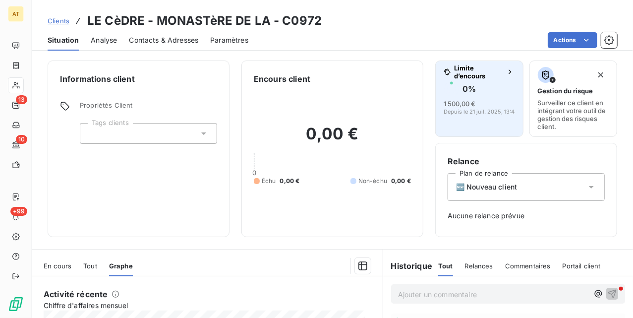
click at [453, 100] on span "1 500,00 €" at bounding box center [460, 104] width 32 height 8
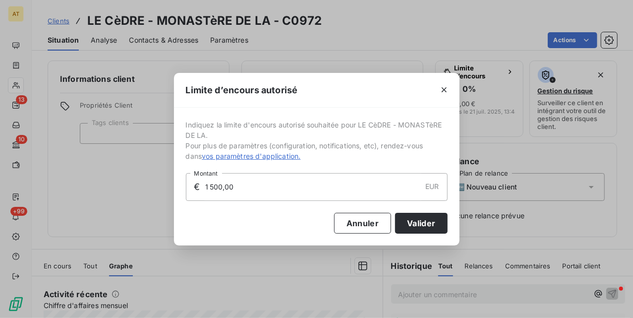
click at [347, 181] on input "1 500,00" at bounding box center [312, 187] width 217 height 27
type input "2 000,00"
click at [419, 231] on button "Valider" at bounding box center [421, 223] width 52 height 21
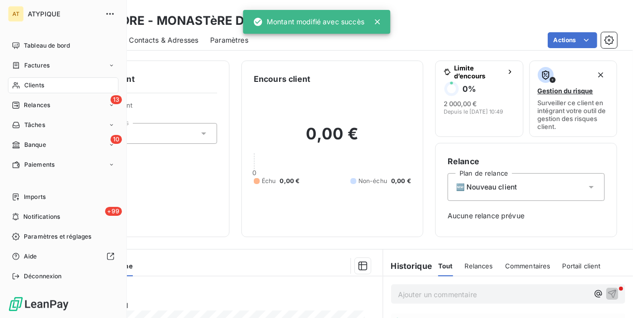
drag, startPoint x: 27, startPoint y: 82, endPoint x: 54, endPoint y: 80, distance: 26.9
click at [27, 82] on span "Clients" at bounding box center [34, 85] width 20 height 9
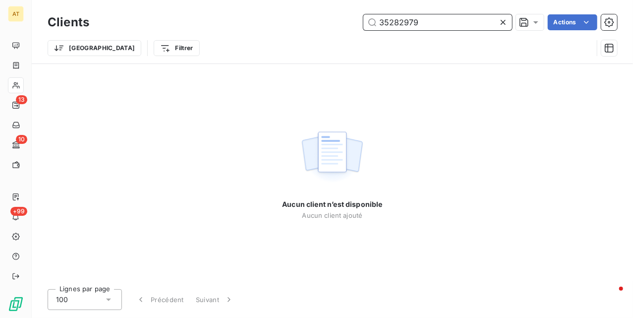
click at [437, 25] on input "35282979" at bounding box center [438, 22] width 149 height 16
paste input "C0665"
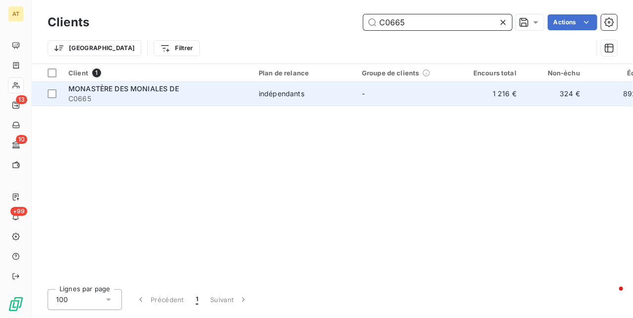
type input "C0665"
click at [91, 98] on span "C0665" at bounding box center [157, 99] width 179 height 10
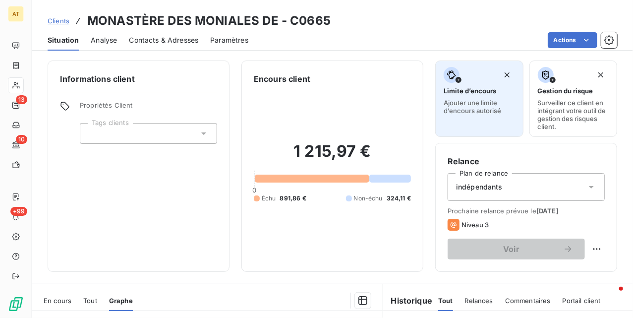
click at [447, 86] on div "Limite d’encours Ajouter une limite d’encours autorisé" at bounding box center [479, 91] width 71 height 48
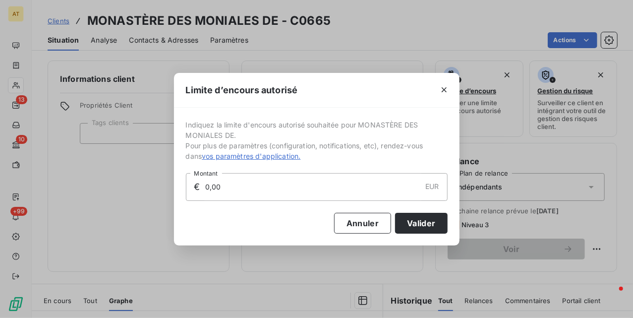
click at [300, 189] on input "0,00" at bounding box center [312, 187] width 217 height 27
type input "1 500,00"
click at [417, 223] on button "Valider" at bounding box center [421, 223] width 52 height 21
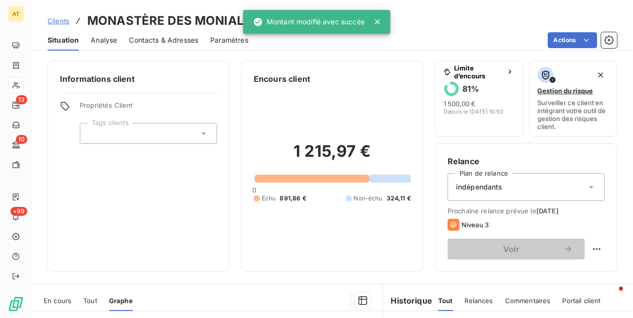
scroll to position [0, 0]
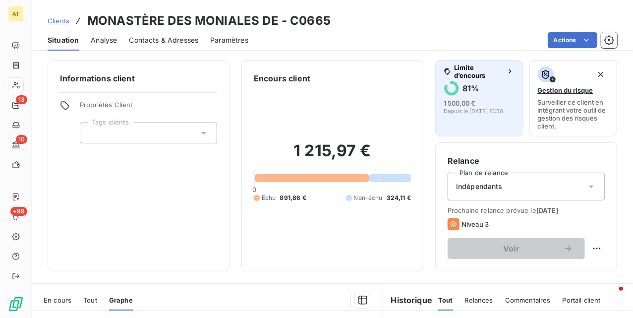
click at [458, 112] on span "Depuis le [DATE] 10:50" at bounding box center [474, 111] width 60 height 6
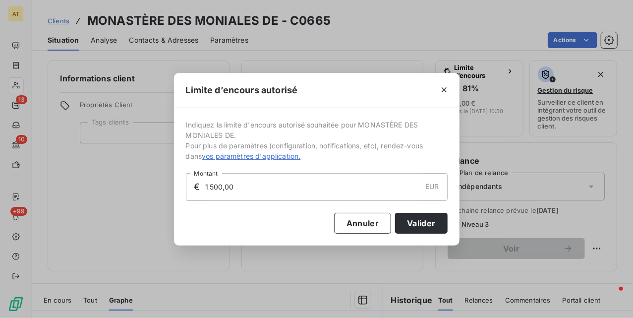
click at [319, 189] on input "1 500,00" at bounding box center [312, 187] width 217 height 27
click at [415, 221] on button "Valider" at bounding box center [421, 223] width 52 height 21
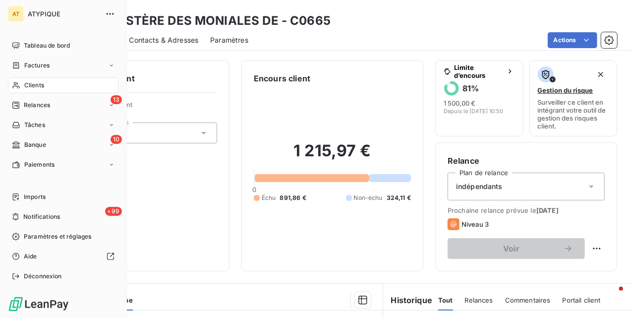
drag, startPoint x: 27, startPoint y: 80, endPoint x: 44, endPoint y: 90, distance: 20.2
click at [27, 80] on div "Clients" at bounding box center [63, 85] width 111 height 16
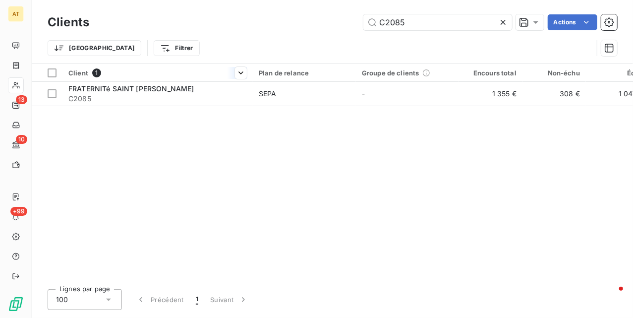
type input "C2085"
click at [142, 76] on div "Client 1" at bounding box center [157, 72] width 179 height 9
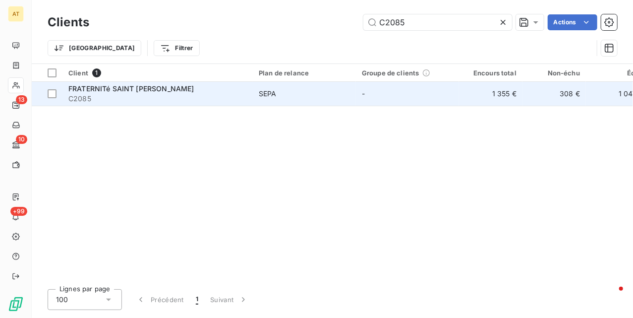
click at [141, 85] on span "FRATERNITé SAINT [PERSON_NAME]" at bounding box center [131, 88] width 126 height 8
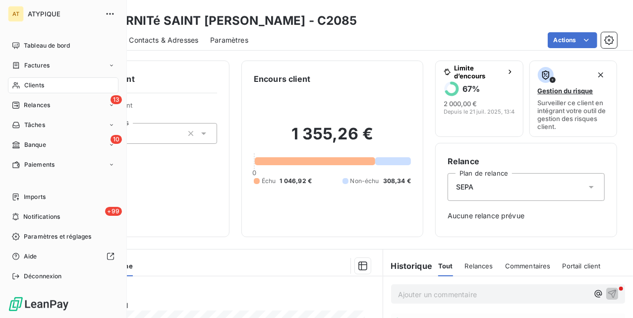
drag, startPoint x: 26, startPoint y: 82, endPoint x: 77, endPoint y: 80, distance: 51.6
click at [27, 82] on span "Clients" at bounding box center [34, 85] width 20 height 9
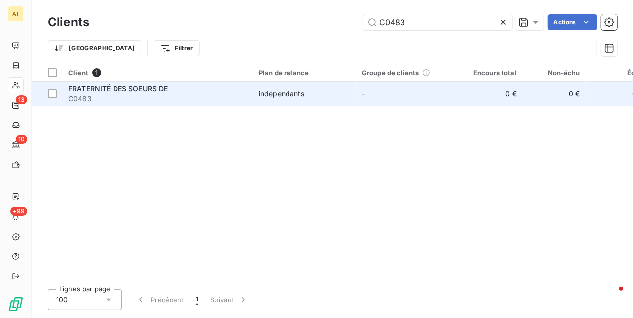
type input "C0483"
click at [123, 96] on span "C0483" at bounding box center [157, 99] width 179 height 10
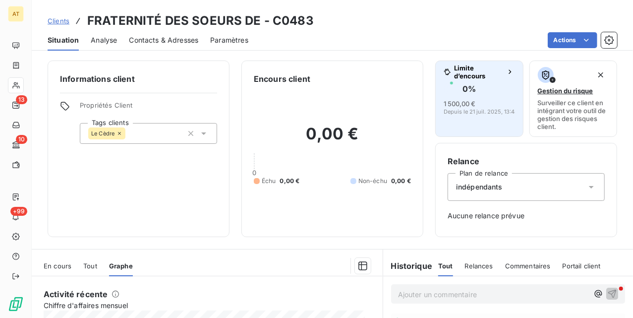
click at [459, 112] on span "Depuis le 21 juil. 2025, 13:48" at bounding box center [481, 112] width 74 height 6
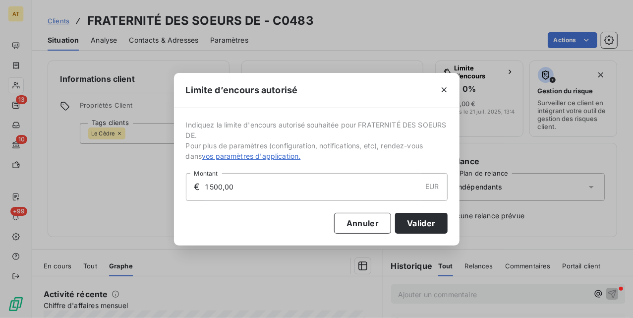
drag, startPoint x: 274, startPoint y: 180, endPoint x: 281, endPoint y: 192, distance: 14.6
click at [275, 188] on input "1 500,00" at bounding box center [312, 187] width 217 height 27
paste input "483"
type input "2 000,00"
click at [437, 215] on button "Valider" at bounding box center [421, 223] width 52 height 21
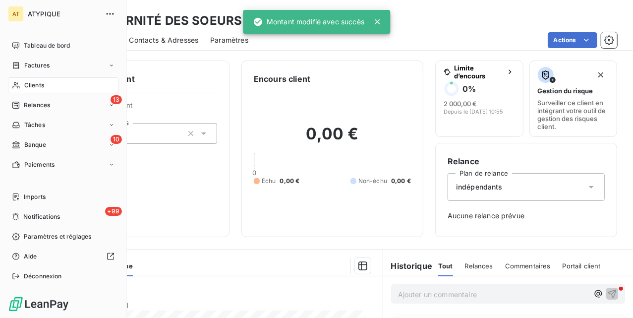
click at [15, 82] on icon at bounding box center [15, 85] width 7 height 6
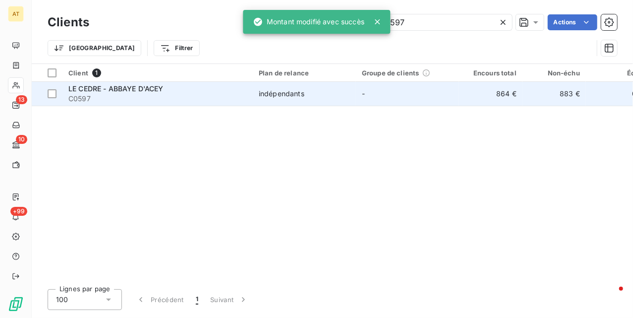
type input "C0597"
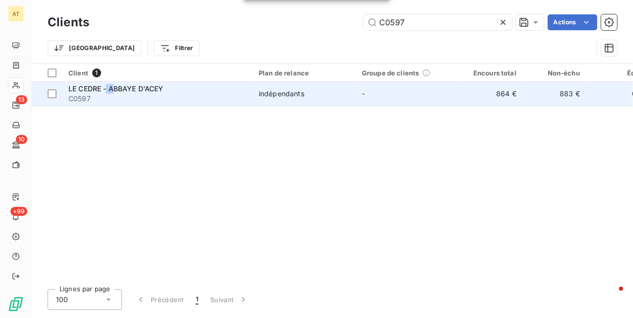
drag, startPoint x: 108, startPoint y: 90, endPoint x: 119, endPoint y: 90, distance: 10.9
click at [119, 90] on span "LE CEDRE - ABBAYE D'ACEY" at bounding box center [115, 88] width 95 height 8
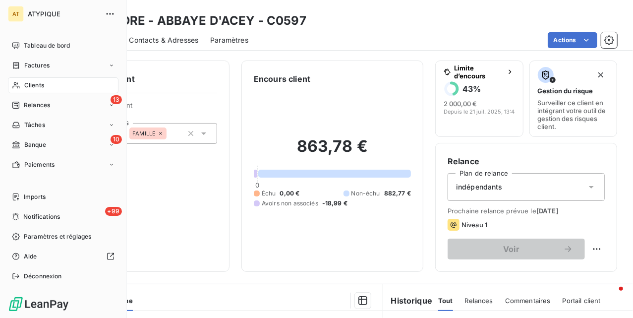
click at [28, 88] on span "Clients" at bounding box center [34, 85] width 20 height 9
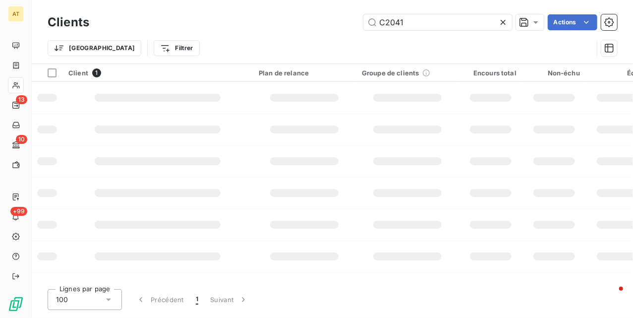
type input "C2041"
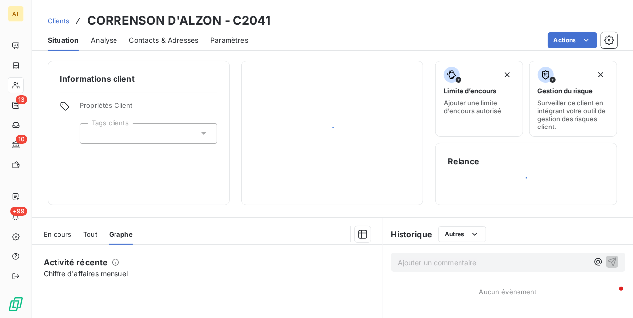
click at [120, 98] on div "Informations client Propriétés Client Tags clients" at bounding box center [139, 133] width 182 height 145
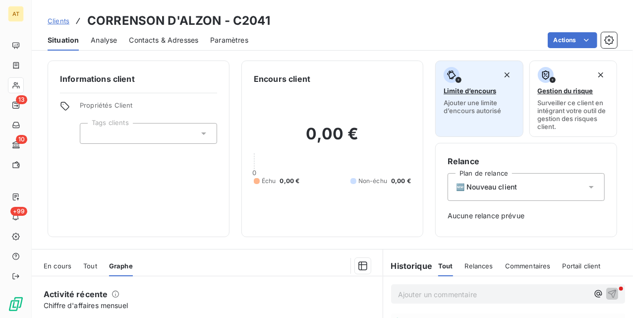
click at [487, 89] on span "Limite d’encours" at bounding box center [470, 91] width 53 height 8
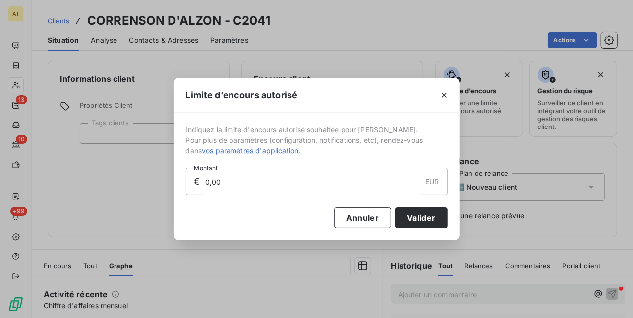
drag, startPoint x: 248, startPoint y: 181, endPoint x: 169, endPoint y: 181, distance: 79.8
click at [173, 181] on div "Limite d’encours autorisé Indiquez la limite d'encours autorisé souhaitée pour …" at bounding box center [316, 159] width 633 height 318
type input "1 500,00"
click at [418, 226] on button "Valider" at bounding box center [421, 217] width 52 height 21
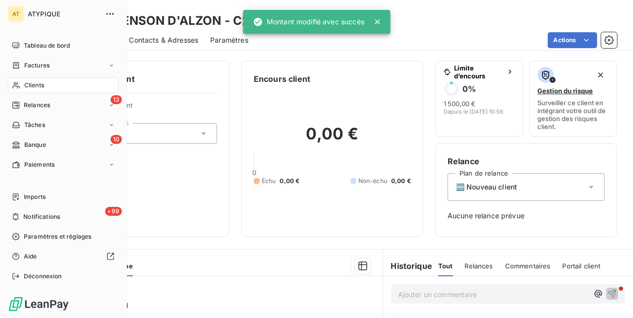
click at [18, 90] on div "Clients" at bounding box center [63, 85] width 111 height 16
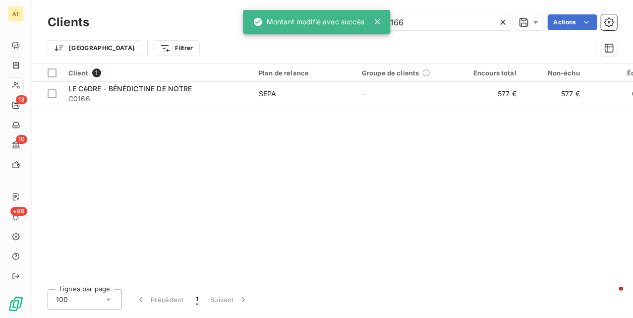
type input "C0166"
click at [120, 100] on span "C0166" at bounding box center [157, 99] width 179 height 10
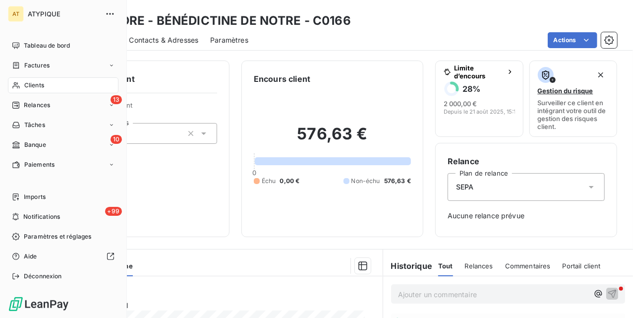
click at [28, 79] on div "Clients" at bounding box center [63, 85] width 111 height 16
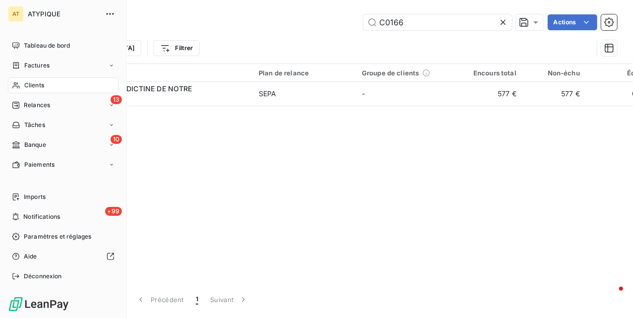
click at [28, 81] on span "Clients" at bounding box center [34, 85] width 20 height 9
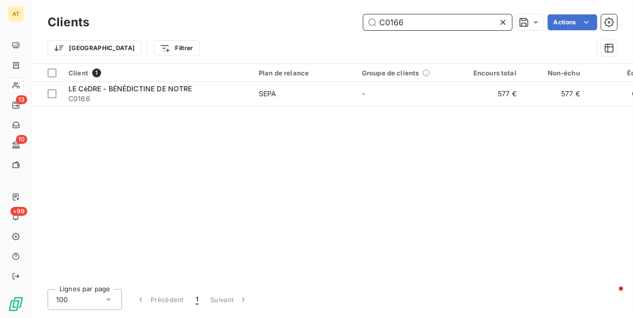
click at [477, 18] on input "C0166" at bounding box center [438, 22] width 149 height 16
paste input "2024"
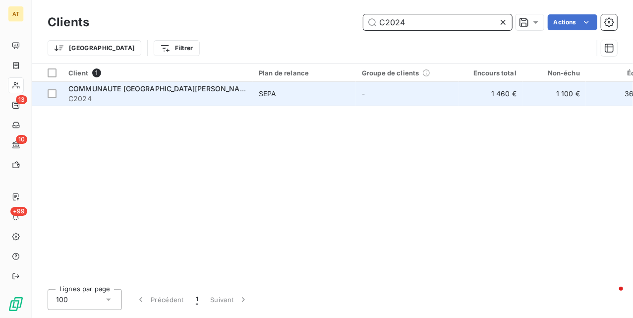
type input "C2024"
click at [156, 91] on span "COMMUNAUTE [GEOGRAPHIC_DATA][PERSON_NAME]" at bounding box center [160, 88] width 184 height 8
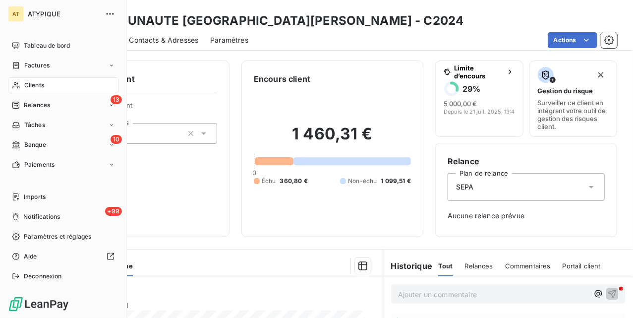
click at [18, 95] on nav "Tableau de bord Factures Clients 13 Relances Tâches 10 Banque Paiements" at bounding box center [63, 105] width 111 height 135
click at [24, 86] on span "Clients" at bounding box center [34, 85] width 20 height 9
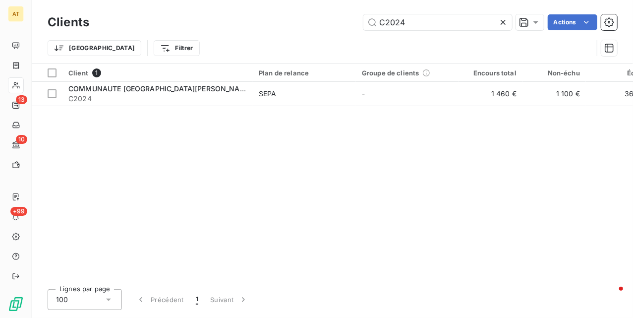
drag, startPoint x: 475, startPoint y: 24, endPoint x: 440, endPoint y: 38, distance: 37.4
click at [475, 25] on input "C2024" at bounding box center [438, 22] width 149 height 16
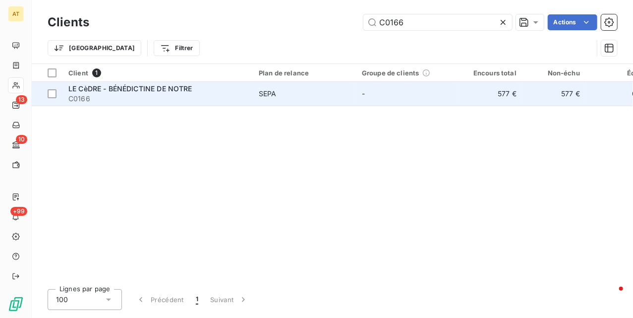
type input "C0166"
click at [144, 88] on span "LE CèDRE - BÉNÉDICTINE DE NOTRE" at bounding box center [130, 88] width 124 height 8
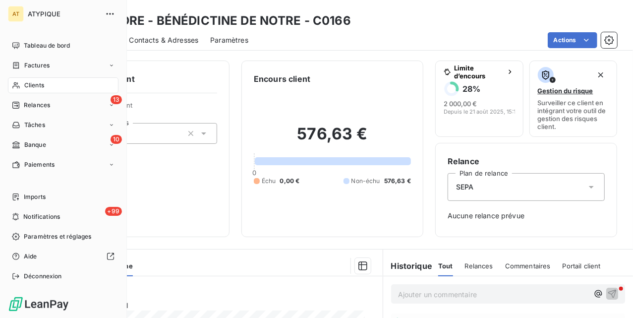
click at [8, 88] on div "Clients" at bounding box center [63, 85] width 111 height 16
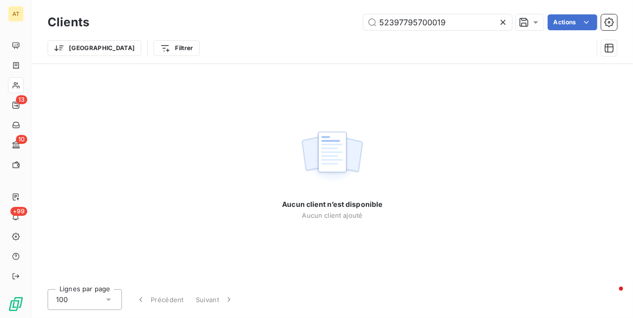
click at [419, 35] on div "Trier Filtrer" at bounding box center [333, 48] width 570 height 31
click at [417, 24] on input "52397795700019" at bounding box center [438, 22] width 149 height 16
paste input "C2563"
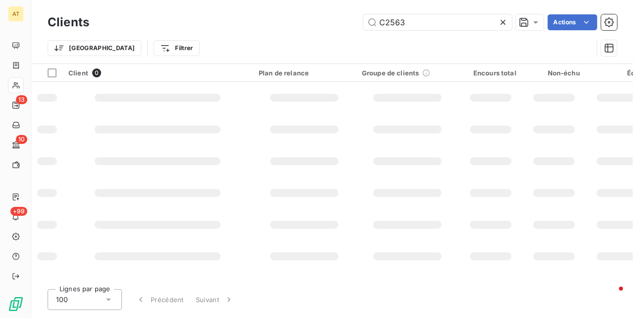
click at [67, 94] on td at bounding box center [157, 98] width 190 height 32
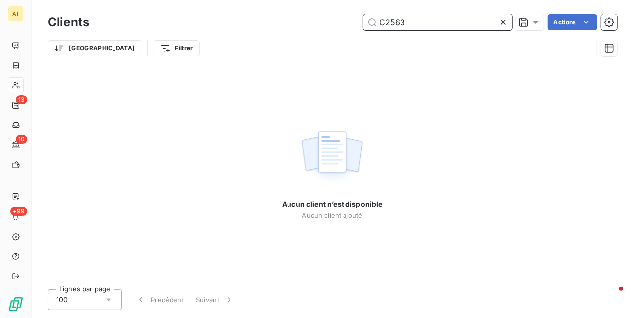
click at [466, 22] on input "C2563" at bounding box center [438, 22] width 149 height 16
click at [443, 20] on input "C2563" at bounding box center [438, 22] width 149 height 16
paste input "0276"
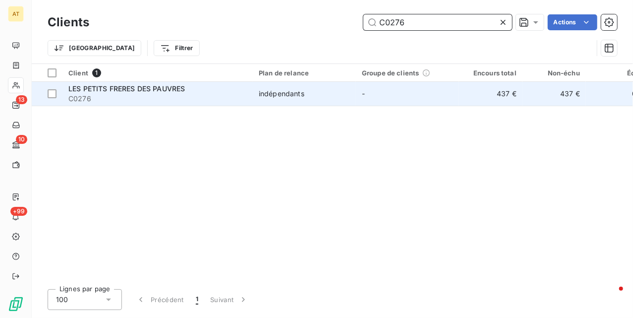
type input "C0276"
click at [121, 90] on span "LES PETITS FRERES DES PAUVRES" at bounding box center [126, 88] width 117 height 8
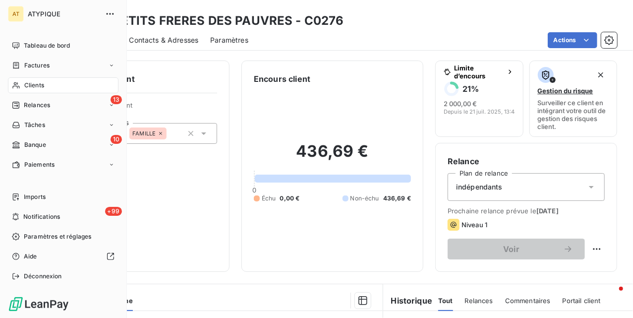
click at [22, 88] on div "Clients" at bounding box center [63, 85] width 111 height 16
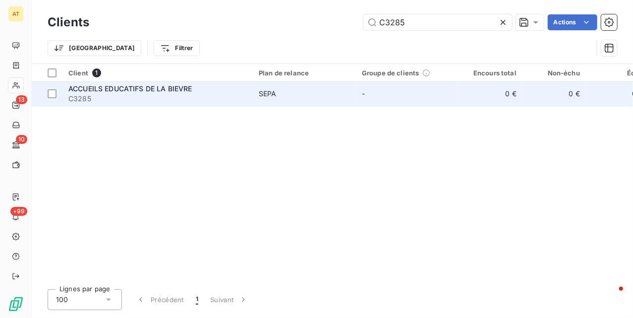
type input "C3285"
click at [105, 99] on span "C3285" at bounding box center [157, 99] width 179 height 10
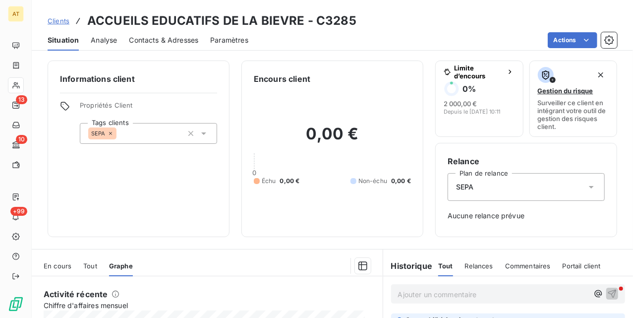
click at [333, 18] on h3 "ACCUEILS EDUCATIFS DE LA BIEVRE - C3285" at bounding box center [221, 21] width 269 height 18
click at [333, 19] on h3 "ACCUEILS EDUCATIFS DE LA BIEVRE - C3285" at bounding box center [221, 21] width 269 height 18
copy h3 "C3285"
click at [498, 37] on div "Actions" at bounding box center [438, 40] width 357 height 16
click at [66, 267] on span "En cours" at bounding box center [58, 266] width 28 height 8
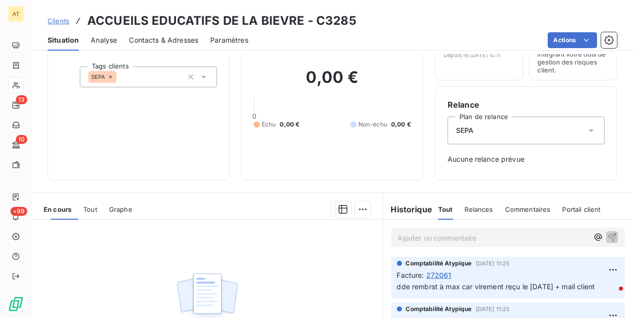
scroll to position [132, 0]
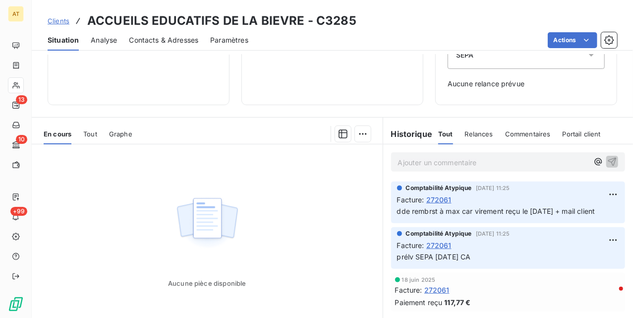
click at [429, 197] on span "272061" at bounding box center [439, 199] width 25 height 10
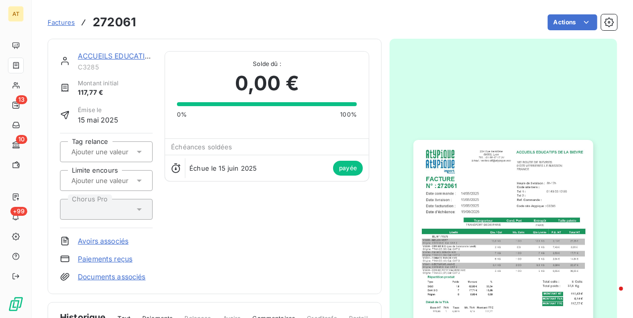
click at [494, 172] on img "button" at bounding box center [504, 267] width 180 height 254
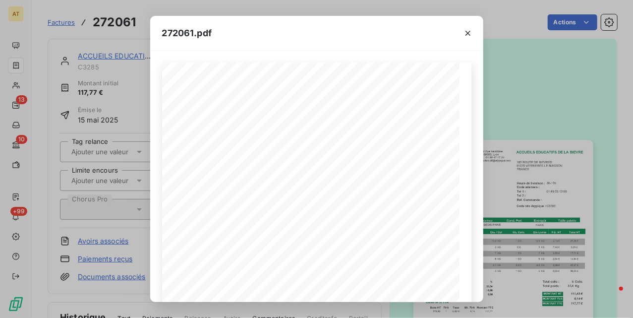
click at [515, 123] on div "272061.pdf ACCUEILS EDUCATIFS DE LA BIEVRE [STREET_ADDRESS] FACTURE 272061 N° :…" at bounding box center [316, 159] width 633 height 318
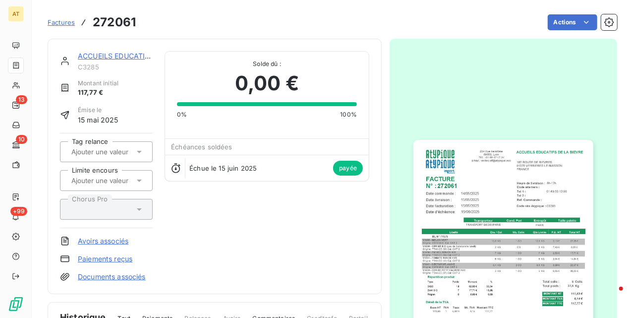
click at [444, 137] on button "button" at bounding box center [503, 266] width 191 height 283
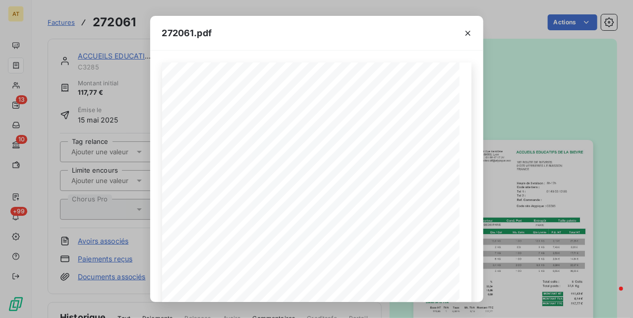
click at [504, 129] on div "272061.pdf ACCUEILS EDUCATIFS DE LA BIEVRE [STREET_ADDRESS] FACTURE 272061 N° :…" at bounding box center [316, 159] width 633 height 318
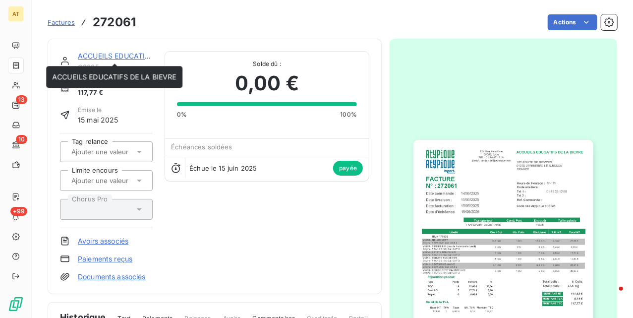
click at [109, 60] on link "ACCUEILS EDUCATIFS DE LA BIEVRE" at bounding box center [140, 56] width 124 height 8
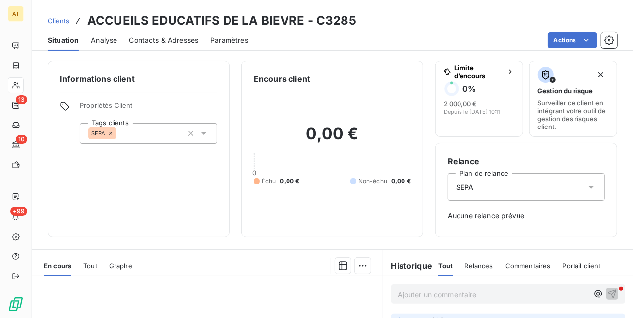
click at [330, 26] on h3 "ACCUEILS EDUCATIFS DE LA BIEVRE - C3285" at bounding box center [221, 21] width 269 height 18
copy h3 "C3285"
click at [124, 266] on span "Graphe" at bounding box center [120, 266] width 23 height 8
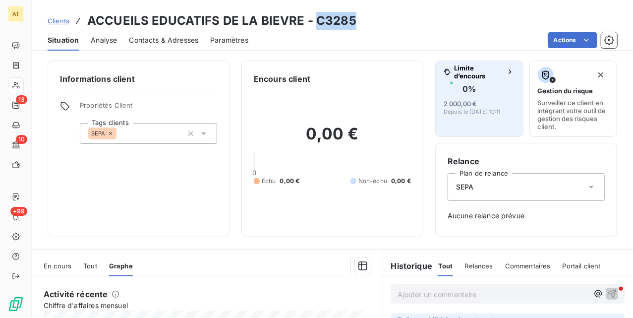
click at [471, 103] on span "2 000,00 €" at bounding box center [460, 104] width 33 height 8
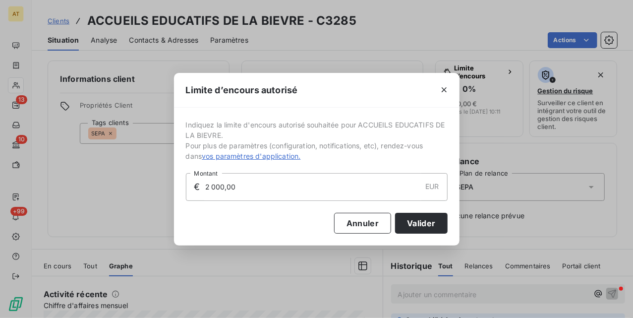
drag, startPoint x: 258, startPoint y: 183, endPoint x: 111, endPoint y: 190, distance: 147.0
click at [111, 190] on div "Limite d’encours autorisé Indiquez la limite d'encours autorisé souhaitée pour …" at bounding box center [316, 159] width 633 height 318
type input "1 000,00"
click at [427, 229] on button "Valider" at bounding box center [421, 223] width 52 height 21
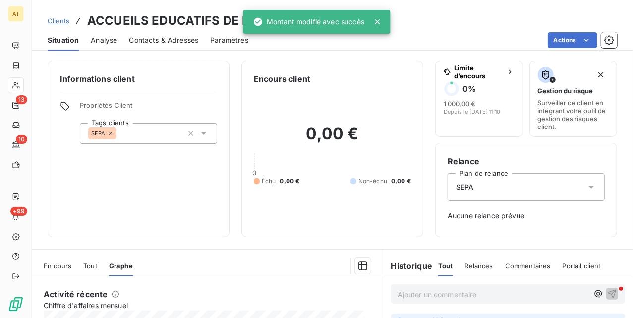
click at [335, 49] on div "Situation Analyse Contacts & Adresses Paramètres Actions" at bounding box center [333, 40] width 602 height 21
drag, startPoint x: 324, startPoint y: 118, endPoint x: 334, endPoint y: 73, distance: 45.2
click at [324, 116] on div "0,00 € 0 Échu 0,00 € Non-échu 0,00 €" at bounding box center [332, 155] width 157 height 140
click at [381, 22] on icon at bounding box center [377, 22] width 10 height 10
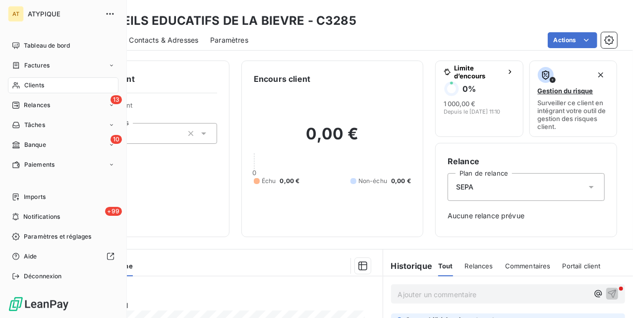
drag, startPoint x: 17, startPoint y: 89, endPoint x: 26, endPoint y: 89, distance: 9.4
click at [17, 89] on div "Clients" at bounding box center [63, 85] width 111 height 16
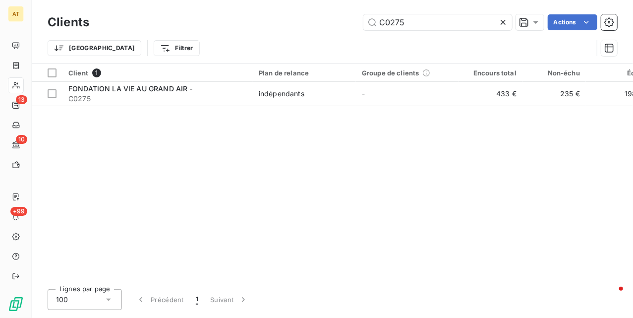
type input "C0275"
click at [145, 94] on span "C0275" at bounding box center [157, 99] width 179 height 10
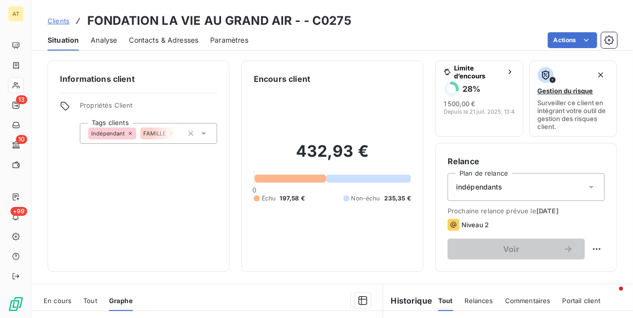
click at [203, 137] on icon at bounding box center [204, 133] width 10 height 10
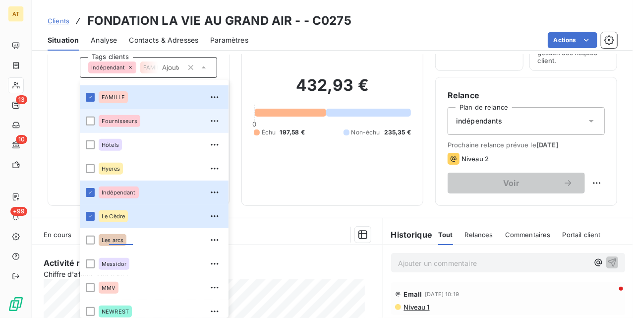
scroll to position [407, 0]
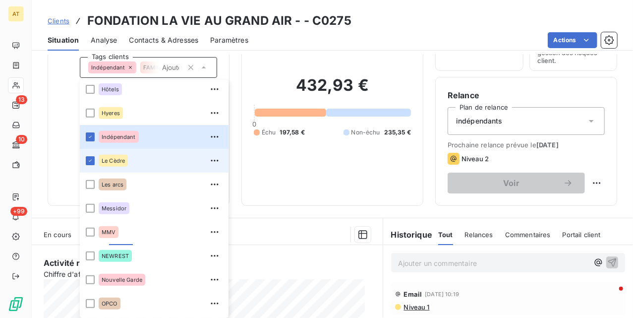
click at [110, 161] on span "Le Cèdre" at bounding box center [113, 161] width 23 height 6
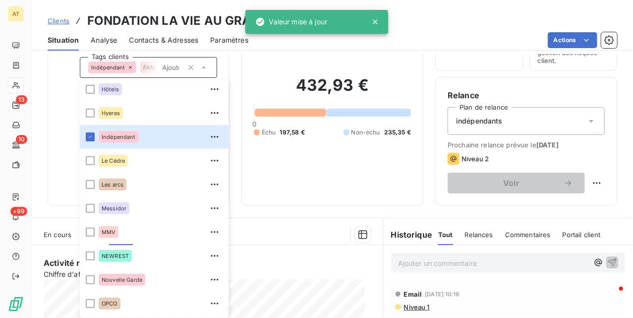
click at [270, 171] on div "432,93 € 0 Échu 197,58 € Non-échu 235,35 €" at bounding box center [332, 106] width 157 height 175
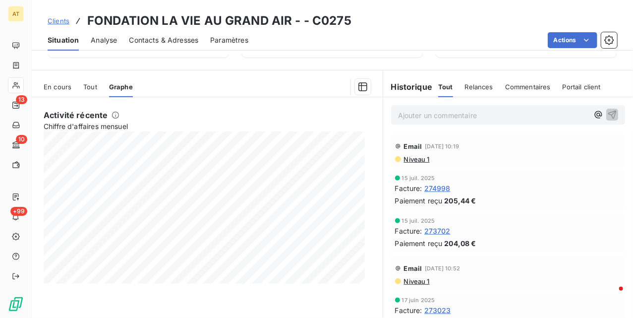
scroll to position [0, 0]
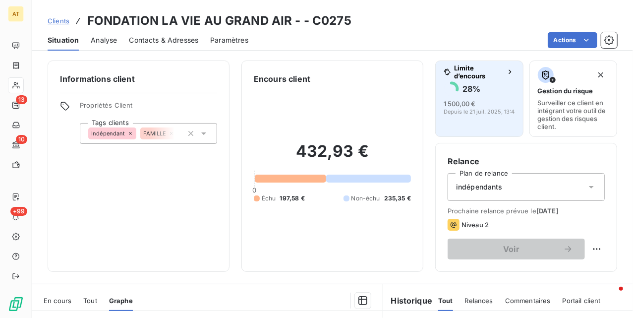
click at [445, 103] on span "1 500,00 €" at bounding box center [460, 104] width 32 height 8
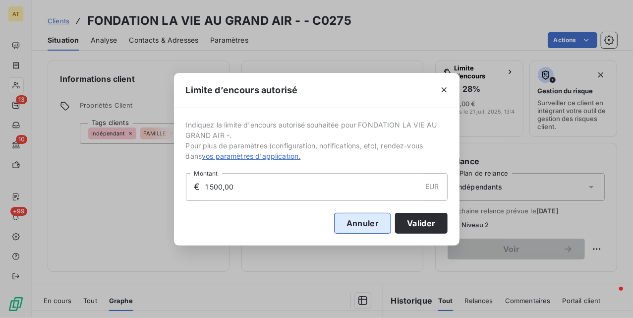
click at [346, 224] on button "Annuler" at bounding box center [362, 223] width 57 height 21
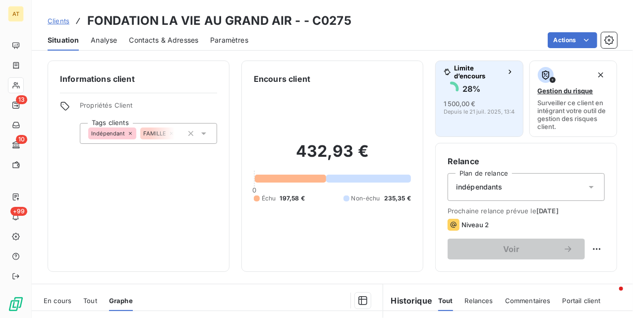
click at [463, 113] on span "Depuis le 21 juil. 2025, 13:48" at bounding box center [481, 112] width 74 height 6
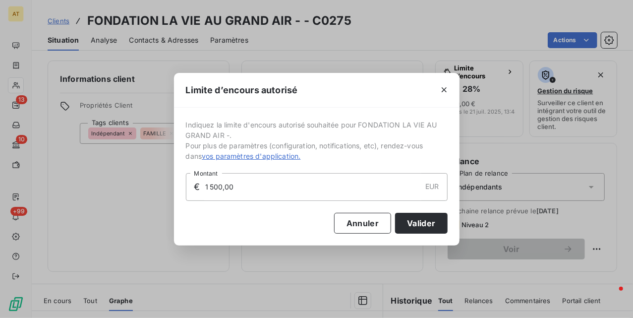
drag, startPoint x: 261, startPoint y: 183, endPoint x: 266, endPoint y: 183, distance: 5.5
click at [263, 183] on input "1 500,00" at bounding box center [312, 187] width 217 height 27
type input "1 000,00"
click at [417, 227] on button "Valider" at bounding box center [421, 223] width 52 height 21
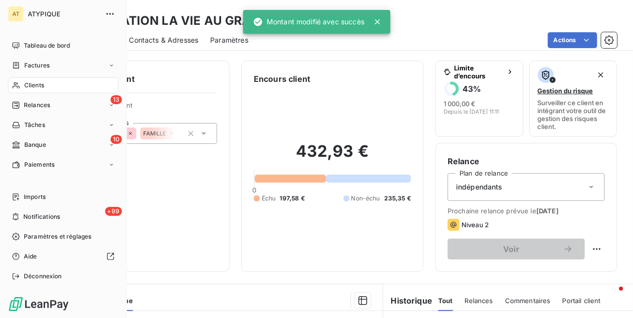
click at [46, 88] on div "Clients" at bounding box center [63, 85] width 111 height 16
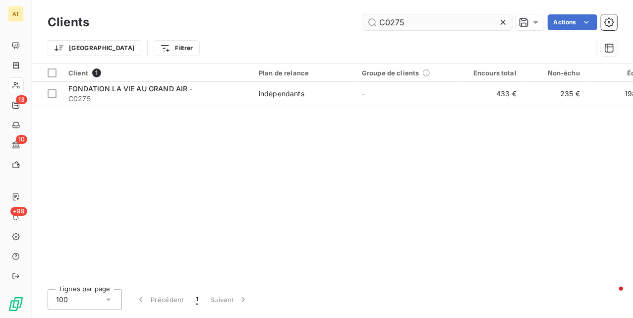
click at [433, 24] on input "C0275" at bounding box center [438, 22] width 149 height 16
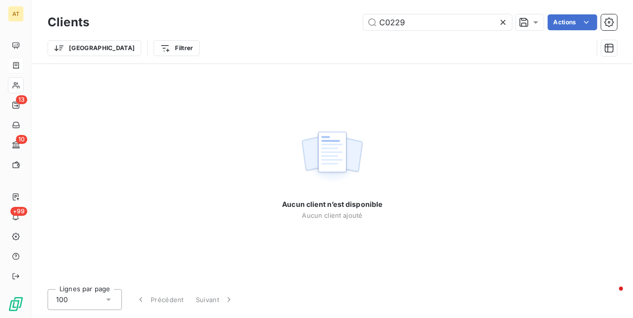
type input "C0229"
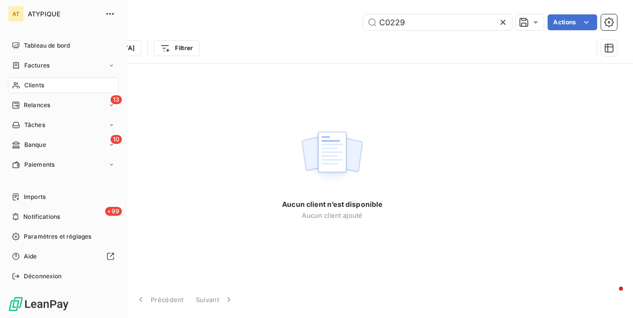
click at [19, 85] on icon at bounding box center [16, 85] width 8 height 8
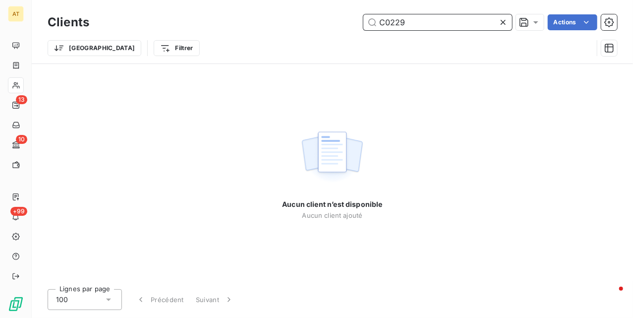
click at [425, 21] on input "C0229" at bounding box center [438, 22] width 149 height 16
paste input "3460"
click at [428, 22] on input "C3460" at bounding box center [438, 22] width 149 height 16
paste input "2136"
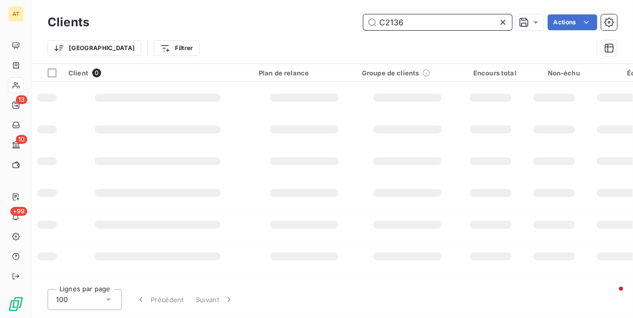
type input "C2136"
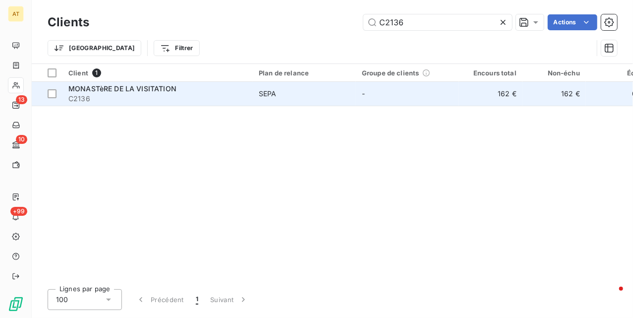
click at [122, 92] on span "MONASTèRE DE LA VISITATION" at bounding box center [122, 88] width 108 height 8
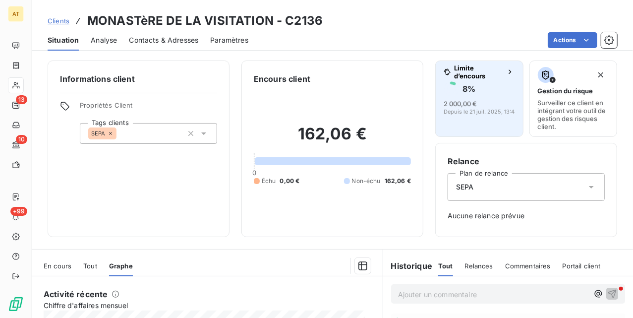
click at [450, 87] on circle "button" at bounding box center [452, 89] width 4 height 4
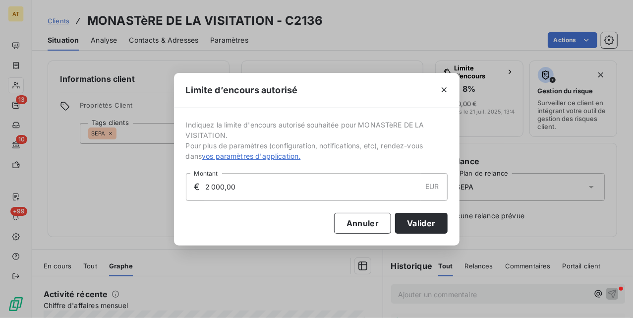
drag, startPoint x: 264, startPoint y: 190, endPoint x: 88, endPoint y: 201, distance: 175.9
click at [90, 201] on div "Limite d’encours autorisé Indiquez la limite d'encours autorisé souhaitée pour …" at bounding box center [316, 159] width 633 height 318
type input "1 000,00"
click at [419, 219] on button "Valider" at bounding box center [421, 223] width 52 height 21
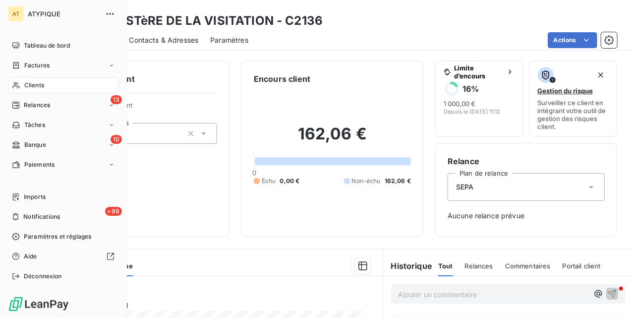
click at [46, 78] on div "Clients" at bounding box center [63, 85] width 111 height 16
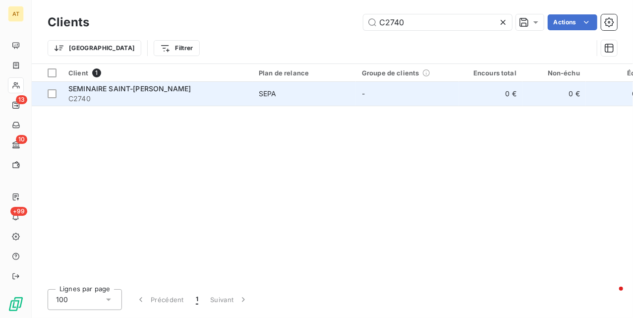
type input "C2740"
click at [103, 94] on span "C2740" at bounding box center [157, 99] width 179 height 10
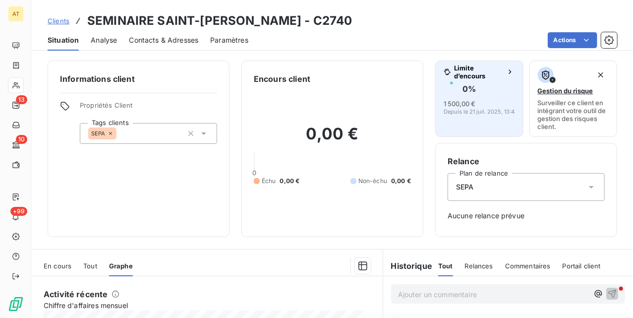
click at [472, 111] on span "Depuis le 21 juil. 2025, 13:48" at bounding box center [481, 112] width 74 height 6
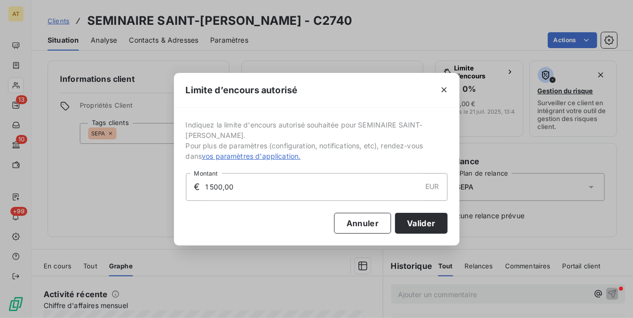
click at [293, 182] on input "1 500,00" at bounding box center [312, 187] width 217 height 27
type input "2 000,00"
click at [407, 214] on button "Valider" at bounding box center [421, 223] width 52 height 21
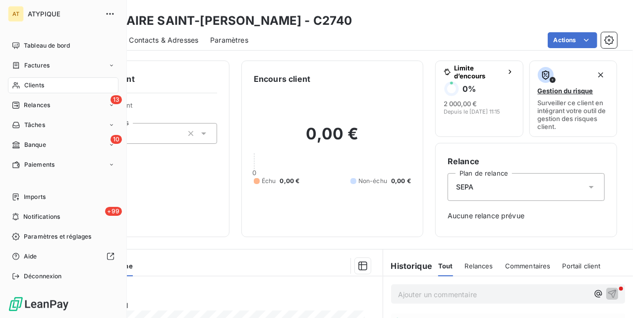
click at [28, 85] on span "Clients" at bounding box center [34, 85] width 20 height 9
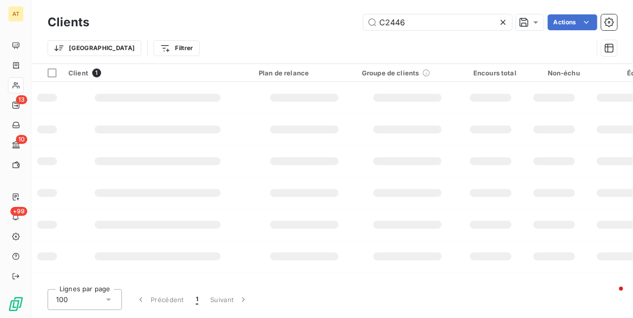
type input "C2446"
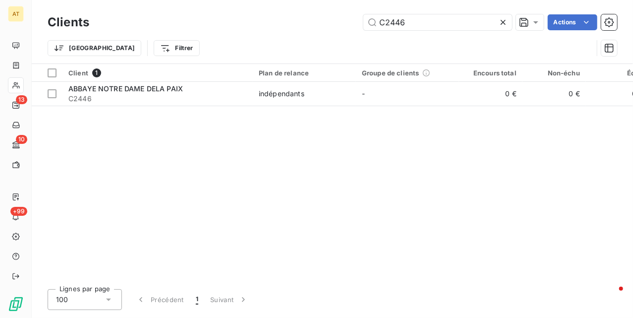
click at [142, 87] on span "ABBAYE NOTRE DAME DELA PAIX" at bounding box center [125, 88] width 115 height 8
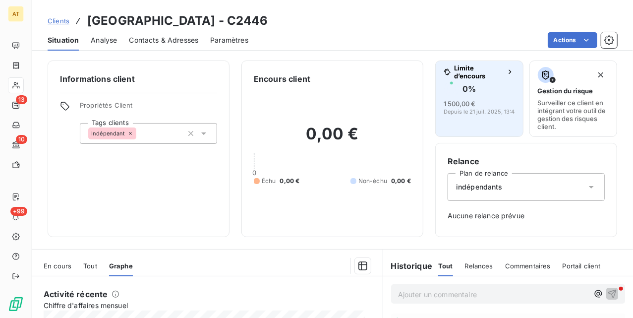
click at [453, 102] on span "1 500,00 €" at bounding box center [460, 104] width 32 height 8
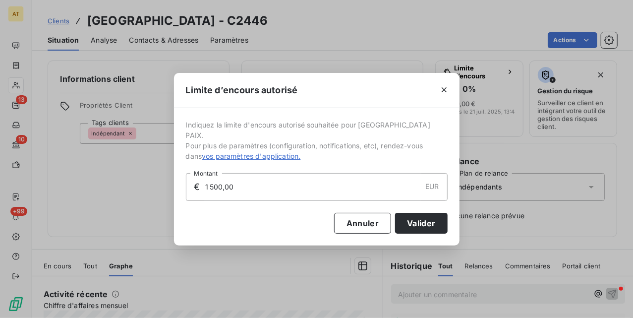
drag, startPoint x: 240, startPoint y: 184, endPoint x: 162, endPoint y: 195, distance: 79.1
click at [162, 195] on div "Limite d’encours autorisé Indiquez la limite d'encours autorisé souhaitée pour …" at bounding box center [316, 159] width 633 height 318
type input "2 000,00"
click at [419, 223] on button "Valider" at bounding box center [421, 223] width 52 height 21
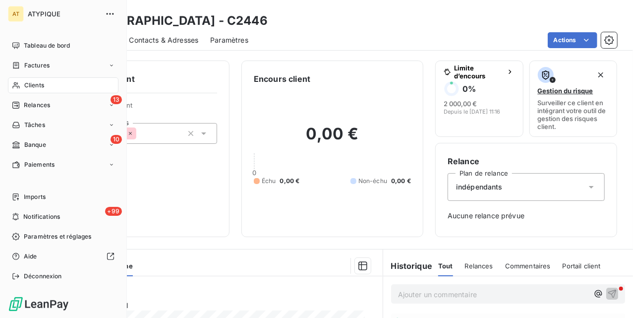
click at [18, 84] on icon at bounding box center [16, 85] width 8 height 8
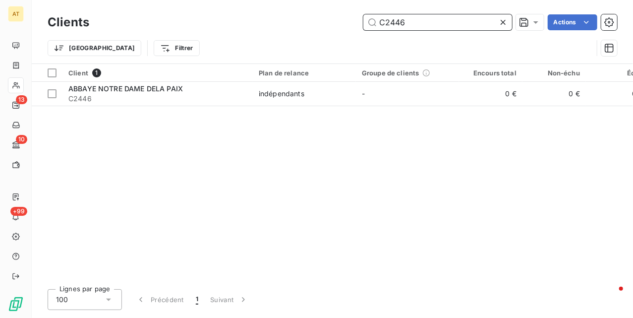
click at [449, 18] on input "C2446" at bounding box center [438, 22] width 149 height 16
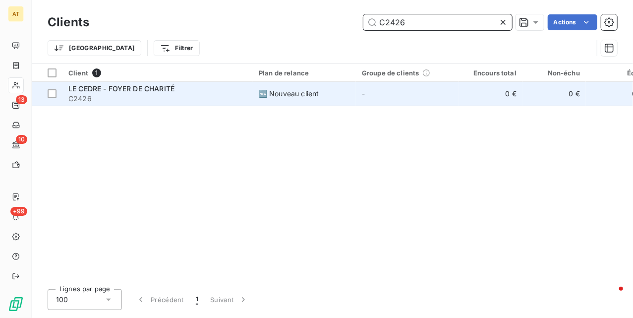
type input "C2426"
click at [104, 92] on span "LE CEDRE - FOYER DE CHARITÉ" at bounding box center [121, 88] width 106 height 8
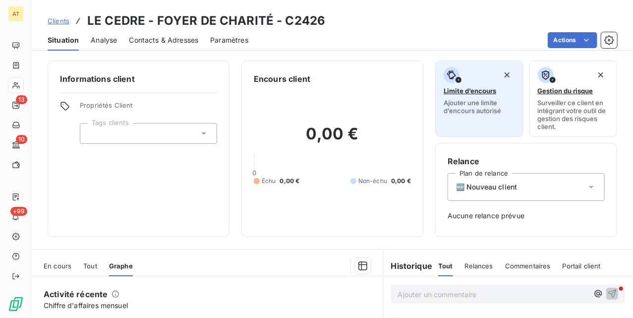
click at [478, 101] on span "Ajouter une limite d’encours autorisé" at bounding box center [479, 107] width 71 height 16
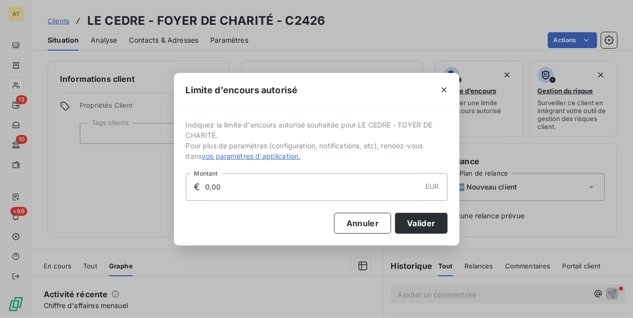
drag, startPoint x: 317, startPoint y: 183, endPoint x: 209, endPoint y: 183, distance: 108.6
click at [209, 183] on input "0,00" at bounding box center [312, 187] width 217 height 27
click at [254, 184] on input "0,00" at bounding box center [312, 187] width 217 height 27
drag, startPoint x: 254, startPoint y: 182, endPoint x: 130, endPoint y: 179, distance: 124.5
click at [130, 179] on div "Limite d’encours autorisé Indiquez la limite d'encours autorisé souhaitée pour …" at bounding box center [316, 159] width 633 height 318
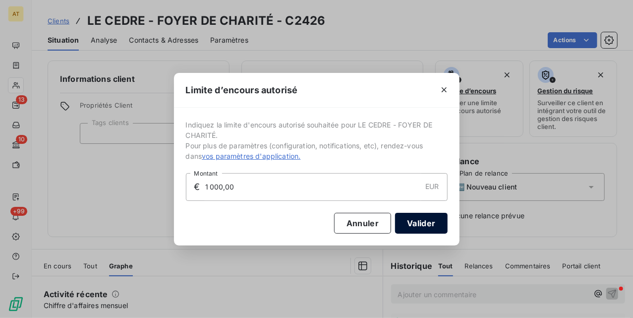
type input "1 000,00"
click at [423, 224] on button "Valider" at bounding box center [421, 223] width 52 height 21
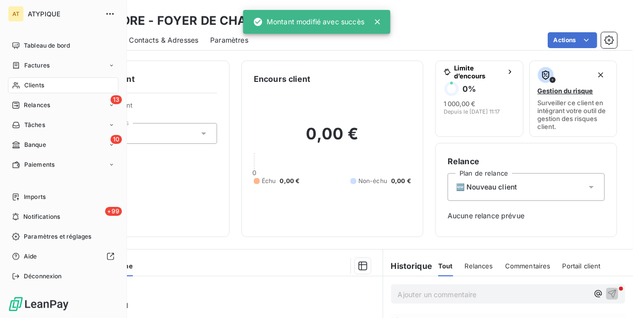
click at [24, 88] on span "Clients" at bounding box center [34, 85] width 20 height 9
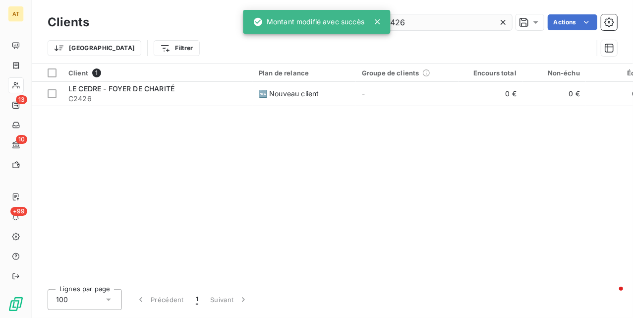
click at [427, 22] on input "C2426" at bounding box center [438, 22] width 149 height 16
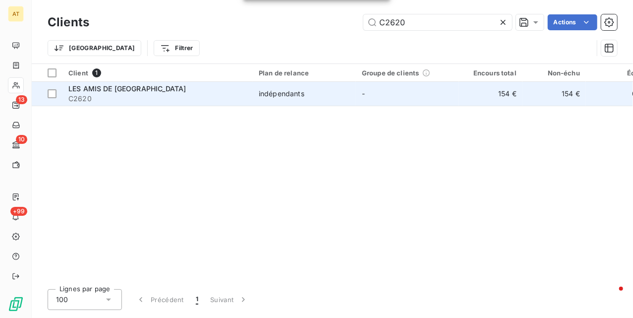
type input "C2620"
click at [86, 85] on span "LES AMIS DE [GEOGRAPHIC_DATA]" at bounding box center [127, 88] width 118 height 8
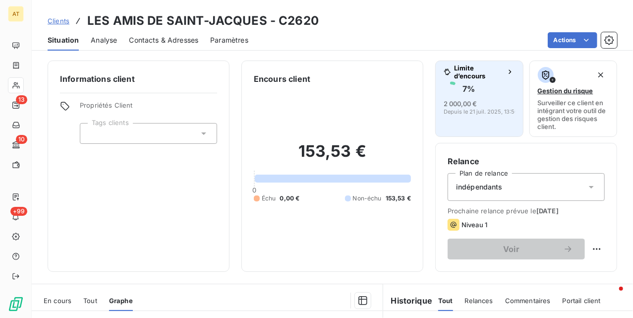
click at [491, 113] on span "Depuis le 21 juil. 2025, 13:50" at bounding box center [481, 112] width 74 height 6
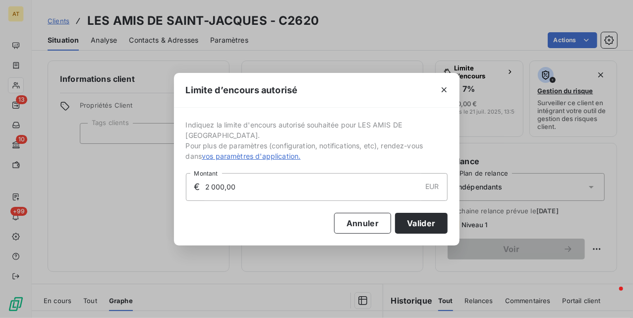
drag, startPoint x: 283, startPoint y: 193, endPoint x: 187, endPoint y: 227, distance: 101.2
click at [48, 201] on div "Limite d’encours autorisé Indiquez la limite d'encours autorisé souhaitée pour …" at bounding box center [316, 159] width 633 height 318
type input "3 000,00"
click at [427, 219] on button "Valider" at bounding box center [421, 223] width 52 height 21
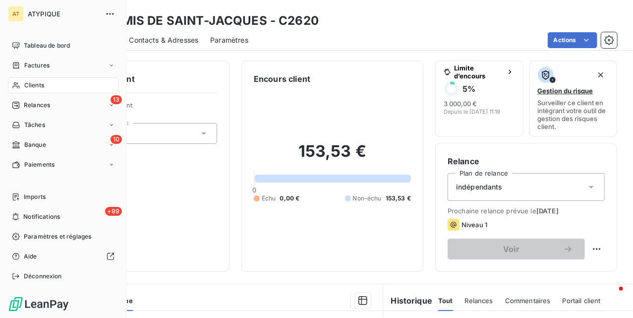
click at [20, 78] on div "Clients" at bounding box center [63, 85] width 111 height 16
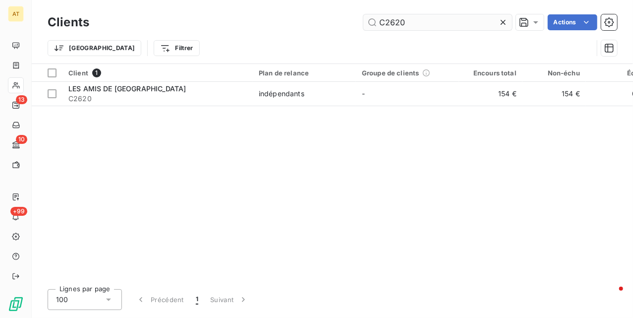
click at [423, 24] on input "C2620" at bounding box center [438, 22] width 149 height 16
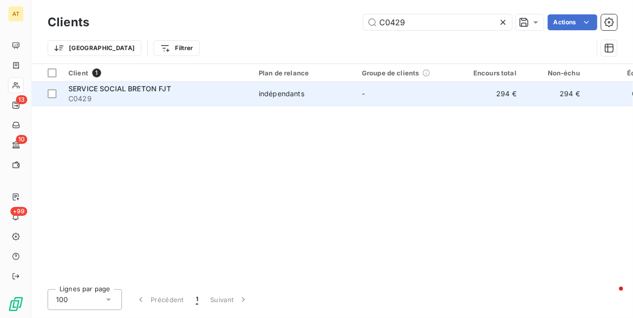
type input "C0429"
click at [90, 86] on span "SERVICE SOCIAL BRETON FJT" at bounding box center [119, 88] width 103 height 8
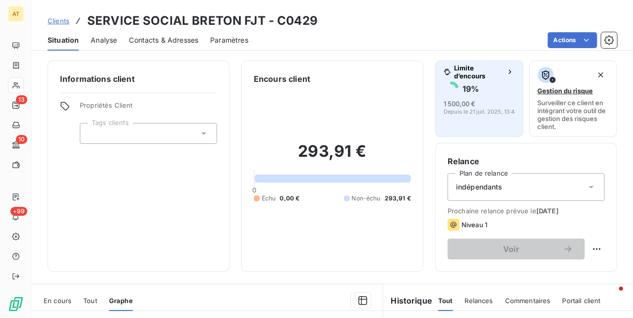
click at [478, 97] on div "19 % 1 500,00 € Depuis le [DATE] 13:48" at bounding box center [479, 98] width 71 height 34
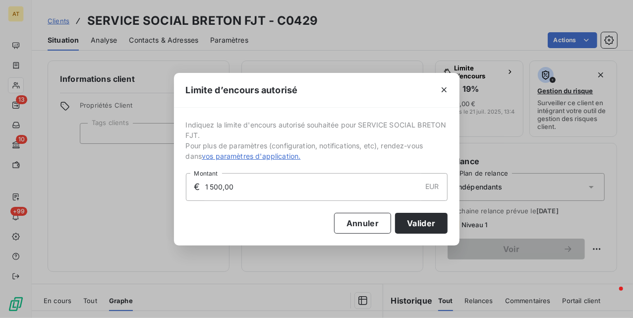
drag, startPoint x: 231, startPoint y: 185, endPoint x: 179, endPoint y: 201, distance: 54.4
click at [120, 189] on div "Limite d’encours autorisé Indiquez la limite d'encours autorisé souhaitée pour …" at bounding box center [316, 159] width 633 height 318
type input "2 000,00"
click at [422, 217] on button "Valider" at bounding box center [421, 223] width 52 height 21
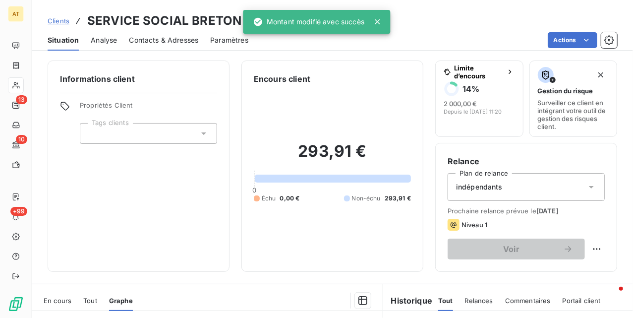
click at [377, 23] on icon at bounding box center [377, 22] width 10 height 10
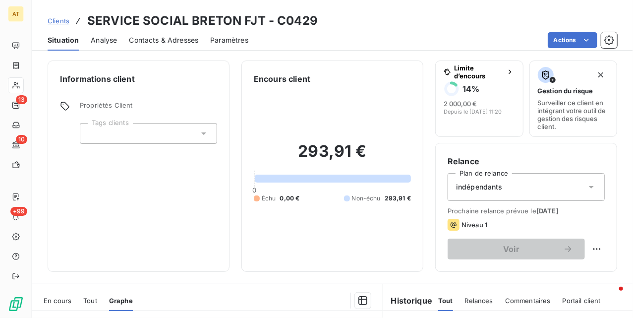
click at [310, 55] on div "Informations client Propriétés Client Tags clients Encours client 293,91 € 0 Éc…" at bounding box center [333, 186] width 602 height 263
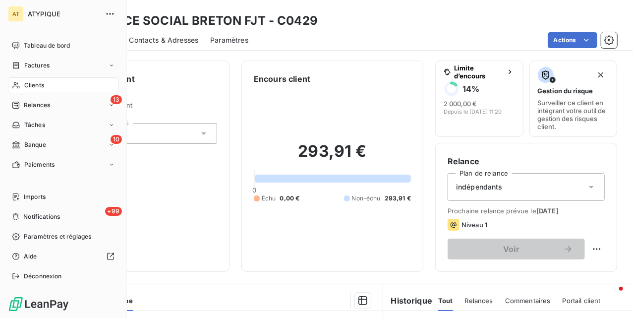
drag, startPoint x: 22, startPoint y: 84, endPoint x: 102, endPoint y: 84, distance: 80.3
click at [22, 84] on div "Clients" at bounding box center [63, 85] width 111 height 16
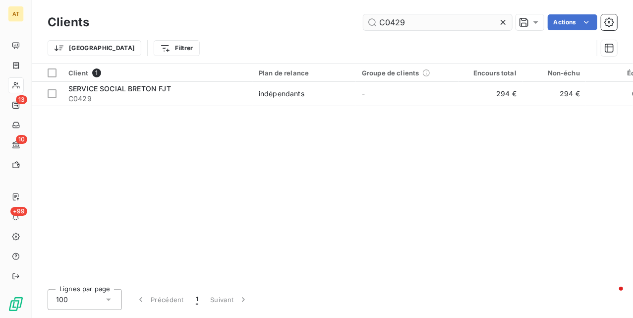
click at [420, 22] on input "C0429" at bounding box center [438, 22] width 149 height 16
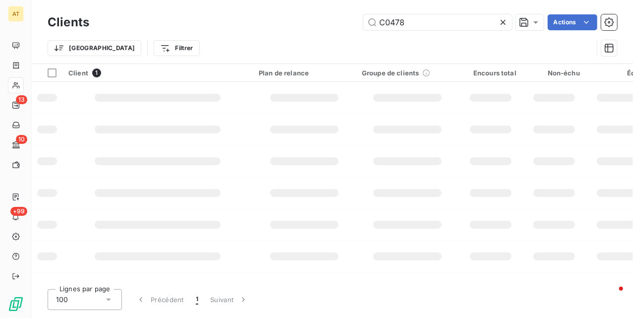
type input "C0478"
click at [183, 124] on div "Client 1 Plan de relance Groupe de clients Encours total Non-échu Échu Limite d…" at bounding box center [333, 172] width 602 height 217
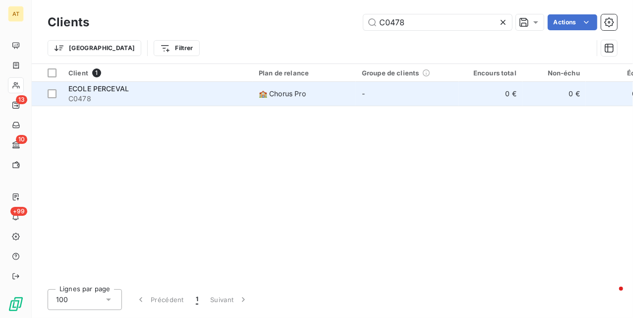
click at [113, 88] on span "ECOLE PERCEVAL" at bounding box center [98, 88] width 61 height 8
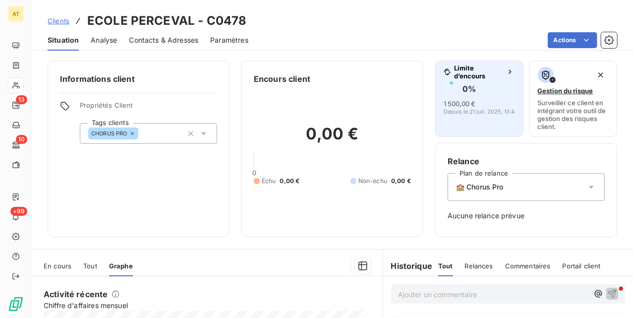
click at [465, 116] on button "Limite d’encours 0 % 1 500,00 € Depuis le 21 juil. 2025, 13:48" at bounding box center [479, 99] width 88 height 76
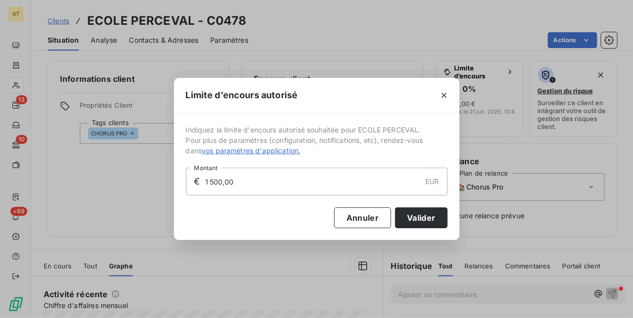
drag, startPoint x: 213, startPoint y: 187, endPoint x: 362, endPoint y: 248, distance: 160.6
click at [148, 189] on div "Limite d’encours autorisé Indiquez la limite d'encours autorisé souhaitée pour …" at bounding box center [316, 159] width 633 height 318
type input "2 000,00"
click at [419, 222] on button "Valider" at bounding box center [421, 217] width 52 height 21
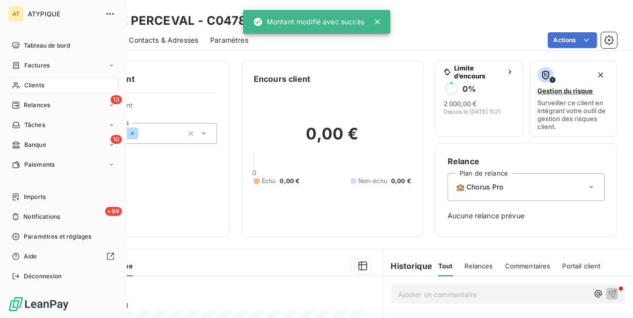
click at [17, 86] on icon at bounding box center [15, 85] width 7 height 6
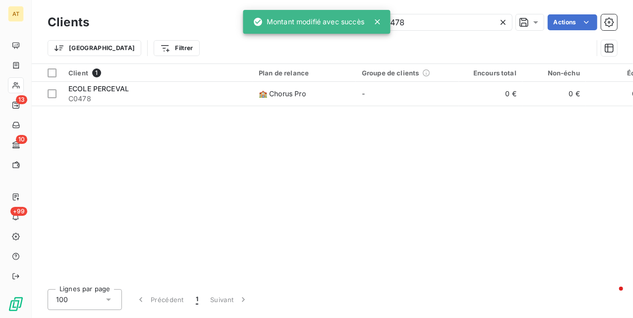
click at [449, 10] on div "Clients C0478 Actions Trier Filtrer" at bounding box center [333, 31] width 602 height 63
click at [440, 18] on input "C0478" at bounding box center [438, 22] width 149 height 16
paste input "740"
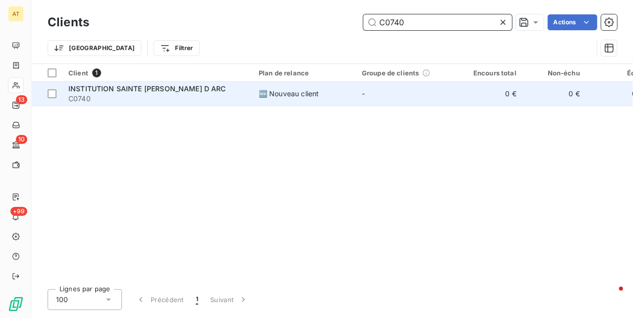
type input "C0740"
click at [94, 90] on span "INSTITUTION SAINTE [PERSON_NAME] D ARC" at bounding box center [147, 88] width 158 height 8
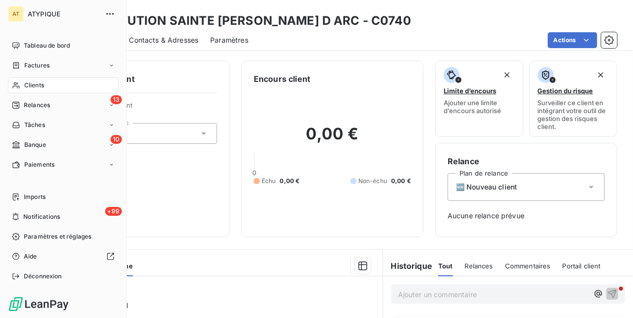
click at [17, 82] on icon at bounding box center [16, 85] width 8 height 8
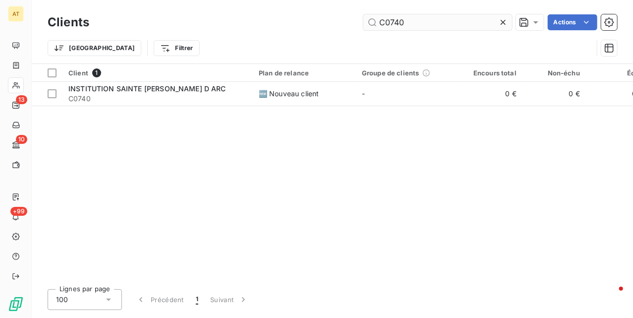
click at [406, 22] on input "C0740" at bounding box center [438, 22] width 149 height 16
type input "C2979"
click at [122, 89] on span "COMMUNAUTE DE LA ROCHE D'OR" at bounding box center [128, 88] width 121 height 8
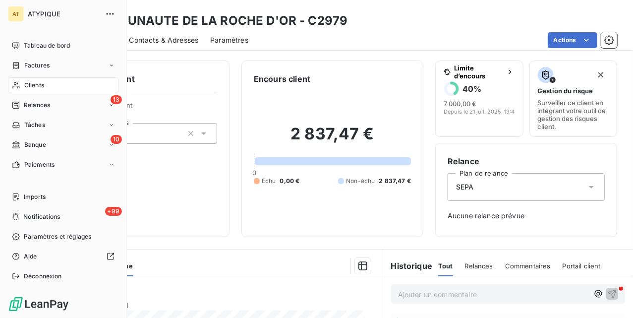
click at [14, 85] on icon at bounding box center [16, 85] width 8 height 8
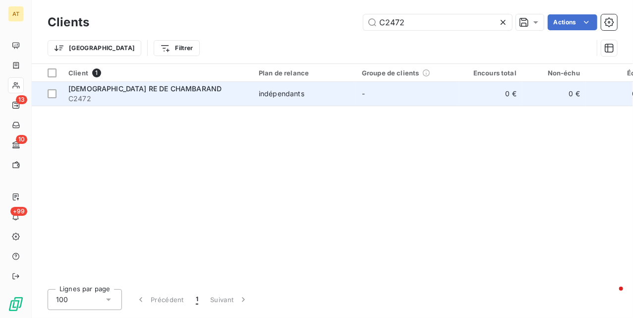
type input "C2472"
click at [92, 100] on span "C2472" at bounding box center [157, 99] width 179 height 10
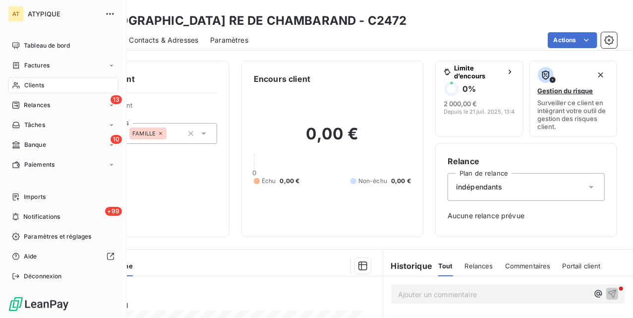
drag, startPoint x: 27, startPoint y: 84, endPoint x: 93, endPoint y: 84, distance: 66.5
click at [27, 84] on span "Clients" at bounding box center [34, 85] width 20 height 9
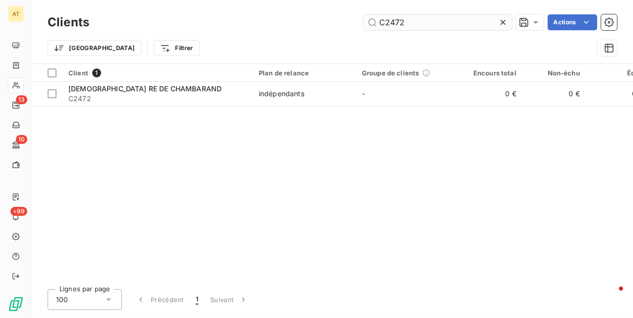
click at [464, 22] on input "C2472" at bounding box center [438, 22] width 149 height 16
type input "C1561"
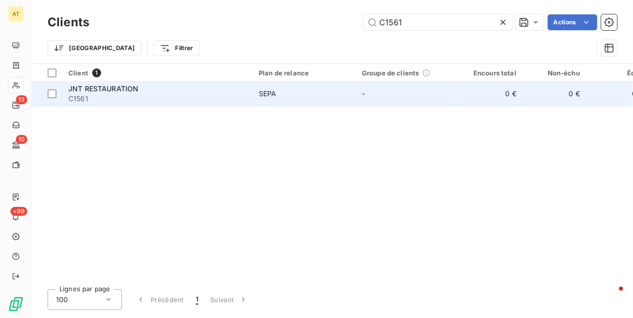
drag, startPoint x: 207, startPoint y: 136, endPoint x: 129, endPoint y: 103, distance: 84.0
click at [205, 136] on div "Client 1 Plan de relance Groupe de clients Encours total Non-échu Échu Limite d…" at bounding box center [333, 172] width 602 height 217
click at [126, 98] on span "C1561" at bounding box center [157, 99] width 179 height 10
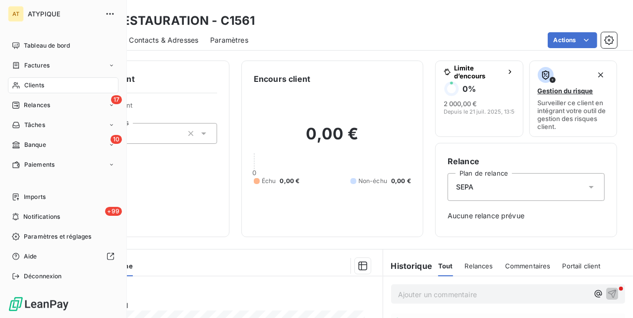
drag, startPoint x: 12, startPoint y: 84, endPoint x: 95, endPoint y: 86, distance: 82.8
click at [12, 84] on icon at bounding box center [16, 85] width 8 height 8
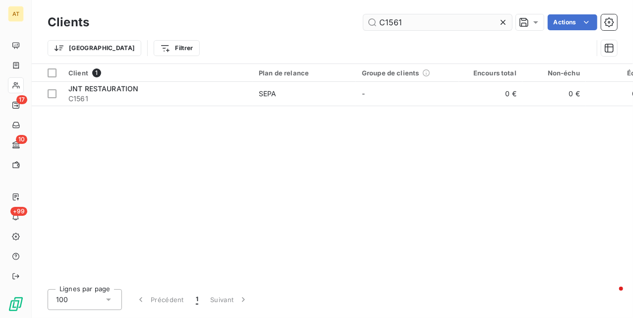
click at [424, 26] on input "C1561" at bounding box center [438, 22] width 149 height 16
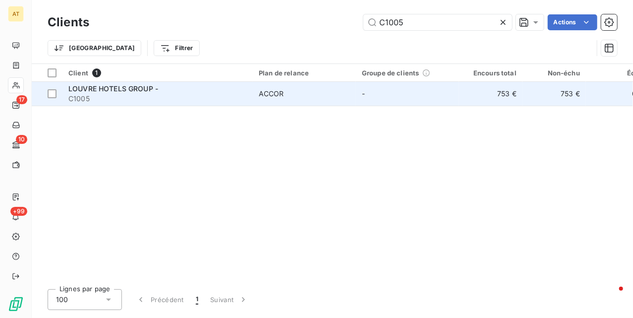
type input "C1005"
click at [127, 92] on span "LOUVRE HOTELS GROUP -" at bounding box center [113, 88] width 90 height 8
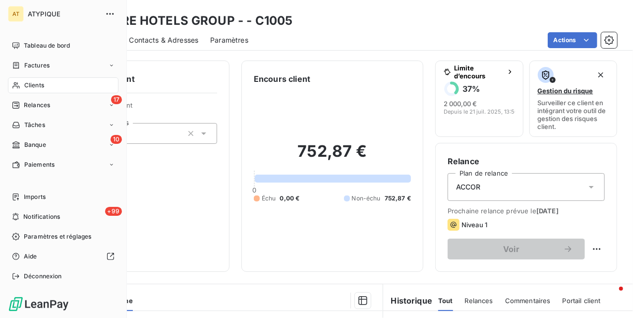
click at [108, 83] on div "Clients" at bounding box center [63, 85] width 111 height 16
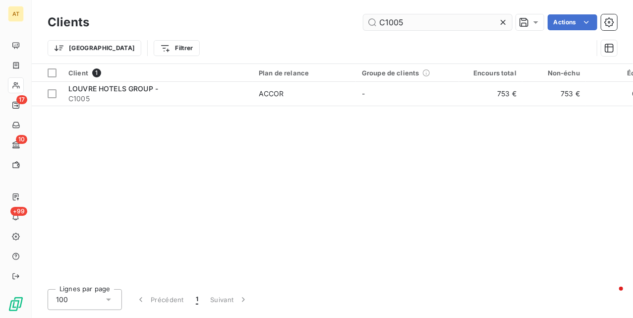
click at [405, 23] on input "C1005" at bounding box center [438, 22] width 149 height 16
type input "C1487"
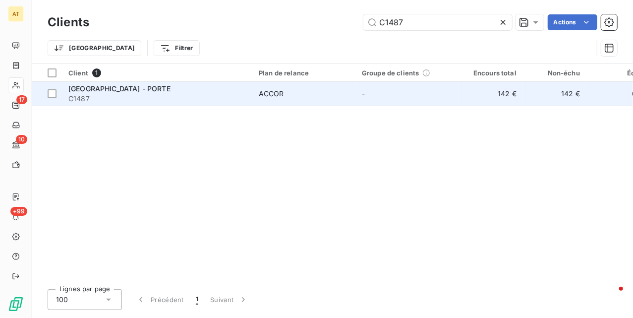
drag, startPoint x: 144, startPoint y: 93, endPoint x: 112, endPoint y: 93, distance: 31.7
click at [112, 94] on span "C1487" at bounding box center [157, 99] width 179 height 10
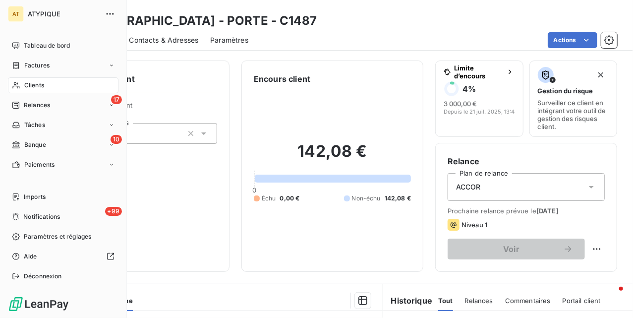
drag, startPoint x: 22, startPoint y: 86, endPoint x: 60, endPoint y: 88, distance: 37.8
click at [22, 87] on div "Clients" at bounding box center [63, 85] width 111 height 16
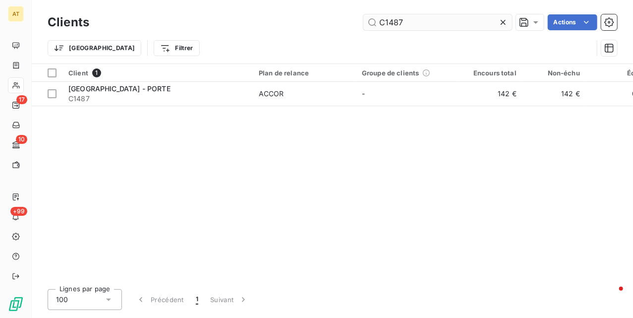
click at [399, 24] on input "C1487" at bounding box center [438, 22] width 149 height 16
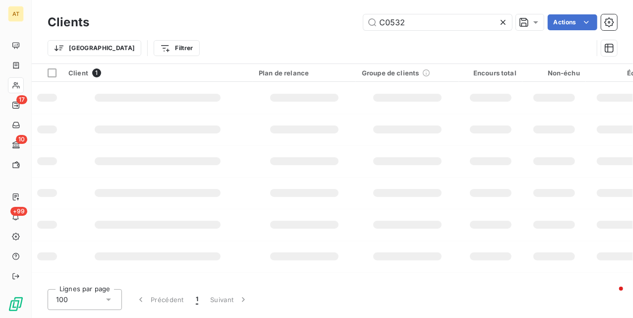
type input "C0532"
click at [167, 104] on td at bounding box center [157, 98] width 190 height 32
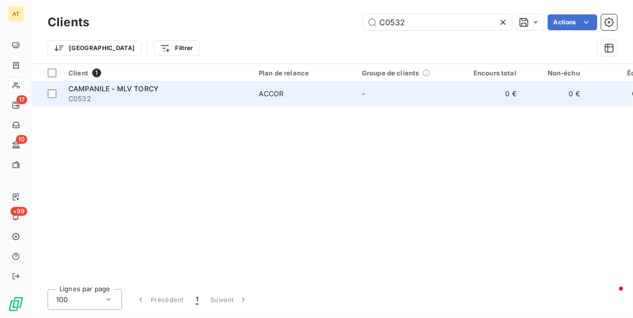
click at [134, 92] on span "CAMPANILE - MLV TORCY" at bounding box center [113, 88] width 90 height 8
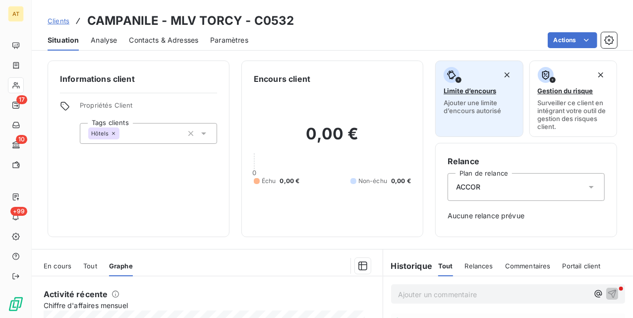
click at [449, 94] on span "Limite d’encours" at bounding box center [470, 91] width 53 height 8
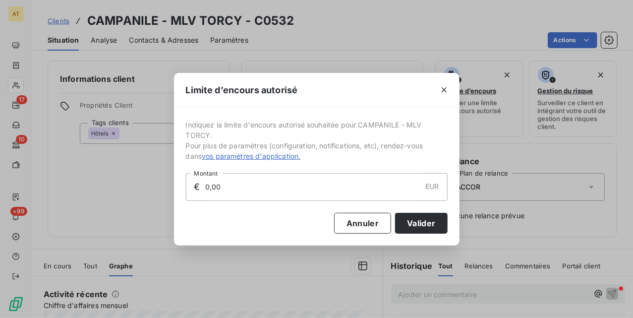
drag, startPoint x: 250, startPoint y: 183, endPoint x: 137, endPoint y: 187, distance: 112.6
click at [137, 187] on div "Limite d’encours autorisé Indiquez la limite d'encours autorisé souhaitée pour …" at bounding box center [316, 159] width 633 height 318
type input "1 000,00"
click at [407, 221] on button "Valider" at bounding box center [421, 223] width 52 height 21
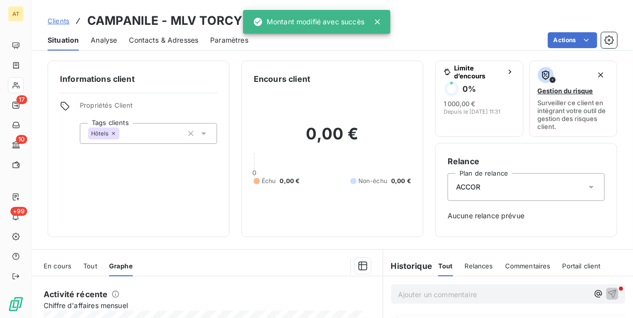
click at [197, 219] on div "Informations client Propriétés Client Tags clients Hôtels" at bounding box center [139, 149] width 182 height 177
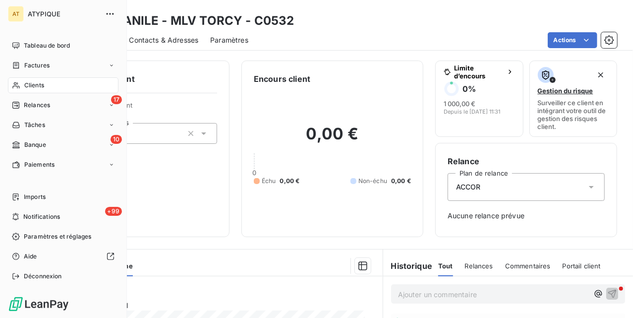
click at [4, 84] on div "AT ATYPIQUE Tableau de bord Factures Clients 17 Relances Tâches 10 Banque Paiem…" at bounding box center [63, 159] width 127 height 318
click at [26, 86] on span "Clients" at bounding box center [34, 85] width 20 height 9
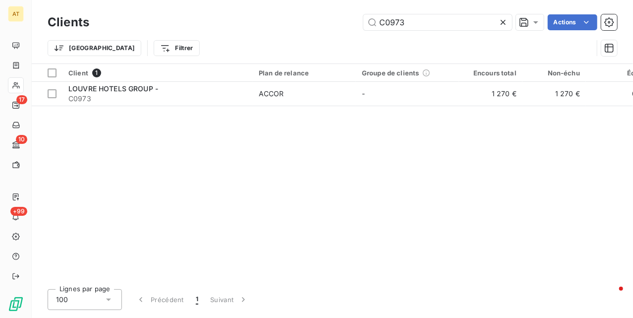
type input "C0973"
click at [159, 112] on div "Client 1 Plan de relance Groupe de clients Encours total Non-échu Échu Limite d…" at bounding box center [333, 172] width 602 height 217
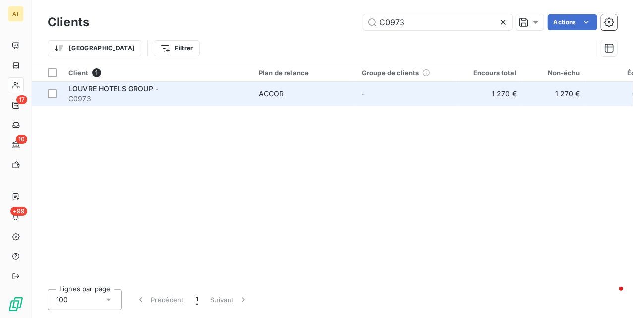
click at [161, 101] on span "C0973" at bounding box center [157, 99] width 179 height 10
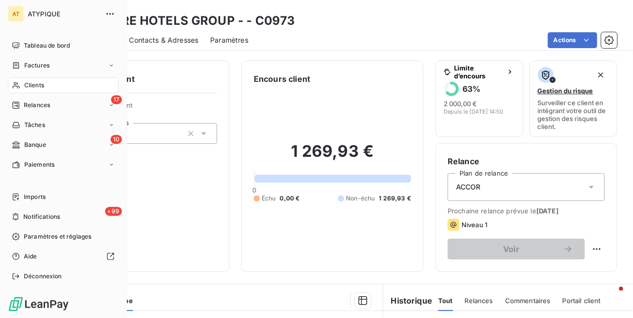
drag, startPoint x: 24, startPoint y: 85, endPoint x: 80, endPoint y: 86, distance: 56.1
click at [24, 85] on span "Clients" at bounding box center [34, 85] width 20 height 9
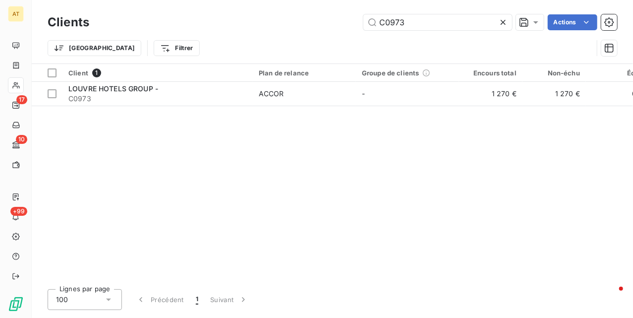
click at [451, 31] on div "Clients C0973 Actions" at bounding box center [333, 22] width 570 height 21
click at [449, 22] on input "C0973" at bounding box center [438, 22] width 149 height 16
paste input "1007"
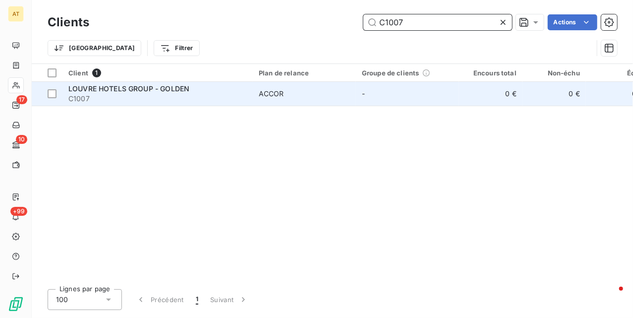
type input "C1007"
click at [116, 98] on span "C1007" at bounding box center [157, 99] width 179 height 10
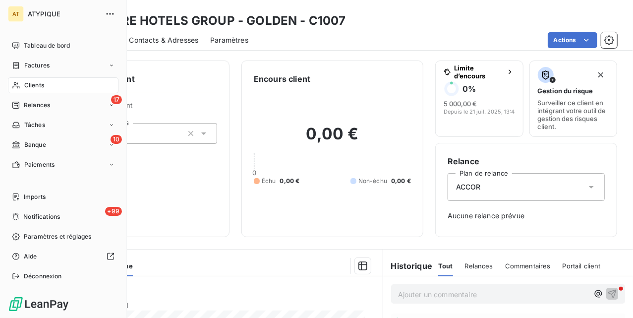
click at [18, 86] on icon at bounding box center [16, 85] width 8 height 8
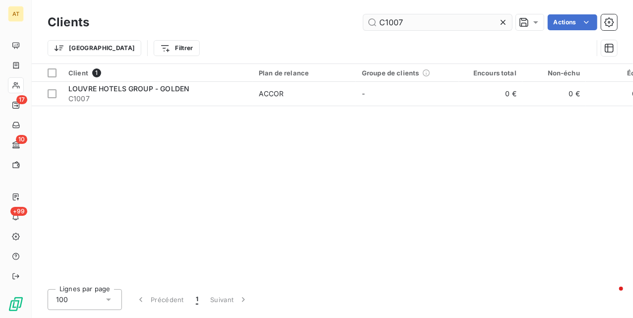
click at [413, 22] on input "C1007" at bounding box center [438, 22] width 149 height 16
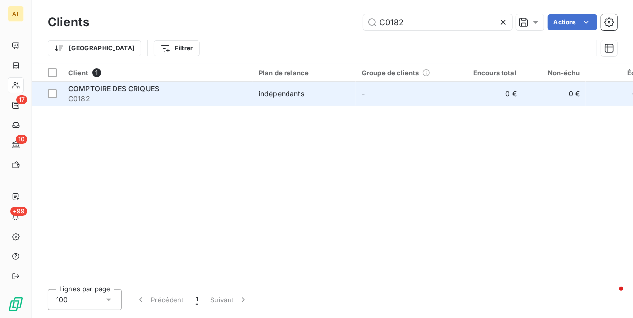
type input "C0182"
drag, startPoint x: 135, startPoint y: 96, endPoint x: 140, endPoint y: 98, distance: 5.3
click at [140, 98] on span "C0182" at bounding box center [157, 99] width 179 height 10
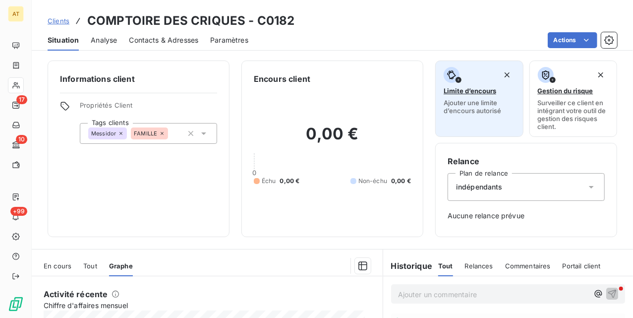
click at [487, 96] on div "Limite d’encours Ajouter une limite d’encours autorisé" at bounding box center [479, 91] width 71 height 48
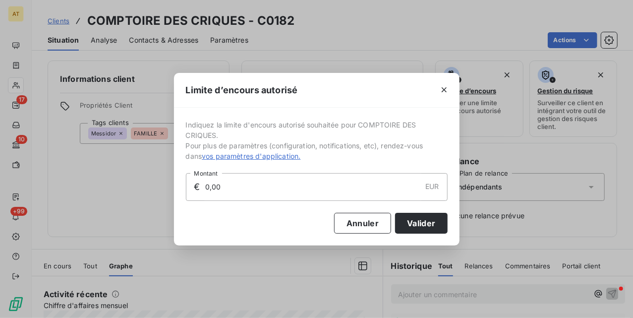
click at [346, 183] on input "0,00" at bounding box center [312, 187] width 217 height 27
type input "2 000,00"
click at [428, 228] on button "Valider" at bounding box center [421, 223] width 52 height 21
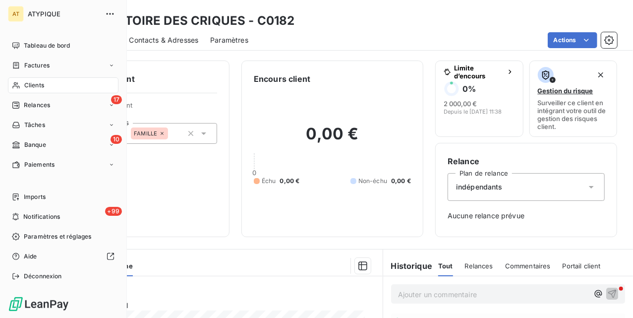
click at [18, 84] on icon at bounding box center [16, 85] width 8 height 8
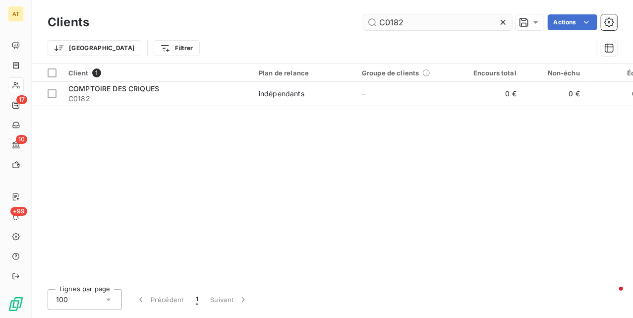
click at [410, 25] on input "C0182" at bounding box center [438, 22] width 149 height 16
type input "C0555"
click at [132, 95] on span "C0555" at bounding box center [157, 99] width 179 height 10
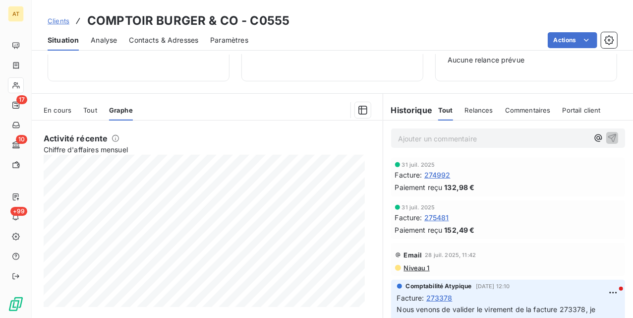
scroll to position [179, 0]
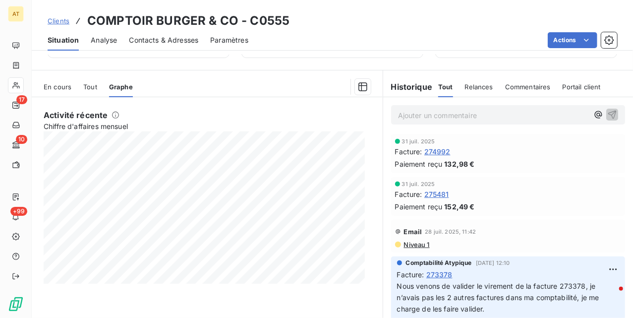
click at [216, 15] on h3 "COMPTOIR BURGER & CO - C0555" at bounding box center [188, 21] width 202 height 18
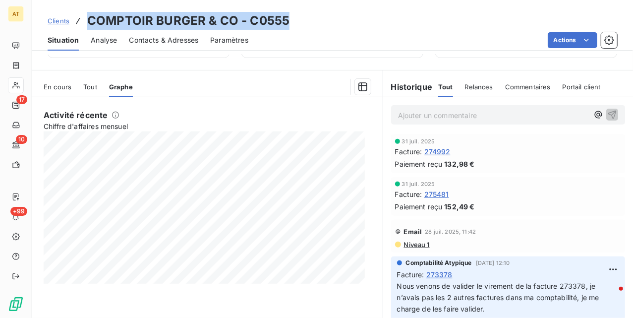
click at [216, 15] on h3 "COMPTOIR BURGER & CO - C0555" at bounding box center [188, 21] width 202 height 18
copy h3 "COMPTOIR BURGER & CO - C0555"
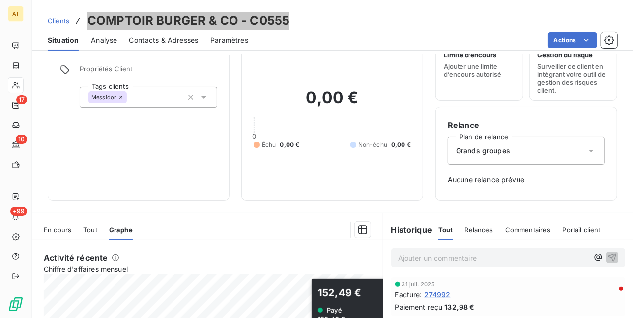
scroll to position [0, 0]
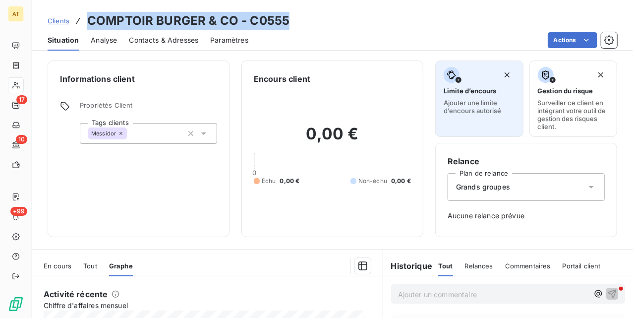
click at [476, 88] on span "Limite d’encours" at bounding box center [470, 91] width 53 height 8
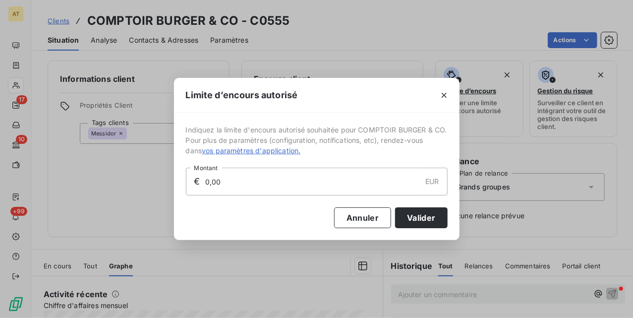
drag, startPoint x: 275, startPoint y: 188, endPoint x: 103, endPoint y: 203, distance: 172.2
click at [80, 196] on div "Limite d’encours autorisé Indiquez la limite d'encours autorisé souhaitée pour …" at bounding box center [316, 159] width 633 height 318
type input "2 000,00"
click at [409, 214] on button "Valider" at bounding box center [421, 217] width 52 height 21
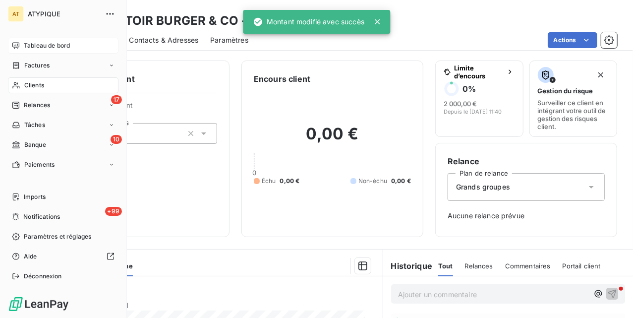
click at [24, 44] on span "Tableau de bord" at bounding box center [47, 45] width 46 height 9
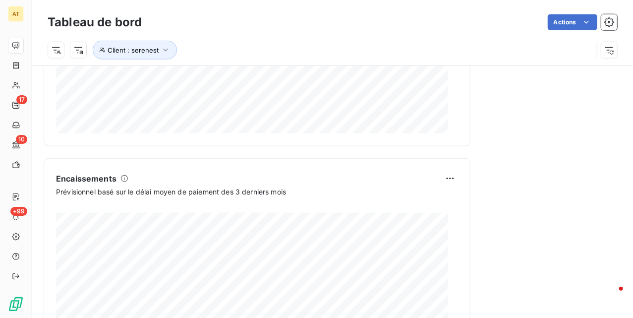
scroll to position [541, 0]
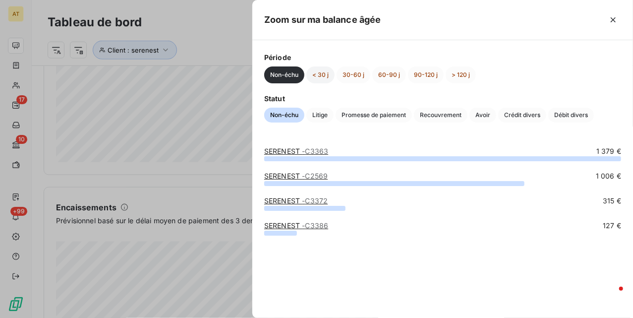
click at [316, 76] on button "< 30 j" at bounding box center [320, 74] width 28 height 17
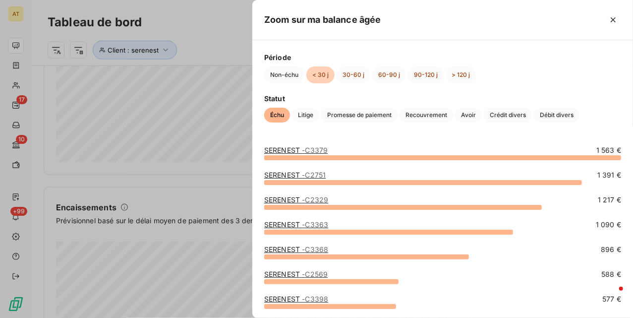
scroll to position [0, 0]
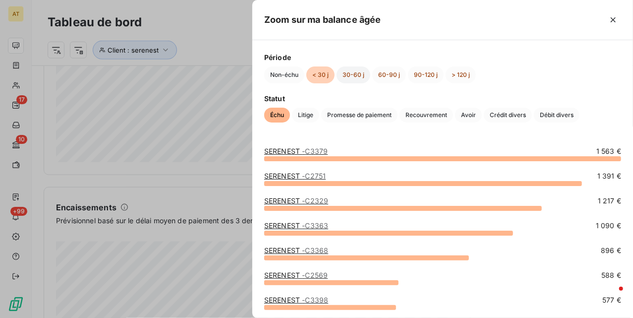
click at [345, 72] on button "30-60 j" at bounding box center [354, 74] width 34 height 17
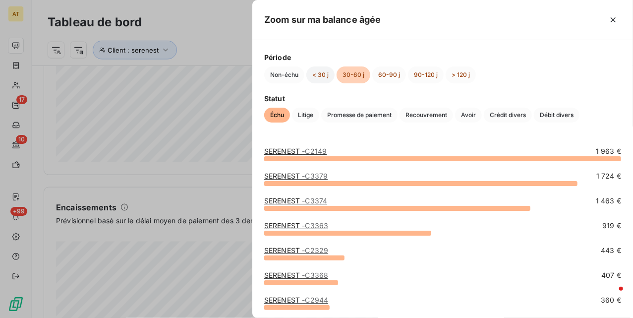
click at [327, 76] on button "< 30 j" at bounding box center [320, 74] width 28 height 17
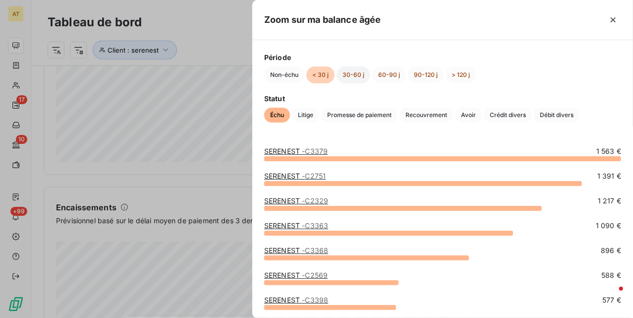
click at [358, 76] on button "30-60 j" at bounding box center [354, 74] width 34 height 17
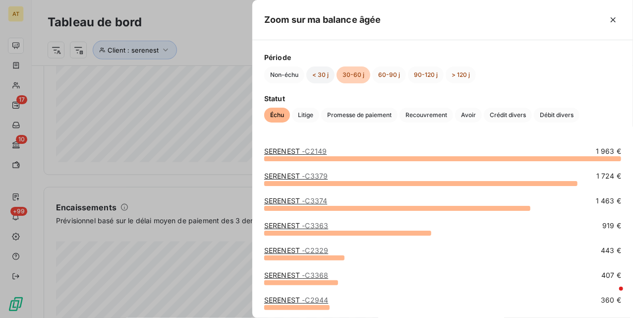
click at [330, 74] on button "< 30 j" at bounding box center [320, 74] width 28 height 17
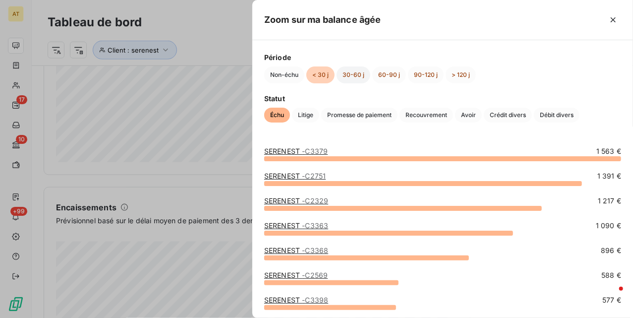
click at [343, 66] on button "30-60 j" at bounding box center [354, 74] width 34 height 17
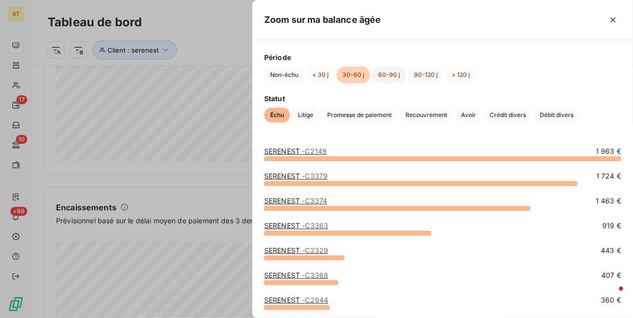
click at [381, 76] on button "60-90 j" at bounding box center [389, 74] width 34 height 17
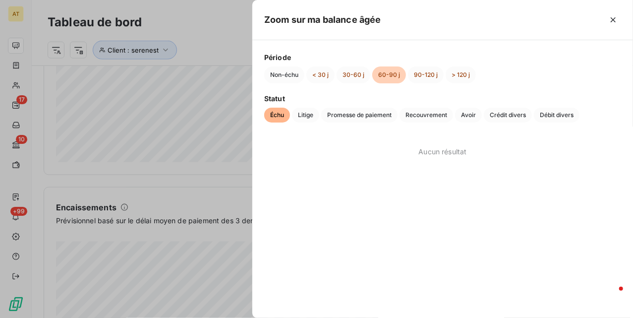
drag, startPoint x: 352, startPoint y: 72, endPoint x: 419, endPoint y: 139, distance: 94.7
click at [354, 71] on button "30-60 j" at bounding box center [354, 74] width 34 height 17
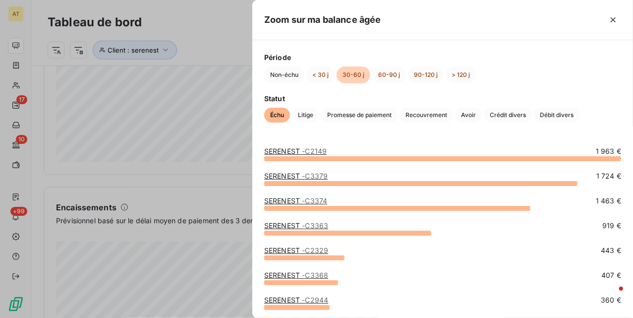
click at [116, 139] on div at bounding box center [316, 159] width 633 height 318
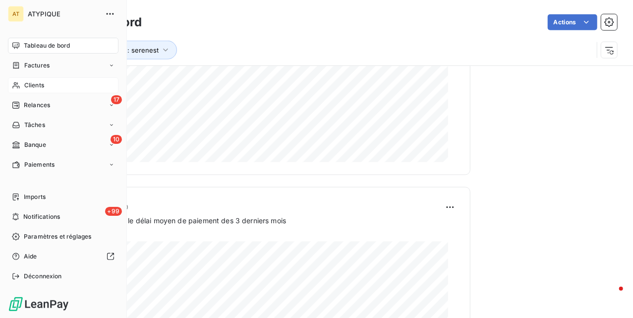
click at [28, 84] on span "Clients" at bounding box center [34, 85] width 20 height 9
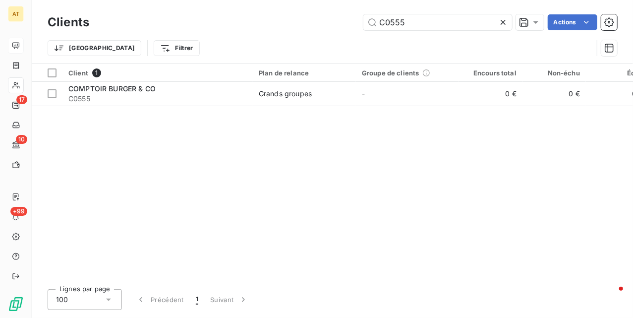
click at [506, 20] on icon at bounding box center [503, 22] width 10 height 10
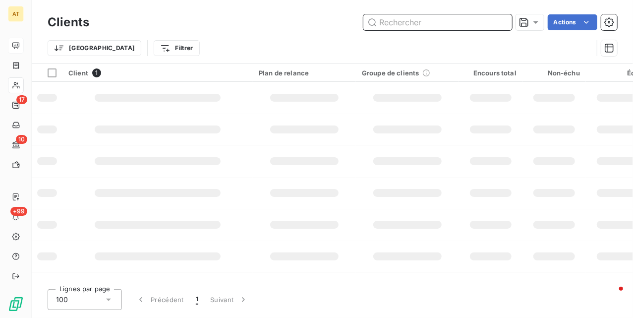
click at [467, 16] on input "text" at bounding box center [438, 22] width 149 height 16
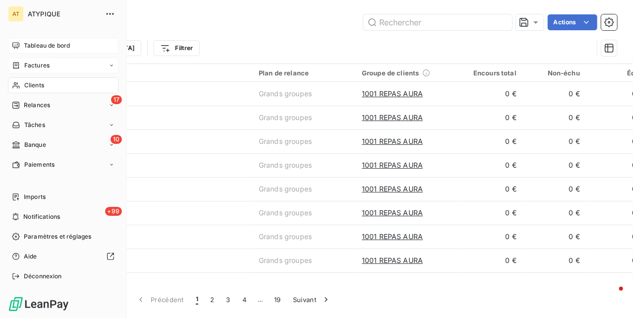
click at [23, 68] on div "Factures" at bounding box center [31, 65] width 38 height 9
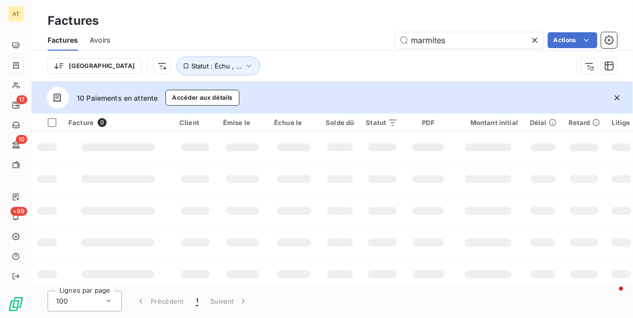
click at [100, 40] on span "Avoirs" at bounding box center [100, 40] width 20 height 10
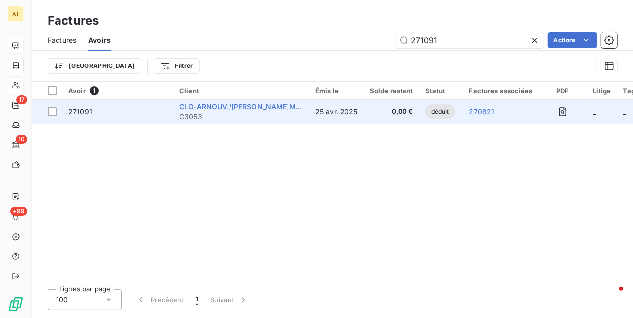
type input "271091"
click at [234, 109] on span "CLG-ARNOUV./[PERSON_NAME]MOULIN" at bounding box center [249, 106] width 139 height 8
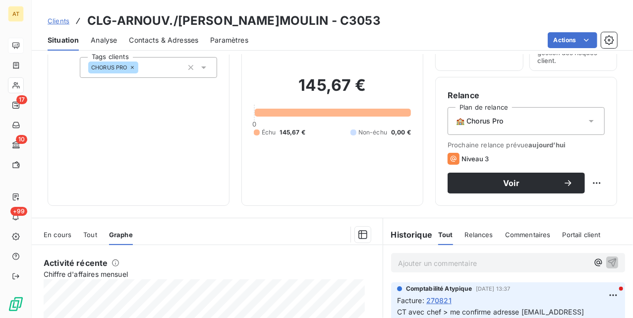
click at [63, 239] on span "En cours" at bounding box center [58, 235] width 28 height 8
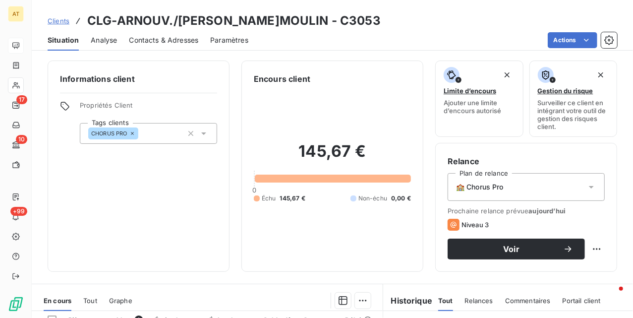
drag, startPoint x: 272, startPoint y: 65, endPoint x: 294, endPoint y: 72, distance: 22.3
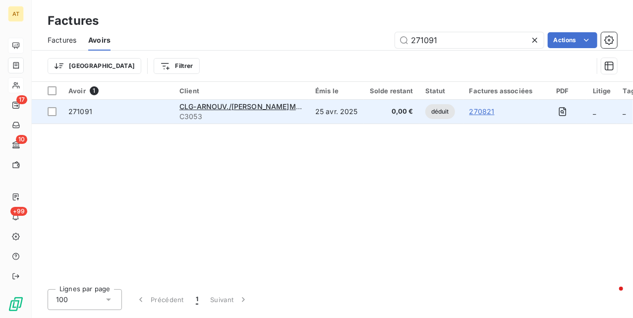
click at [83, 112] on span "271091" at bounding box center [80, 111] width 24 height 8
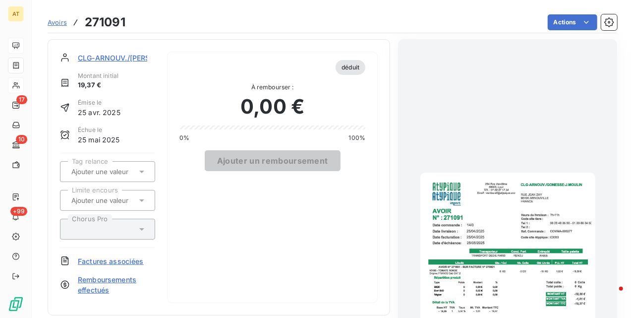
scroll to position [1, 0]
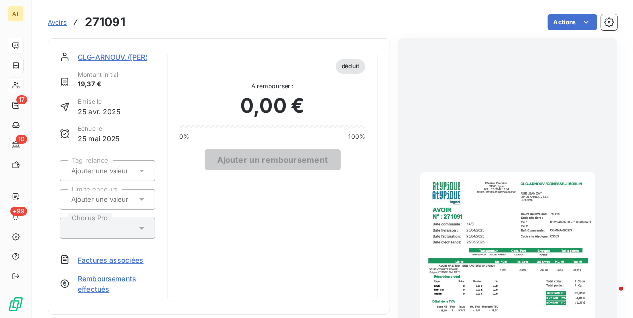
click at [528, 195] on img "button" at bounding box center [508, 295] width 175 height 247
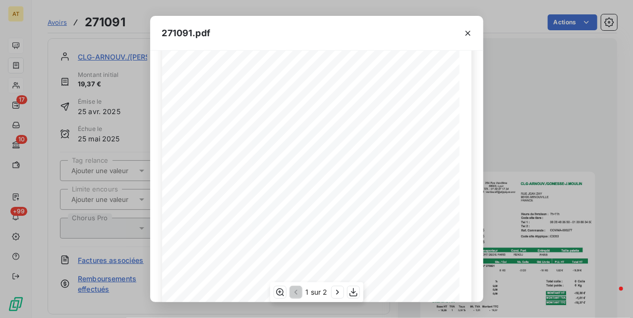
scroll to position [66, 0]
click at [350, 291] on icon "button" at bounding box center [354, 292] width 10 height 10
click at [558, 104] on div "271091.pdf 1 sur 2" at bounding box center [316, 159] width 633 height 318
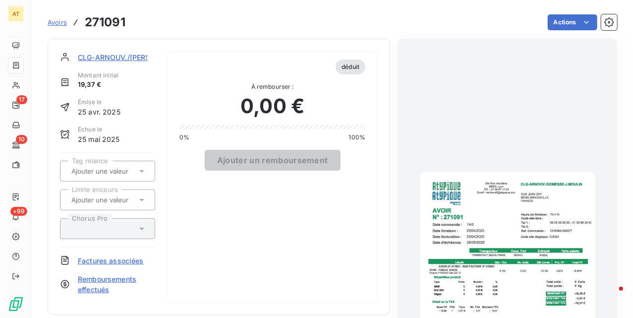
click at [95, 24] on h3 "271091" at bounding box center [105, 22] width 41 height 18
copy h3 "271091"
click at [92, 56] on span "CLG-ARNOUV./[PERSON_NAME]MOULIN" at bounding box center [147, 57] width 139 height 10
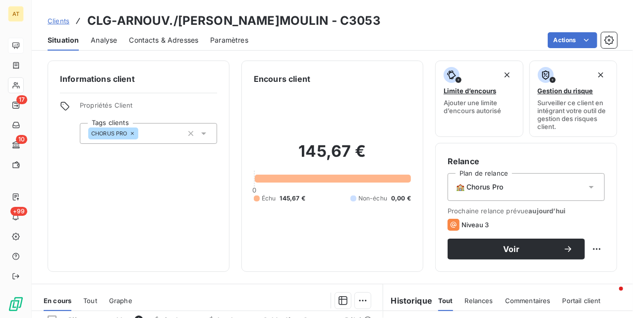
click at [344, 21] on h3 "CLG-ARNOUV./[PERSON_NAME]MOULIN - C3053" at bounding box center [234, 21] width 294 height 18
copy h3 "C3053"
click at [311, 239] on div "145,67 € 0 Échu 145,67 € Non-échu 0,00 €" at bounding box center [332, 172] width 157 height 175
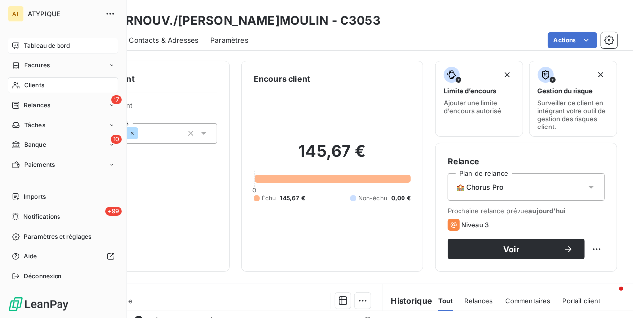
click at [30, 81] on span "Clients" at bounding box center [34, 85] width 20 height 9
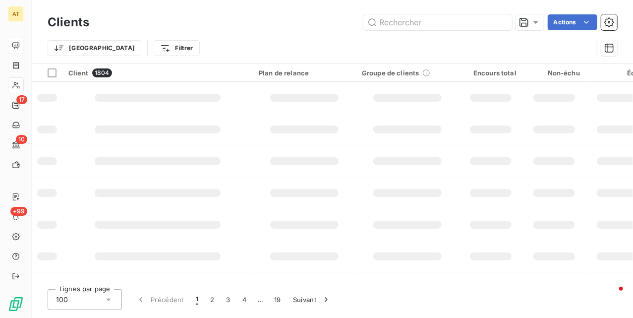
drag, startPoint x: 488, startPoint y: 26, endPoint x: 469, endPoint y: 32, distance: 20.1
click at [486, 26] on input "text" at bounding box center [438, 22] width 149 height 16
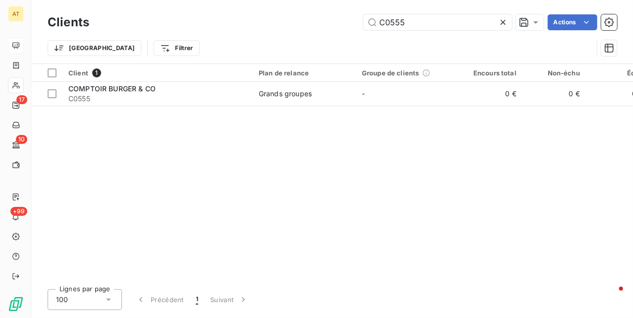
type input "C0555"
click at [201, 113] on div "Client 1 Plan de relance Groupe de clients Encours total Non-échu Échu Limite d…" at bounding box center [333, 172] width 602 height 217
click at [195, 106] on table "Client 1 Plan de relance Groupe de clients Encours total Non-échu Échu Limite d…" at bounding box center [464, 85] width 865 height 42
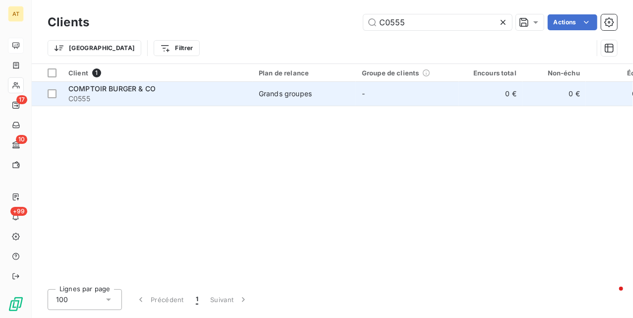
click at [191, 96] on span "C0555" at bounding box center [157, 99] width 179 height 10
